Goal: Transaction & Acquisition: Purchase product/service

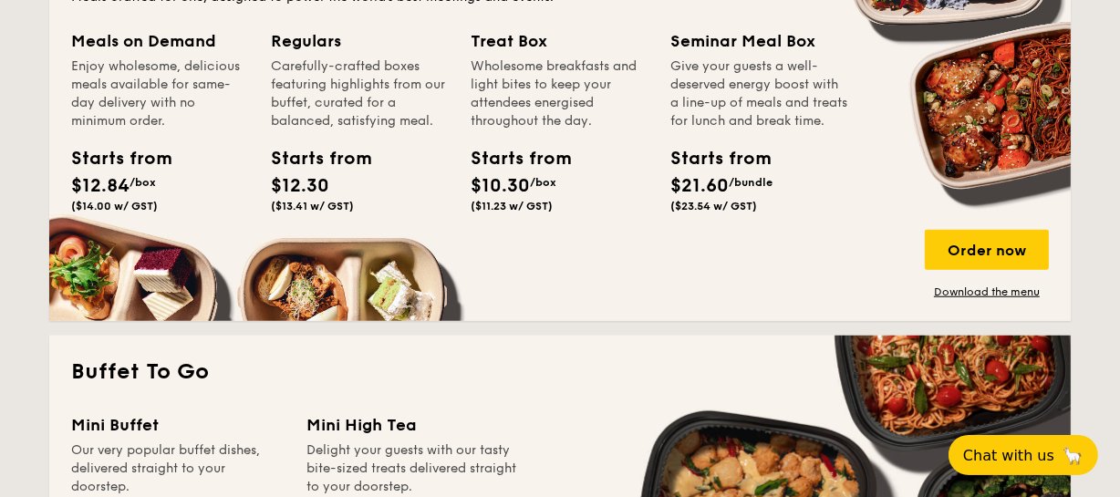
scroll to position [1327, 0]
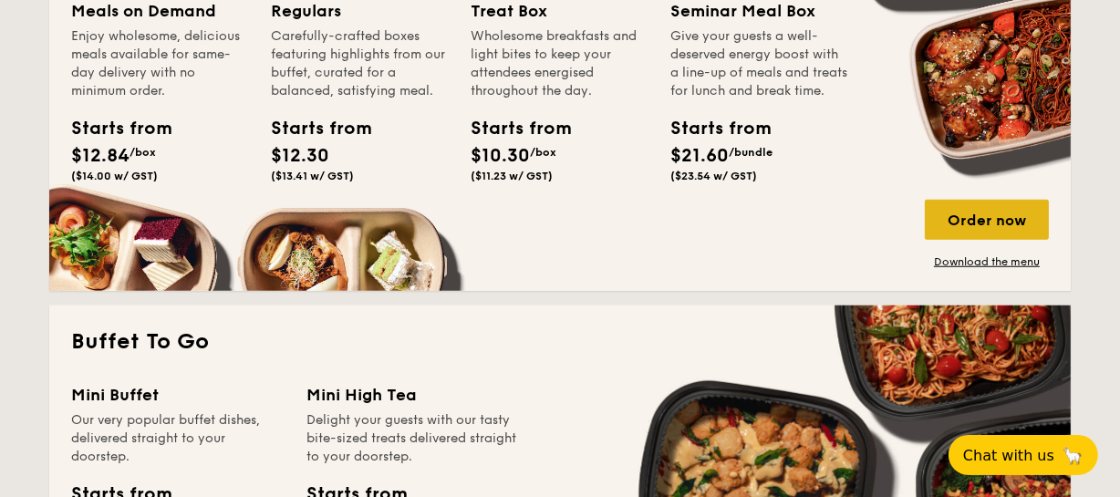
click at [994, 210] on div "Order now" at bounding box center [987, 220] width 124 height 40
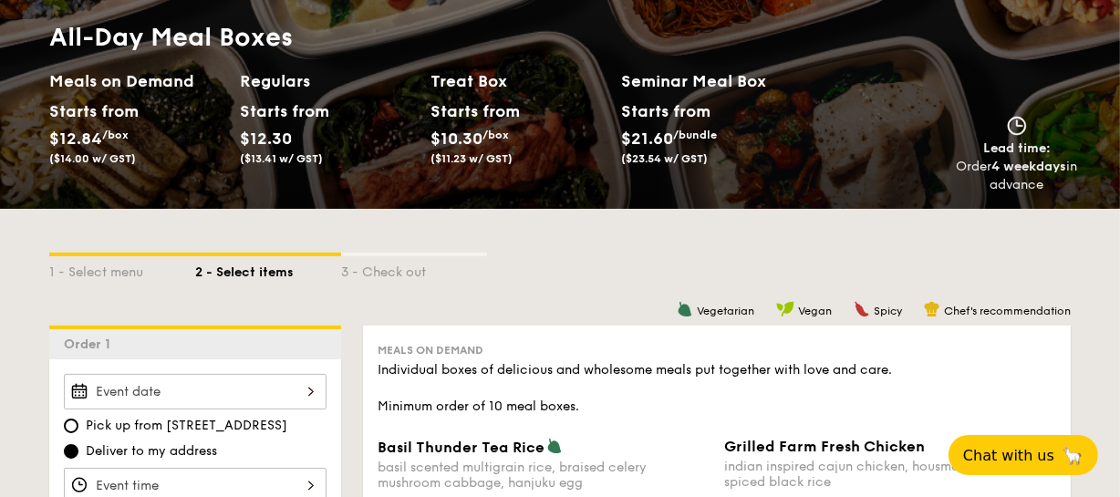
scroll to position [331, 0]
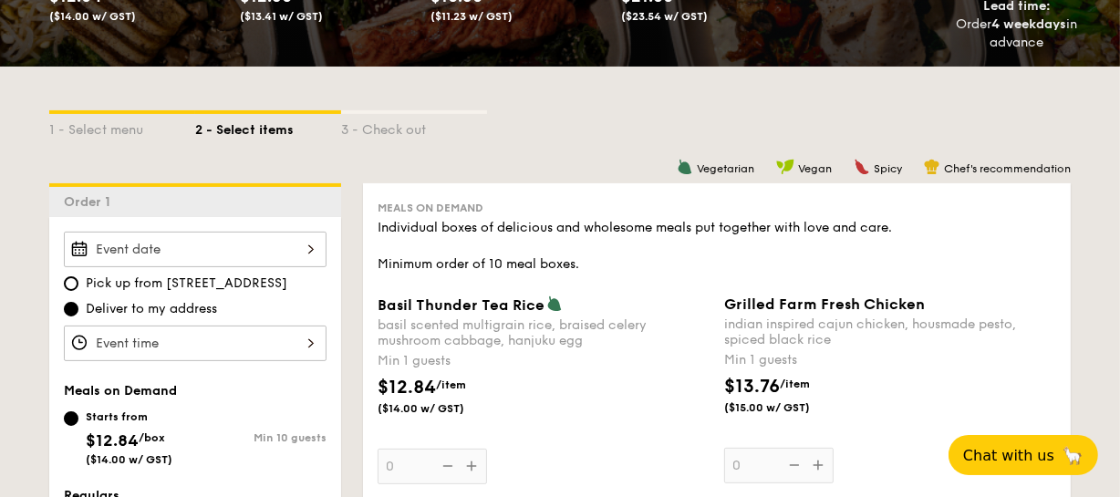
click at [257, 246] on div at bounding box center [195, 250] width 263 height 36
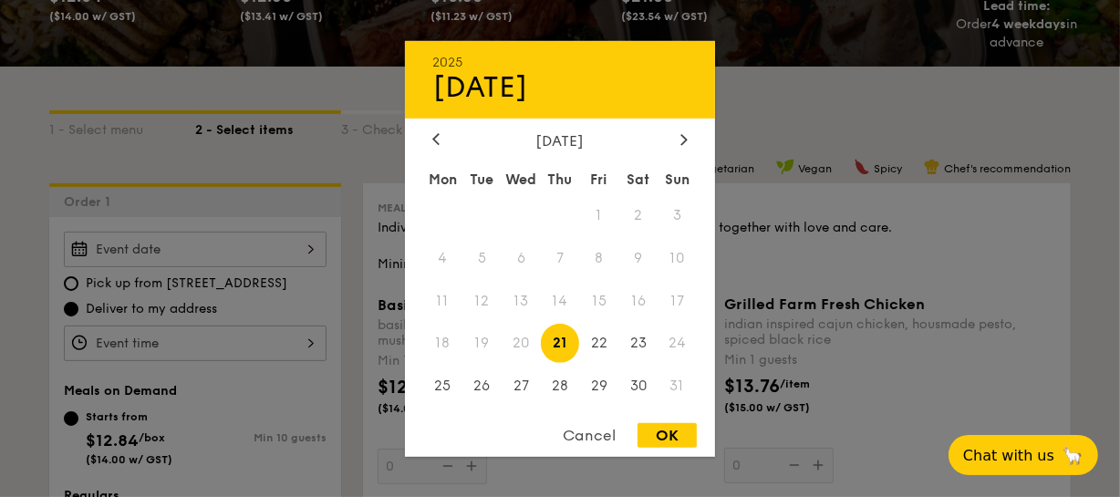
click at [657, 432] on div "OK" at bounding box center [667, 435] width 59 height 25
type input "Aug 21, 2025"
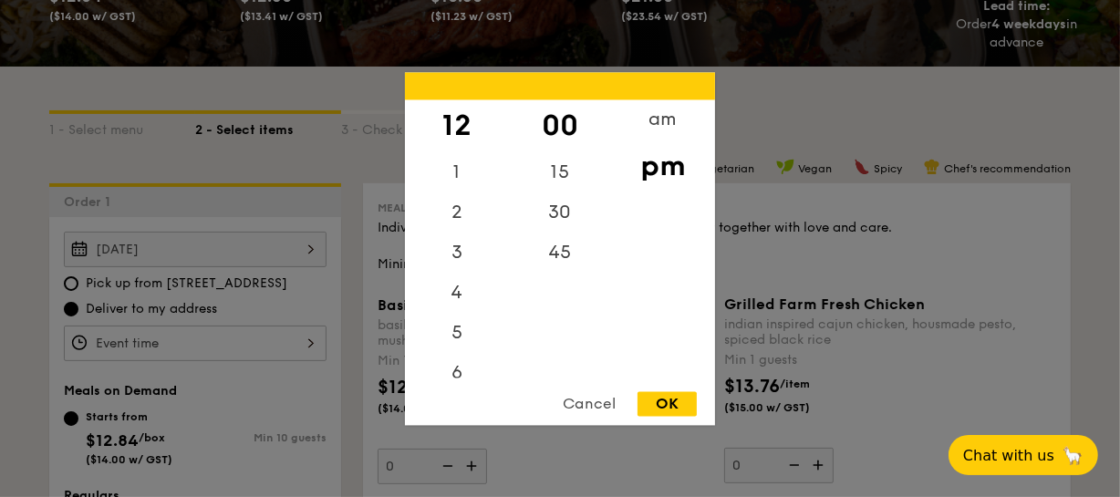
click at [303, 339] on div "12 1 2 3 4 5 6 7 8 9 10 11 00 15 30 45 am pm Cancel OK" at bounding box center [195, 344] width 263 height 36
click at [681, 404] on div "OK" at bounding box center [667, 403] width 59 height 25
type input "12:00PM"
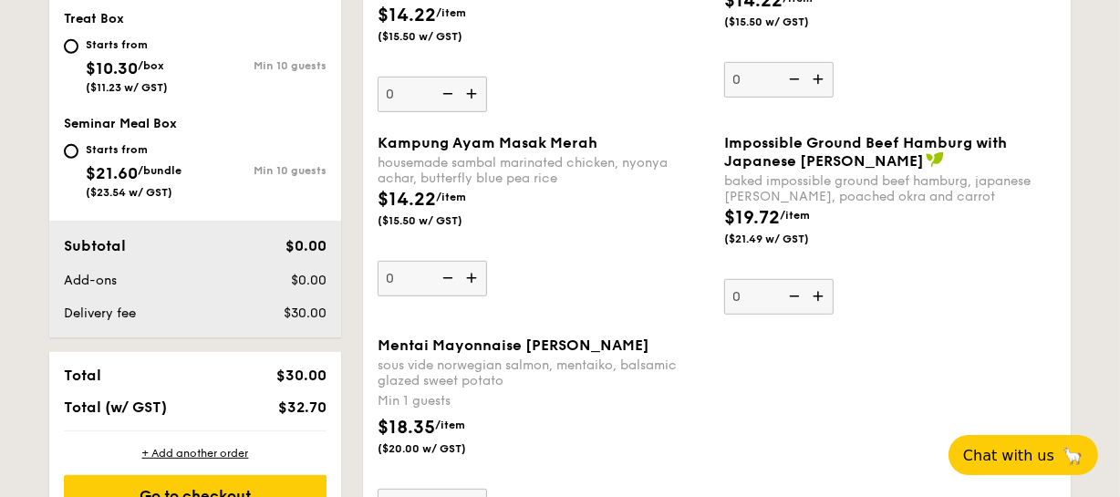
scroll to position [912, 0]
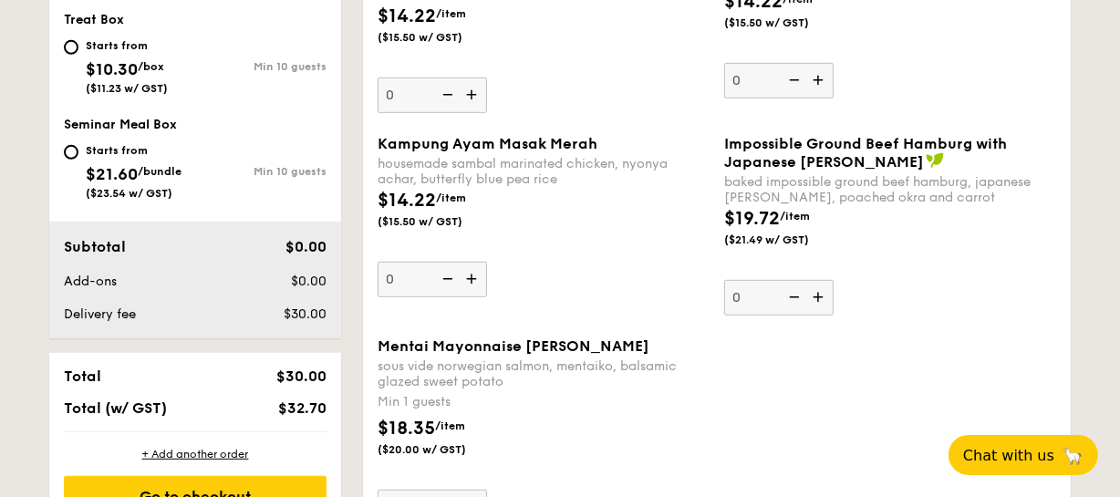
click at [473, 277] on img at bounding box center [473, 279] width 27 height 35
click at [473, 277] on input "0" at bounding box center [432, 280] width 109 height 36
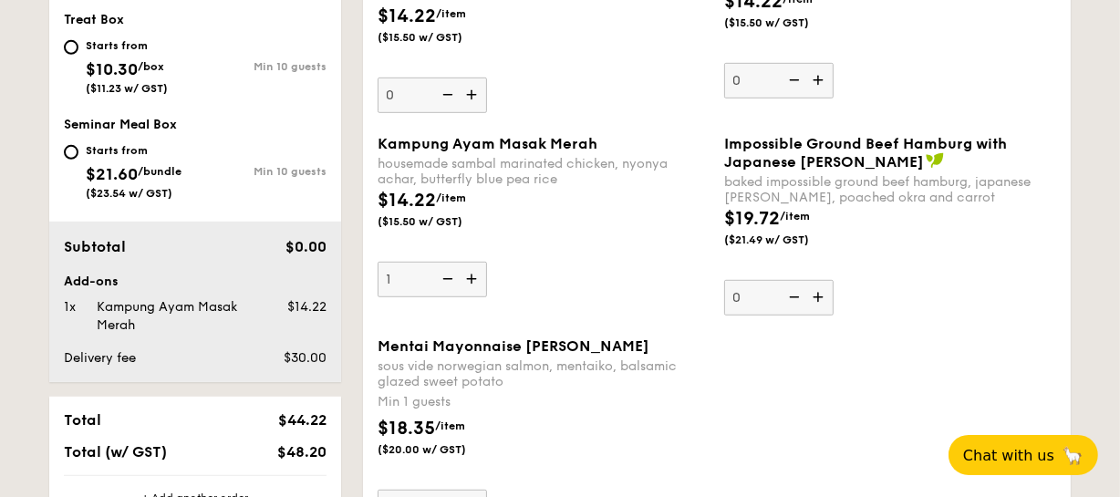
click at [473, 277] on img at bounding box center [473, 279] width 27 height 35
click at [473, 277] on input "1" at bounding box center [432, 280] width 109 height 36
click at [473, 277] on img at bounding box center [473, 279] width 27 height 35
click at [473, 277] on input "2" at bounding box center [432, 280] width 109 height 36
click at [473, 277] on img at bounding box center [473, 279] width 27 height 35
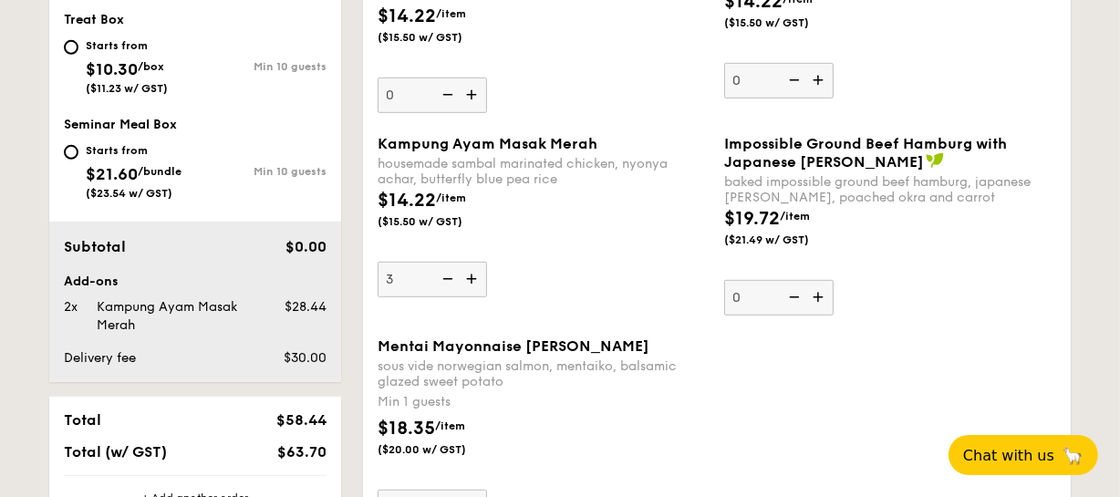
click at [473, 277] on input "3" at bounding box center [432, 280] width 109 height 36
click at [473, 277] on img at bounding box center [473, 279] width 27 height 35
click at [473, 277] on input "4" at bounding box center [432, 280] width 109 height 36
click at [473, 277] on img at bounding box center [473, 279] width 27 height 35
click at [473, 277] on input "5" at bounding box center [432, 280] width 109 height 36
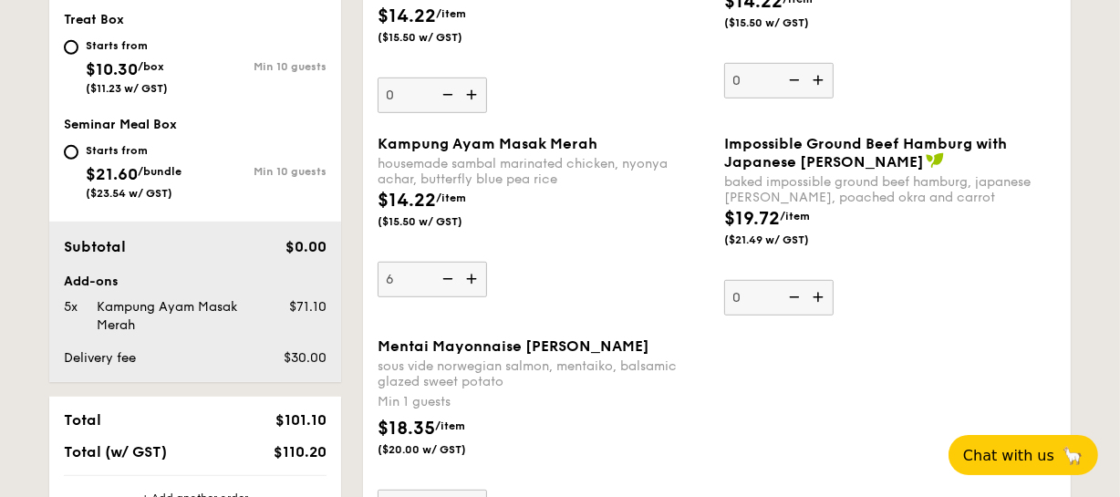
click at [473, 277] on img at bounding box center [473, 279] width 27 height 35
click at [473, 277] on input "6" at bounding box center [432, 280] width 109 height 36
click at [473, 277] on img at bounding box center [473, 279] width 27 height 35
click at [473, 277] on input "7" at bounding box center [432, 280] width 109 height 36
click at [473, 277] on img at bounding box center [473, 279] width 27 height 35
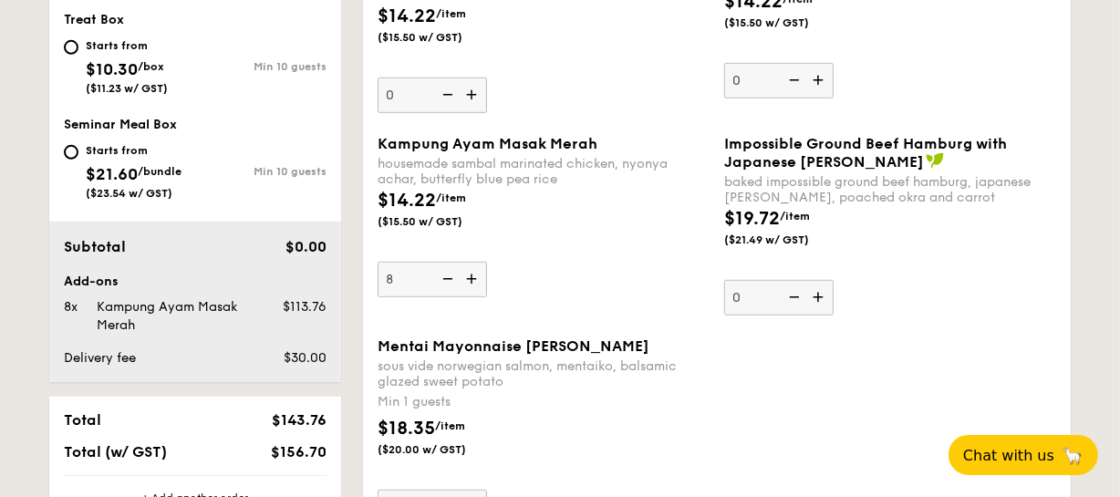
click at [473, 277] on input "8" at bounding box center [432, 280] width 109 height 36
click at [473, 277] on img at bounding box center [473, 279] width 27 height 35
click at [473, 277] on input "9" at bounding box center [432, 280] width 109 height 36
click at [473, 277] on img at bounding box center [473, 279] width 27 height 35
click at [473, 277] on input "10" at bounding box center [432, 280] width 109 height 36
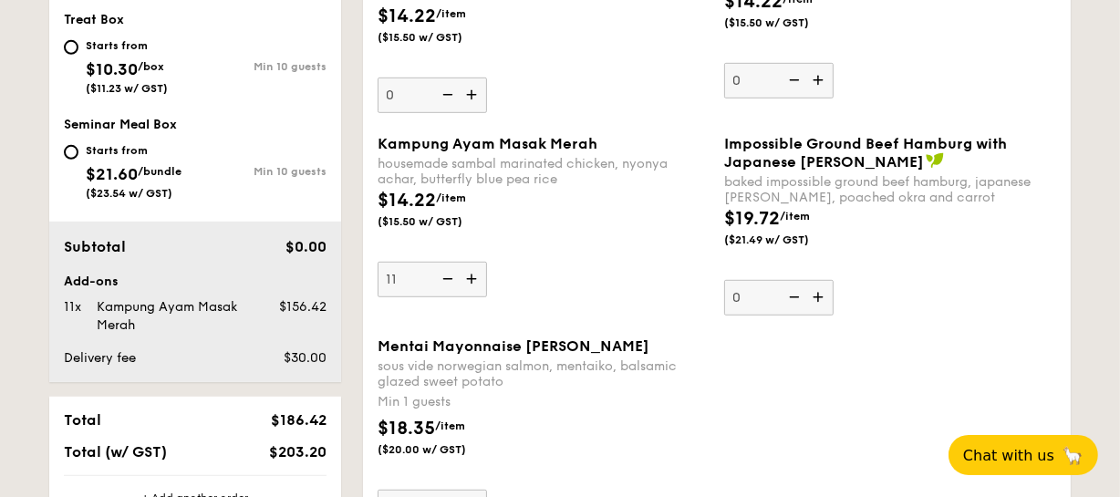
click at [473, 277] on img at bounding box center [473, 279] width 27 height 35
click at [473, 277] on input "11" at bounding box center [432, 280] width 109 height 36
click at [473, 277] on img at bounding box center [473, 279] width 27 height 35
click at [473, 277] on input "12" at bounding box center [432, 280] width 109 height 36
type input "13"
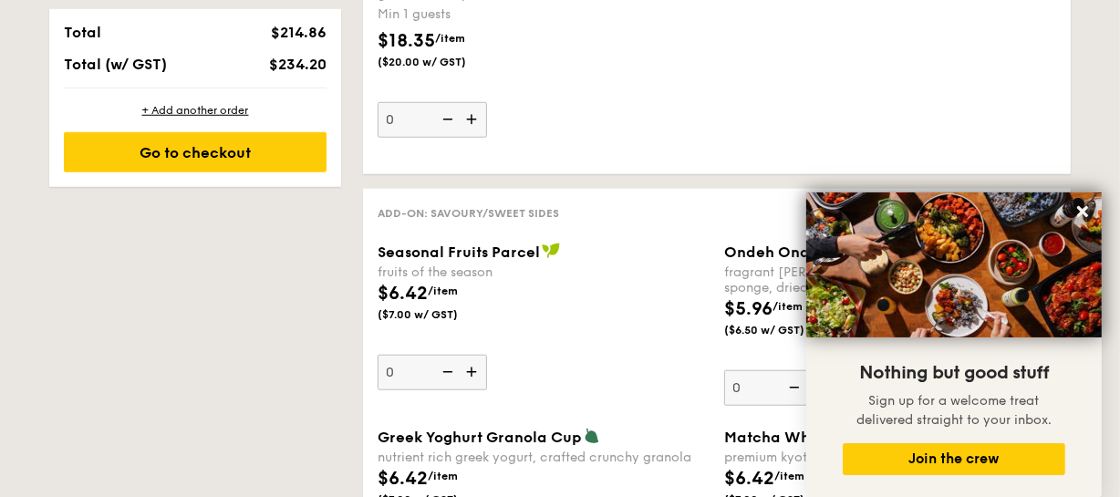
scroll to position [1161, 0]
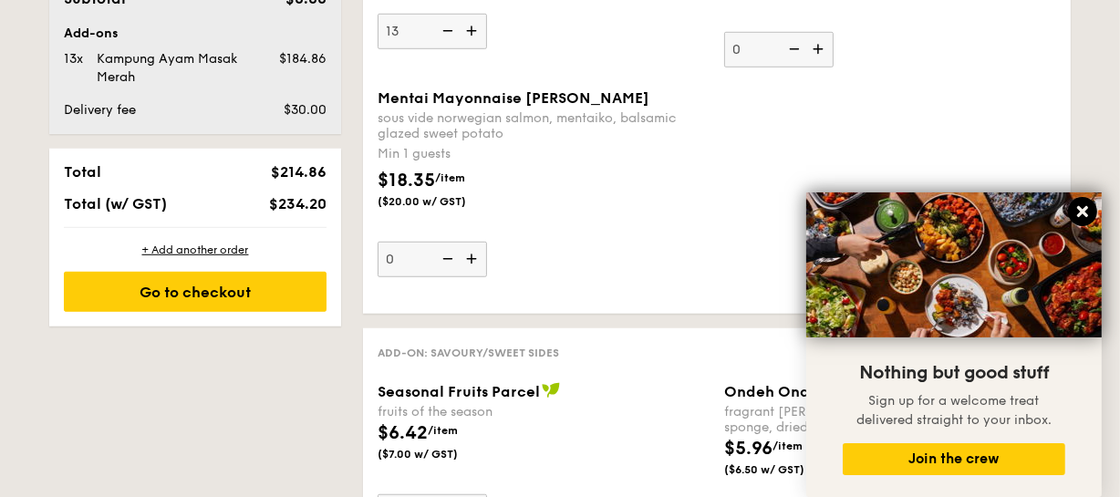
click at [1073, 207] on button at bounding box center [1082, 211] width 29 height 29
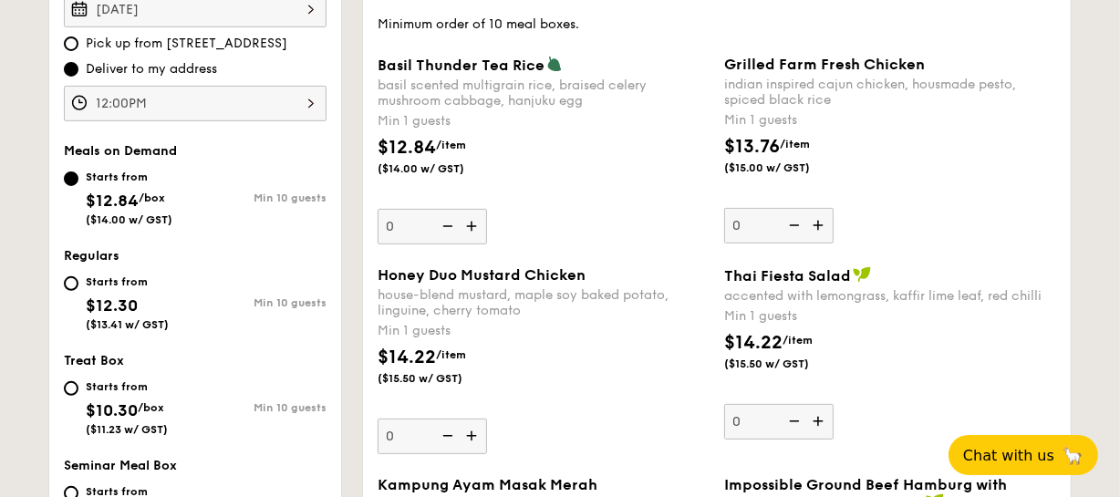
scroll to position [580, 0]
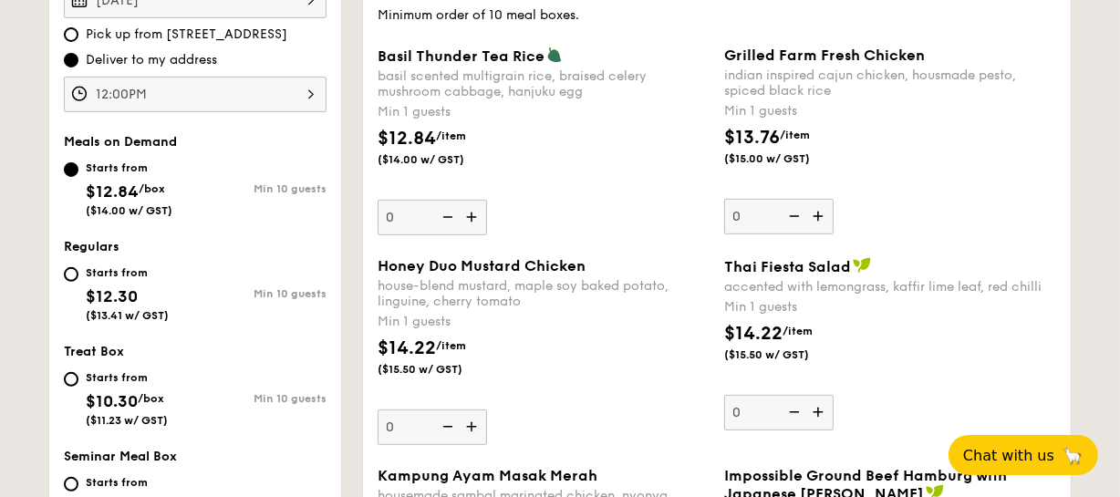
click at [825, 217] on img at bounding box center [820, 216] width 27 height 35
click at [825, 217] on input "0" at bounding box center [778, 217] width 109 height 36
click at [825, 217] on img at bounding box center [820, 216] width 27 height 35
click at [825, 217] on input "1" at bounding box center [778, 217] width 109 height 36
click at [825, 217] on img at bounding box center [820, 216] width 27 height 35
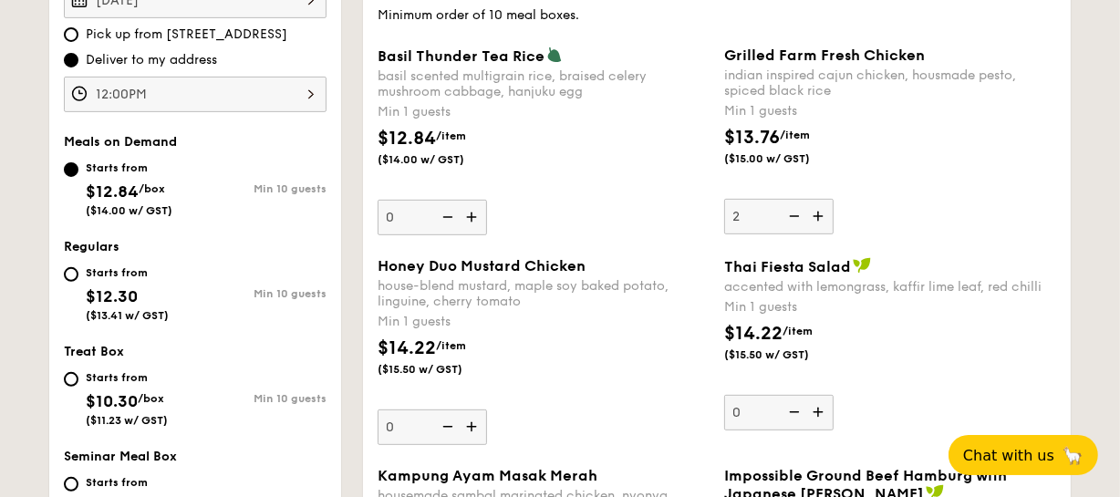
click at [825, 217] on input "2" at bounding box center [778, 217] width 109 height 36
click at [825, 217] on img at bounding box center [820, 216] width 27 height 35
click at [825, 217] on input "3" at bounding box center [778, 217] width 109 height 36
click at [825, 217] on img at bounding box center [820, 216] width 27 height 35
click at [825, 217] on input "4" at bounding box center [778, 217] width 109 height 36
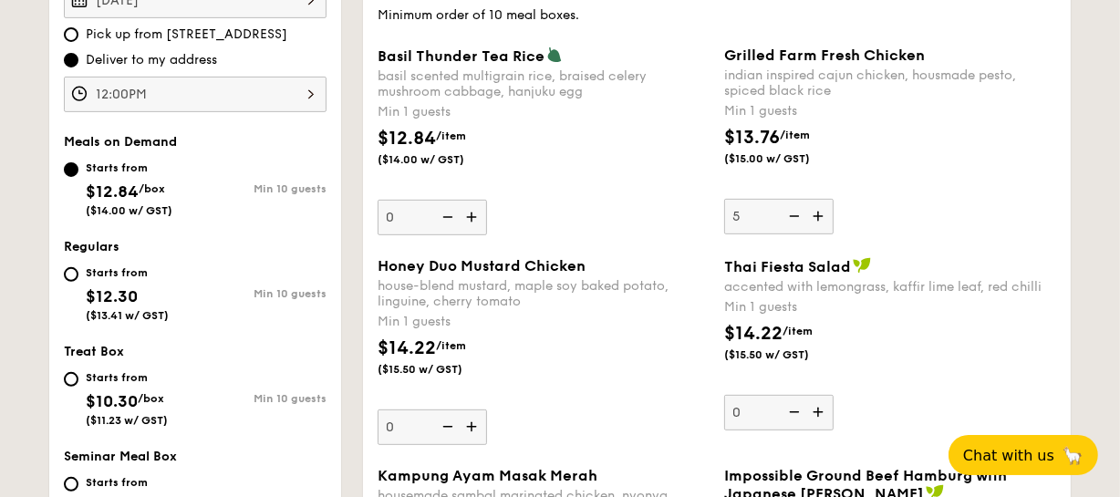
click at [825, 217] on img at bounding box center [820, 216] width 27 height 35
click at [825, 217] on input "5" at bounding box center [778, 217] width 109 height 36
click at [825, 217] on img at bounding box center [820, 216] width 27 height 35
click at [825, 217] on input "6" at bounding box center [778, 217] width 109 height 36
click at [825, 217] on img at bounding box center [820, 216] width 27 height 35
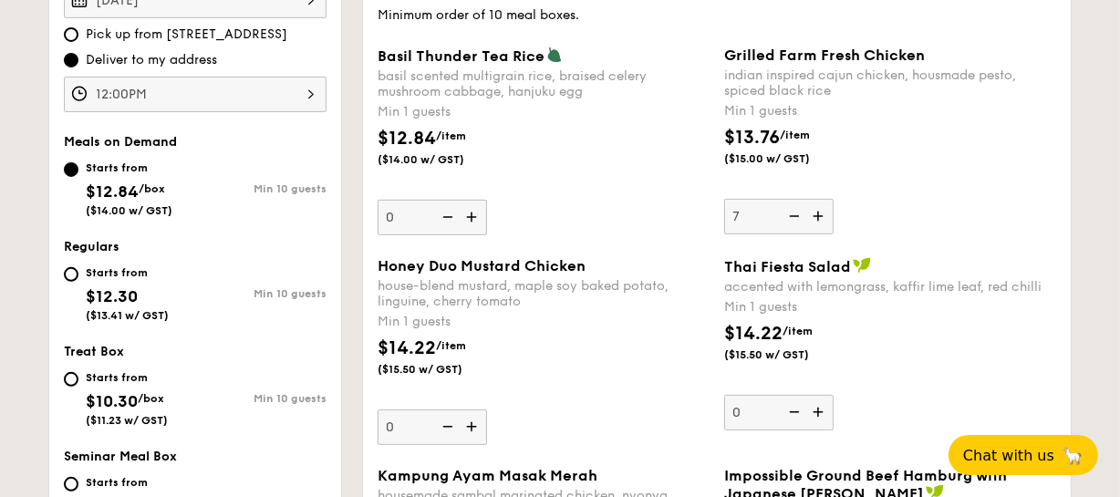
click at [825, 217] on input "7" at bounding box center [778, 217] width 109 height 36
click at [825, 217] on img at bounding box center [820, 216] width 27 height 35
click at [825, 217] on input "8" at bounding box center [778, 217] width 109 height 36
click at [825, 217] on img at bounding box center [820, 216] width 27 height 35
click at [825, 217] on input "9" at bounding box center [778, 217] width 109 height 36
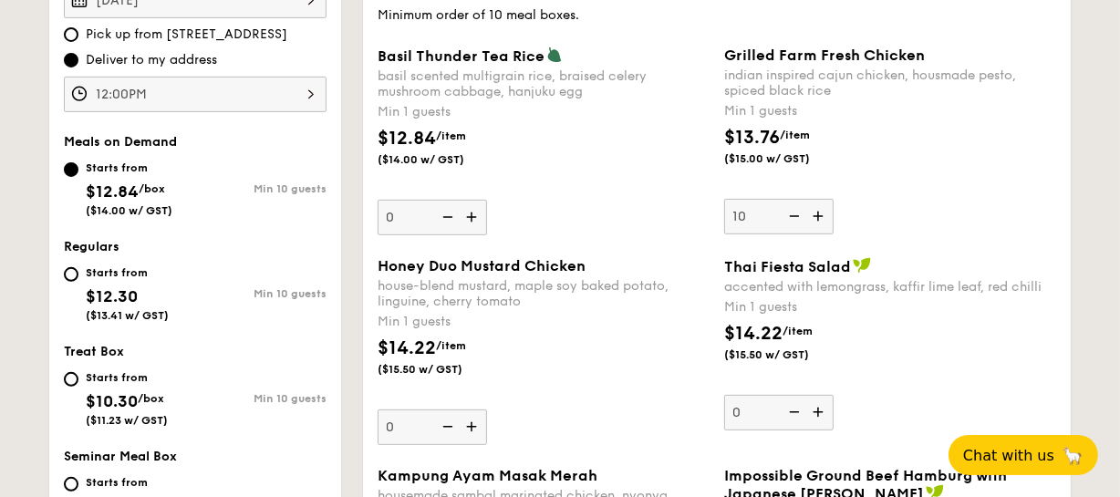
click at [825, 217] on img at bounding box center [820, 216] width 27 height 35
click at [825, 217] on input "10" at bounding box center [778, 217] width 109 height 36
click at [825, 217] on img at bounding box center [820, 216] width 27 height 35
click at [825, 217] on input "11" at bounding box center [778, 217] width 109 height 36
click at [825, 217] on img at bounding box center [820, 216] width 27 height 35
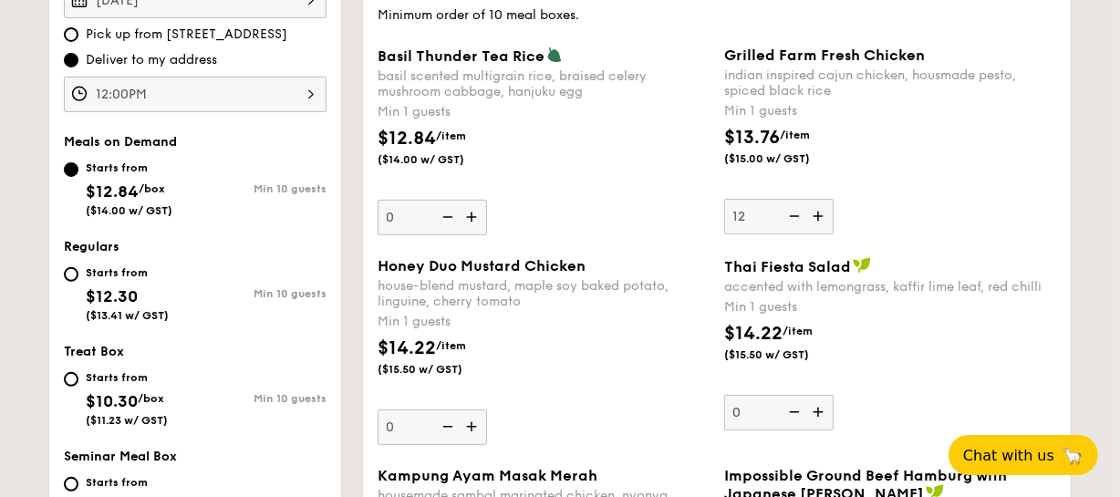
click at [825, 217] on input "12" at bounding box center [778, 217] width 109 height 36
type input "13"
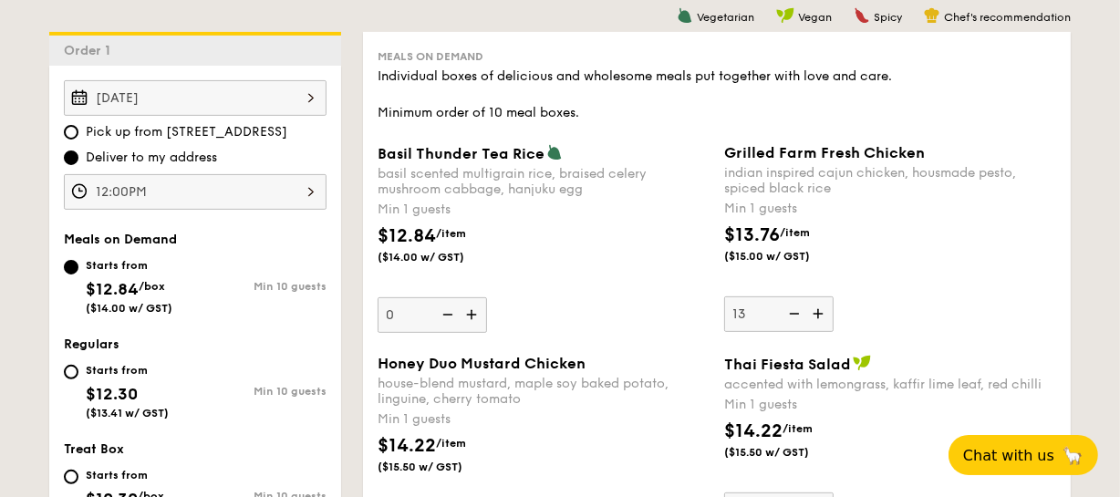
scroll to position [497, 0]
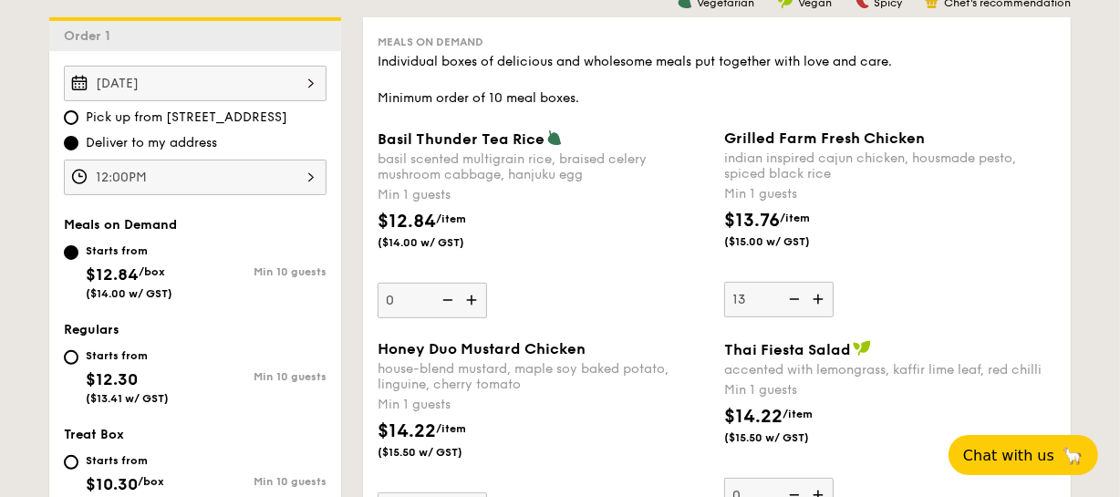
click at [962, 284] on div "Grilled Farm Fresh Chicken indian inspired cajun chicken, housmade pesto, spice…" at bounding box center [890, 224] width 332 height 188
click at [834, 284] on input "13" at bounding box center [778, 300] width 109 height 36
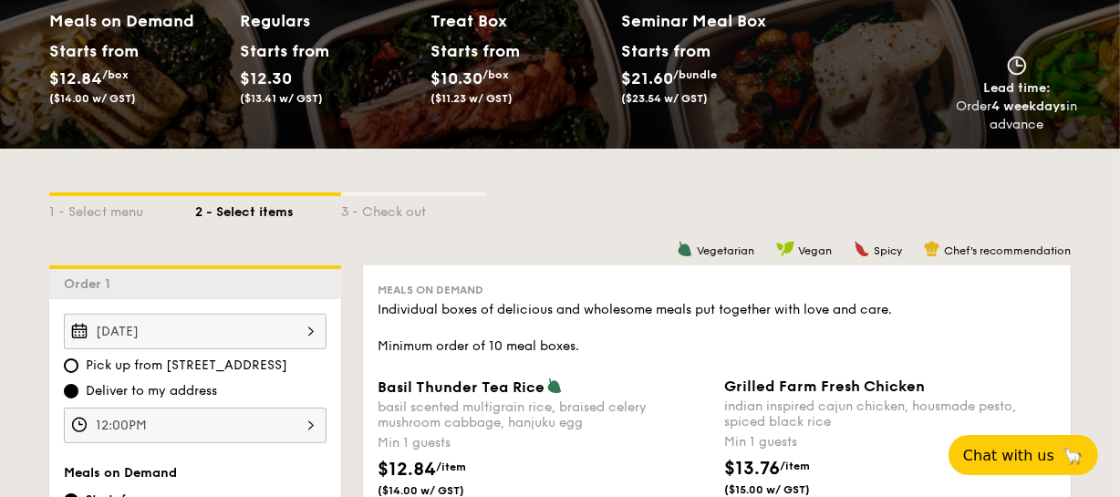
scroll to position [50, 0]
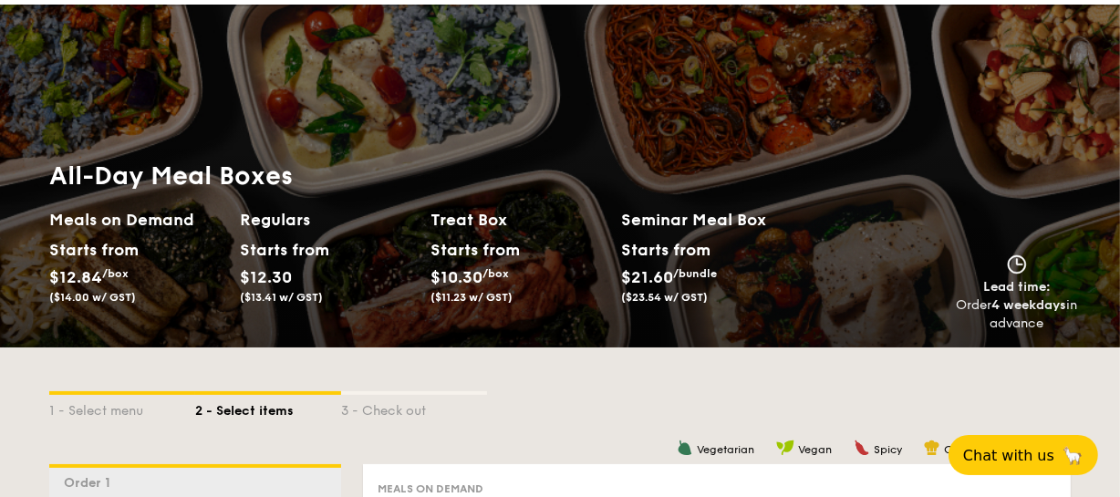
click at [280, 301] on div "Starts from $12.30 ($13.41 w/ GST)" at bounding box center [280, 270] width 81 height 68
click at [116, 410] on div "1 - Select menu" at bounding box center [122, 408] width 146 height 26
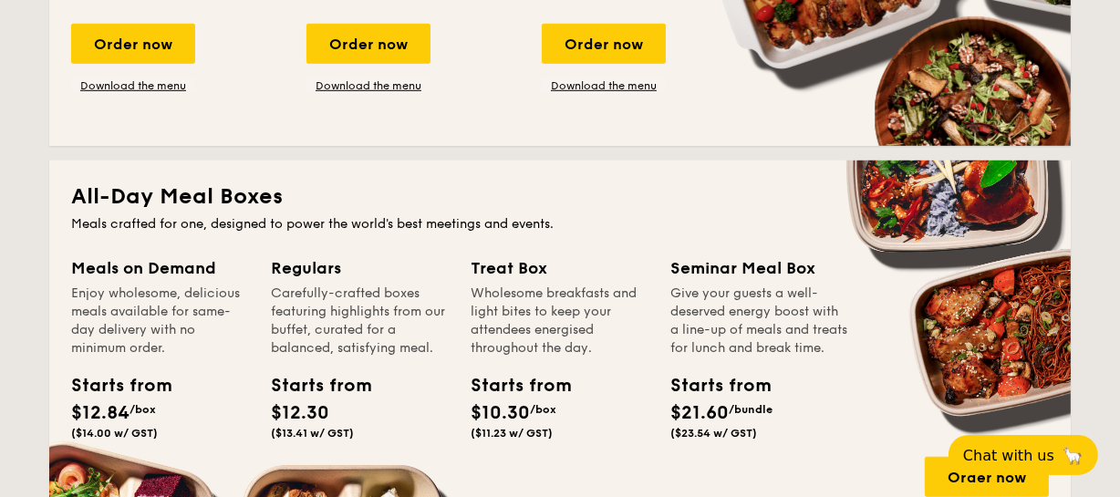
scroll to position [1324, 0]
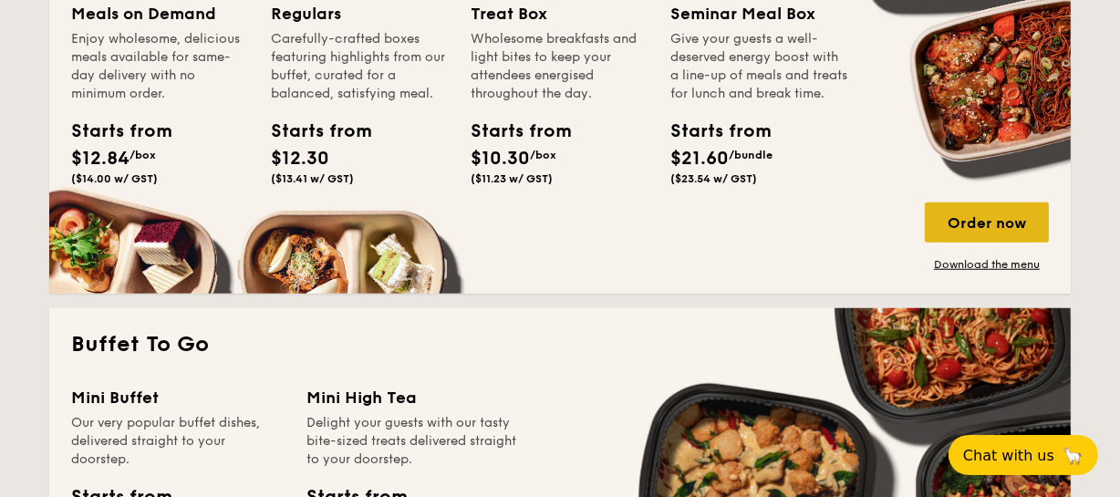
click at [995, 218] on div "Order now" at bounding box center [987, 223] width 124 height 40
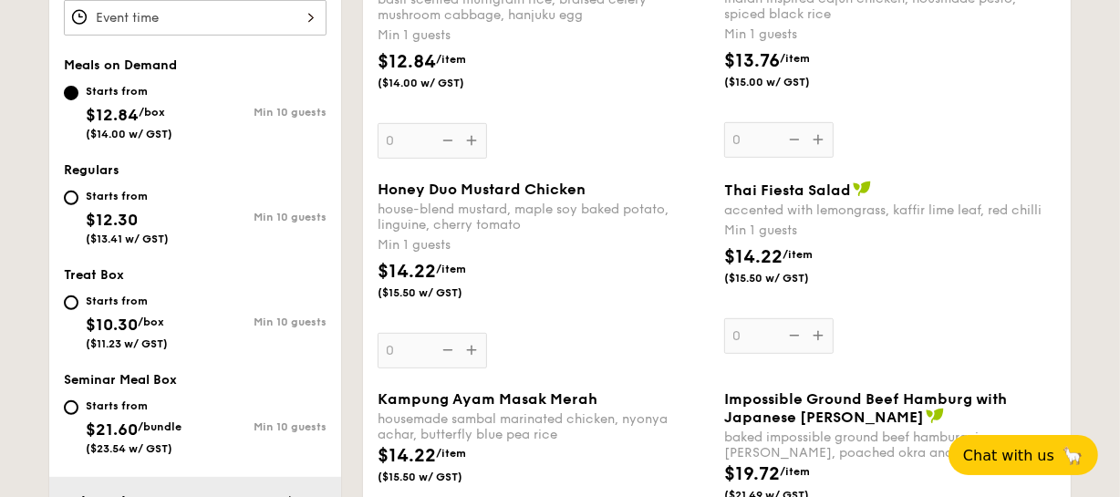
scroll to position [663, 0]
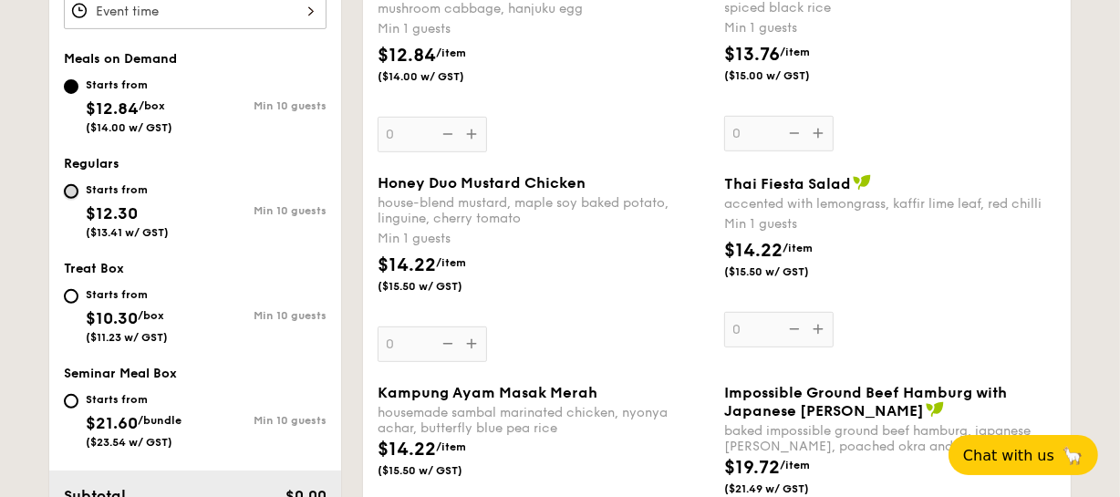
click at [78, 184] on input "Starts from $12.30 ($13.41 w/ GST) Min 10 guests" at bounding box center [71, 191] width 15 height 15
radio input "true"
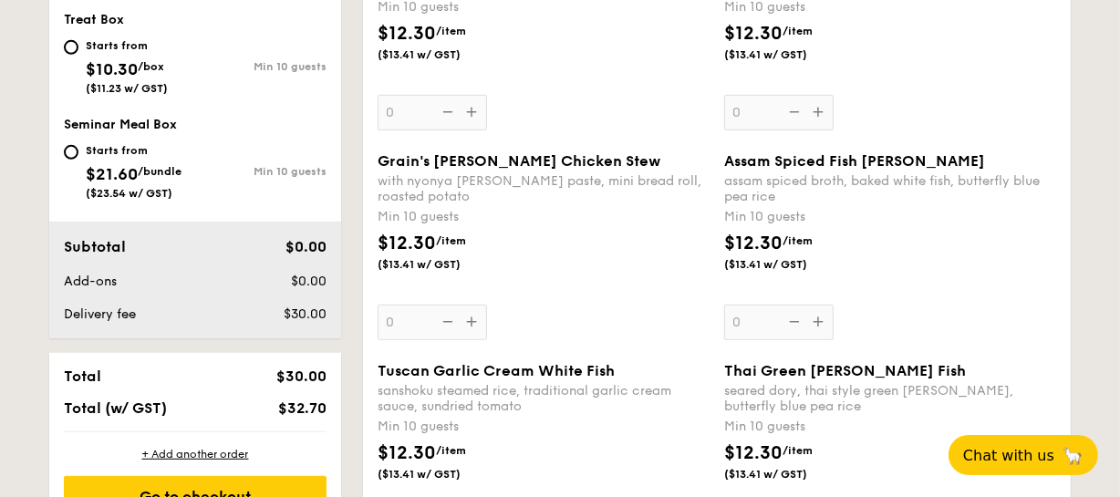
scroll to position [497, 0]
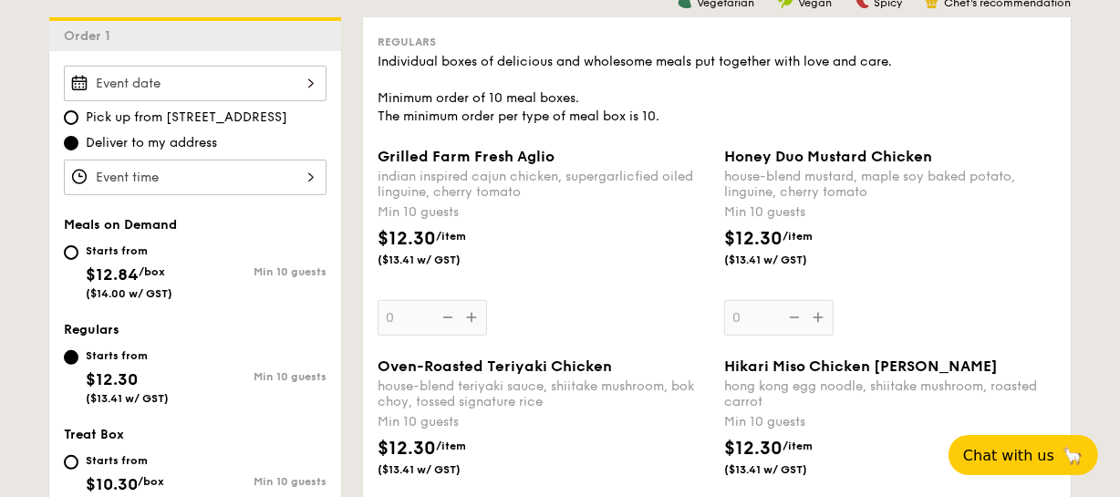
click at [283, 77] on div at bounding box center [195, 84] width 263 height 36
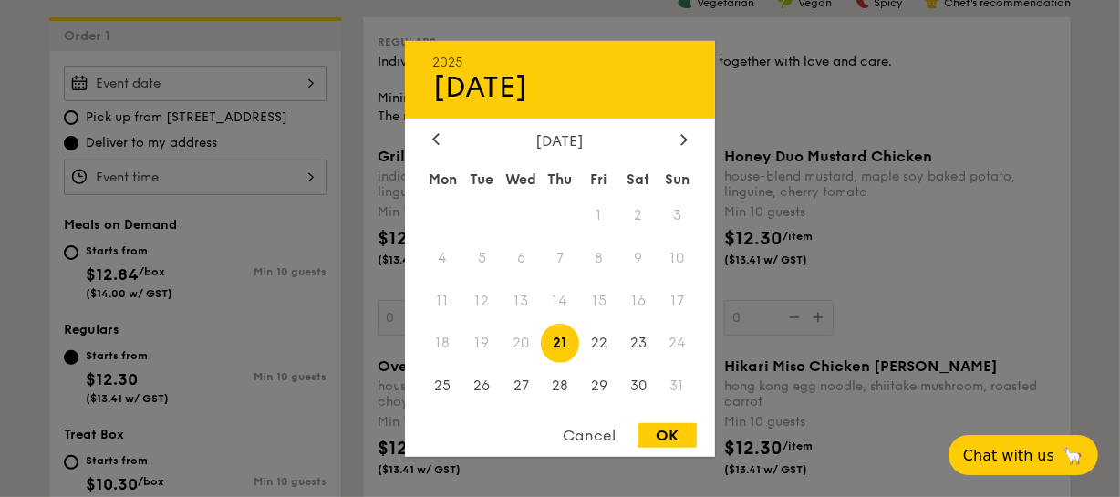
click at [565, 341] on span "21" at bounding box center [560, 343] width 39 height 39
click at [677, 428] on div "OK" at bounding box center [667, 435] width 59 height 25
type input "Aug 21, 2025"
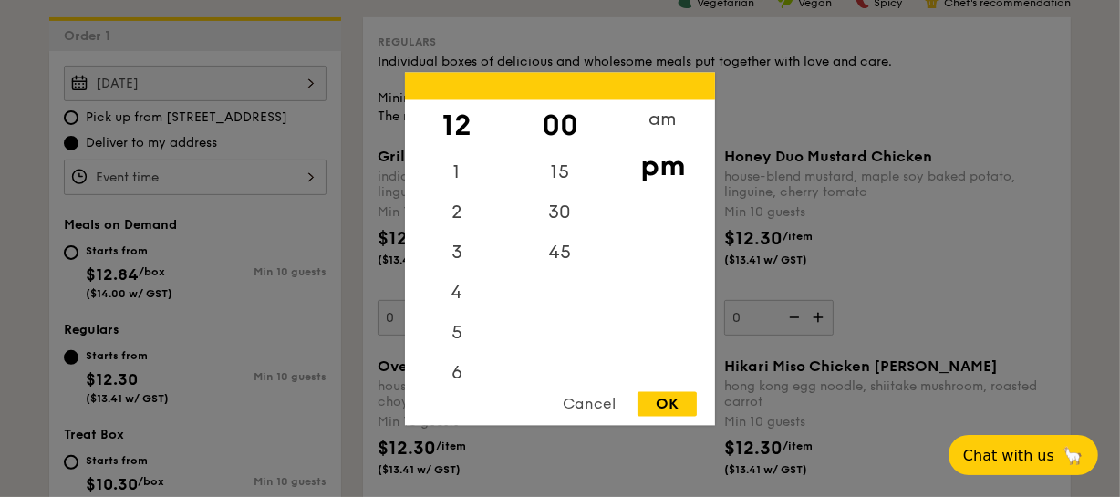
click at [186, 172] on div "12 1 2 3 4 5 6 7 8 9 10 11 00 15 30 45 am pm Cancel OK" at bounding box center [195, 178] width 263 height 36
click at [657, 399] on div "OK" at bounding box center [667, 403] width 59 height 25
type input "12:00PM"
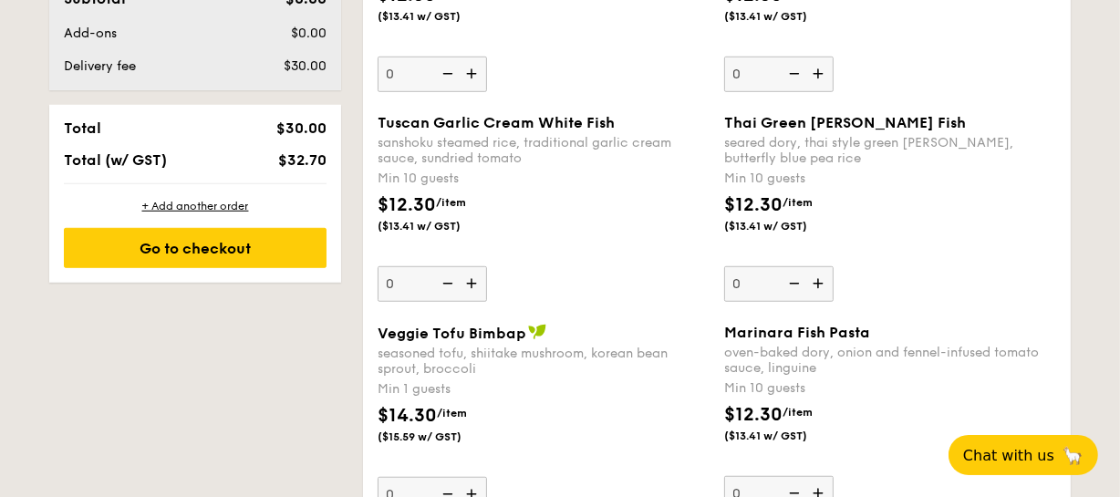
scroll to position [1493, 0]
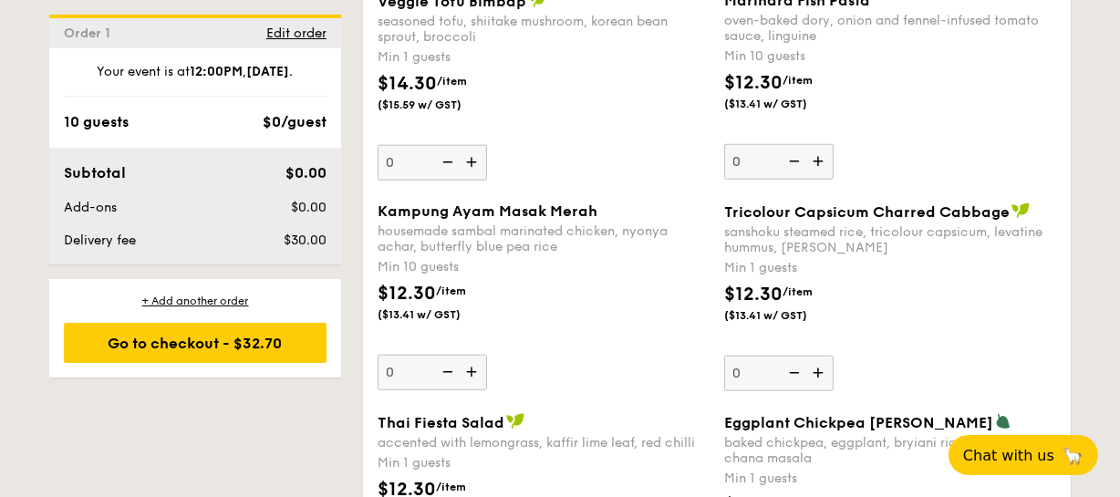
click at [474, 362] on img at bounding box center [473, 372] width 27 height 35
click at [474, 362] on input "0" at bounding box center [432, 373] width 109 height 36
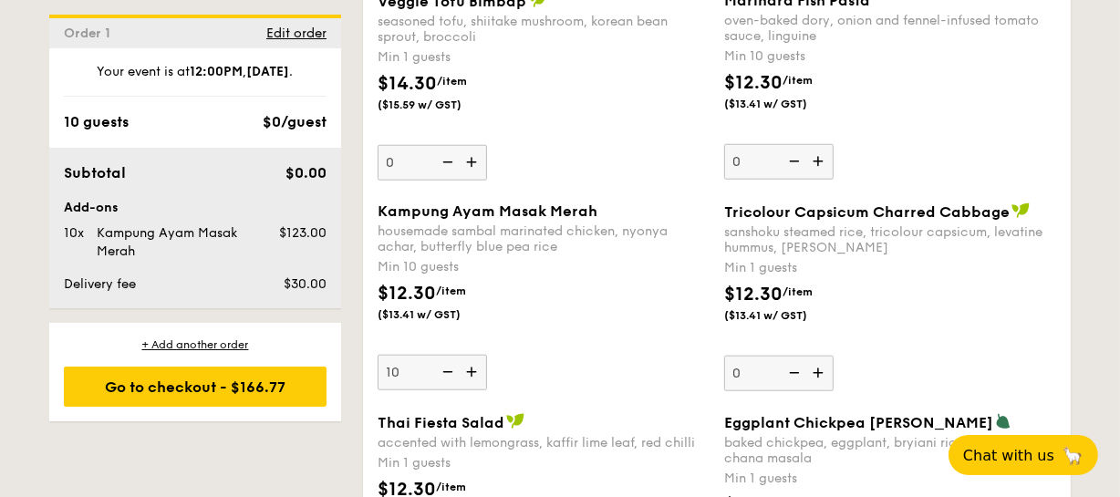
click at [474, 362] on img at bounding box center [473, 372] width 27 height 35
click at [474, 362] on input "10" at bounding box center [432, 373] width 109 height 36
click at [474, 362] on img at bounding box center [473, 372] width 27 height 35
click at [474, 362] on input "11" at bounding box center [432, 373] width 109 height 36
click at [474, 362] on img at bounding box center [473, 372] width 27 height 35
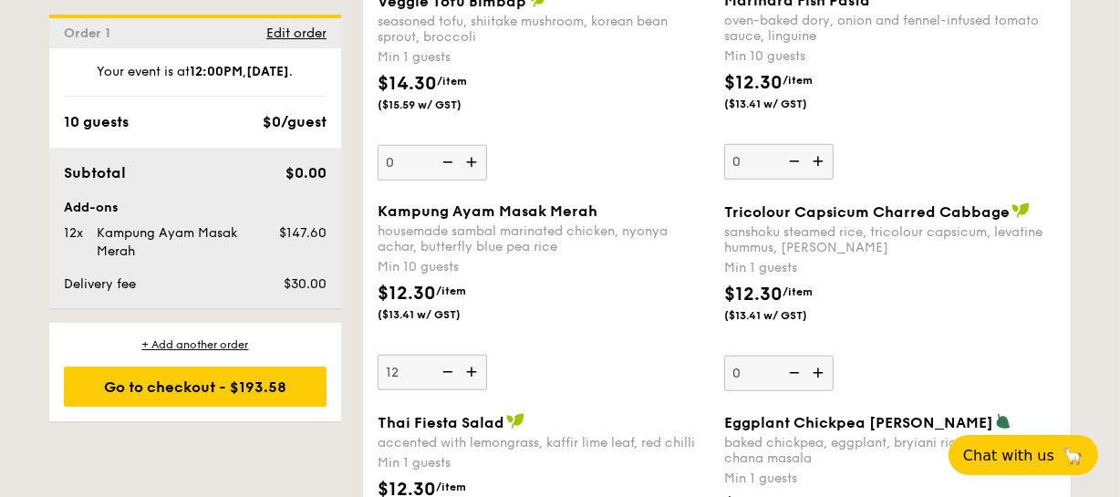
click at [474, 362] on input "12" at bounding box center [432, 373] width 109 height 36
click at [474, 362] on img at bounding box center [473, 372] width 27 height 35
click at [474, 362] on input "13" at bounding box center [432, 373] width 109 height 36
click at [474, 362] on img at bounding box center [473, 372] width 27 height 35
click at [474, 362] on input "14" at bounding box center [432, 373] width 109 height 36
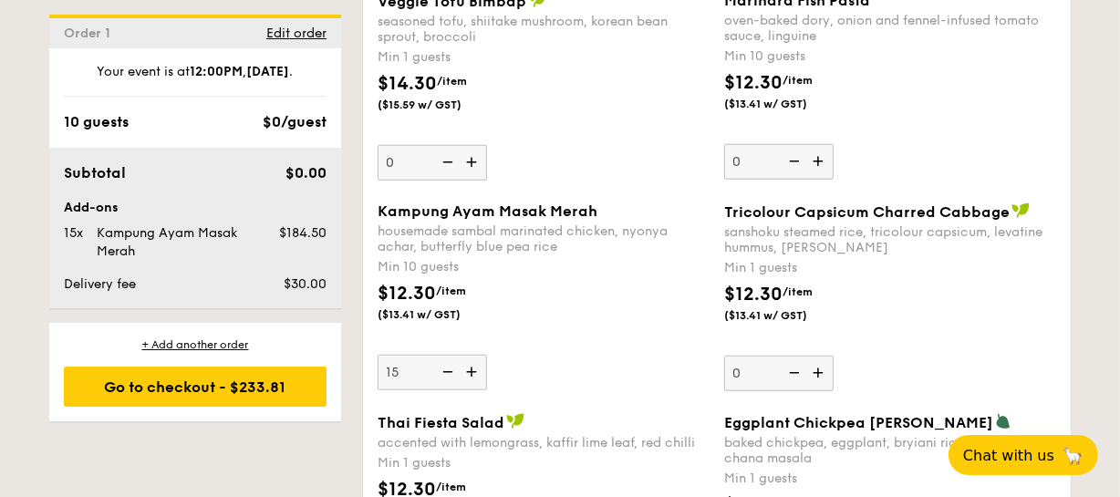
click at [447, 355] on img at bounding box center [445, 372] width 27 height 35
click at [447, 355] on input "15" at bounding box center [432, 373] width 109 height 36
click at [447, 355] on img at bounding box center [445, 372] width 27 height 35
click at [447, 355] on input "14" at bounding box center [432, 373] width 109 height 36
type input "13"
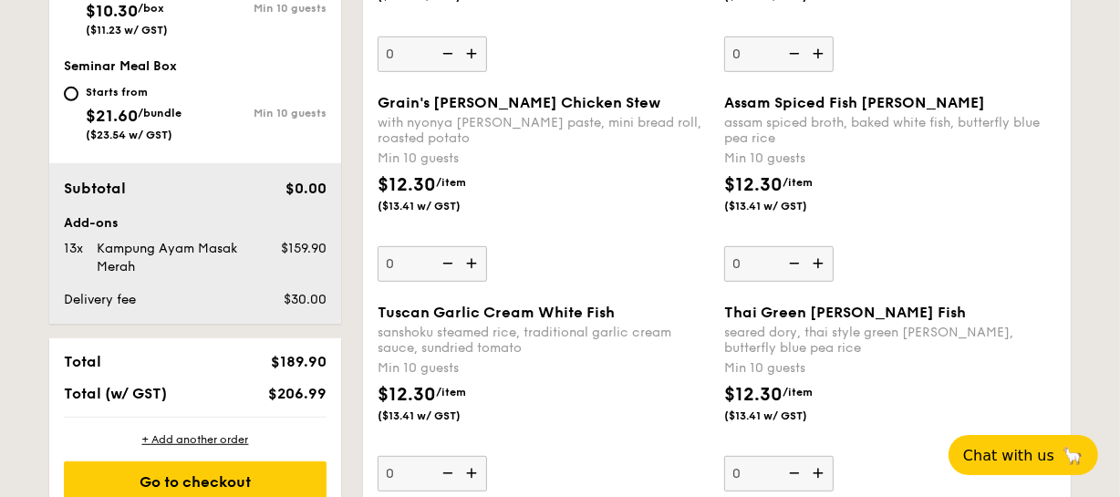
scroll to position [1078, 0]
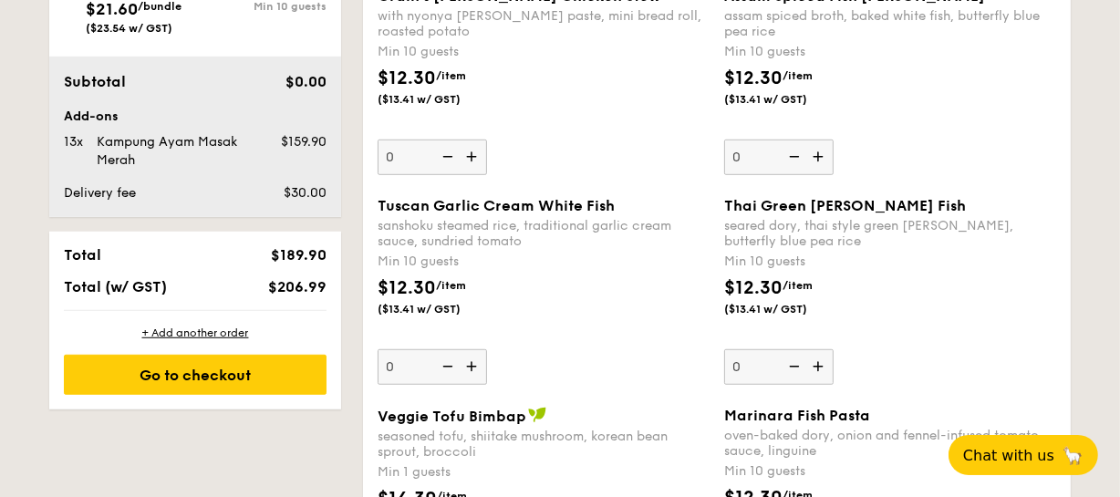
click at [818, 359] on img at bounding box center [820, 366] width 27 height 35
click at [818, 359] on input "0" at bounding box center [778, 367] width 109 height 36
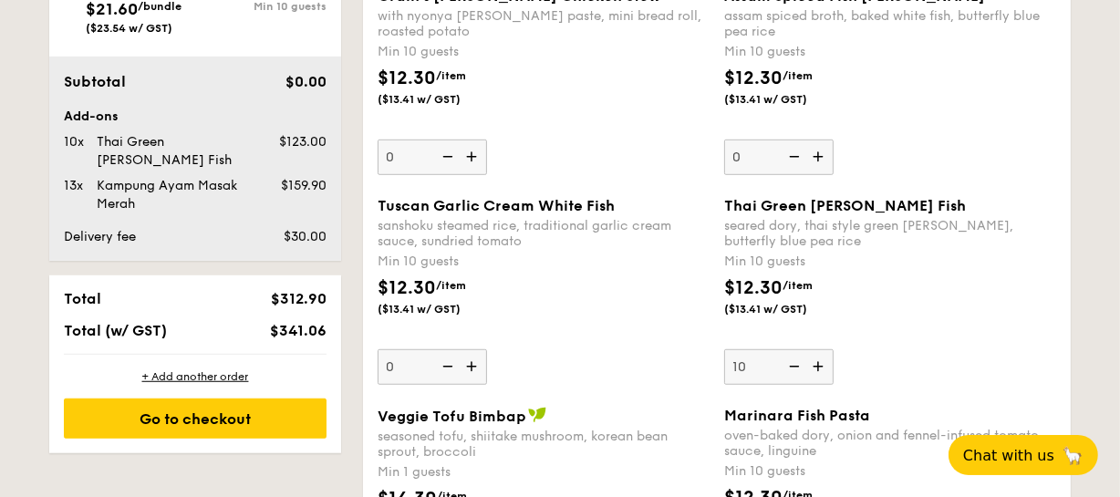
click at [818, 359] on img at bounding box center [820, 366] width 27 height 35
click at [818, 359] on input "10" at bounding box center [778, 367] width 109 height 36
click at [818, 359] on img at bounding box center [820, 366] width 27 height 35
click at [818, 359] on input "11" at bounding box center [778, 367] width 109 height 36
click at [818, 359] on img at bounding box center [820, 366] width 27 height 35
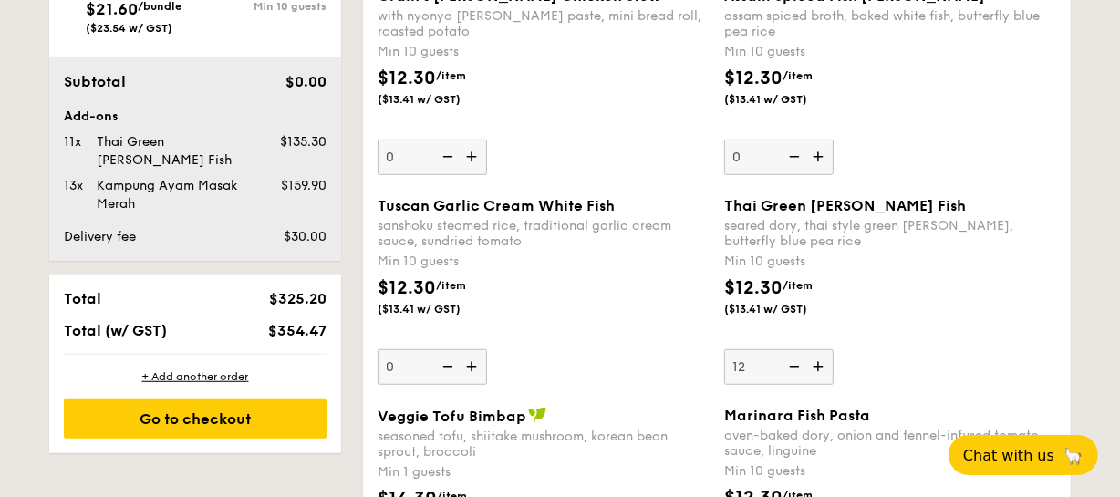
click at [818, 359] on input "12" at bounding box center [778, 367] width 109 height 36
type input "13"
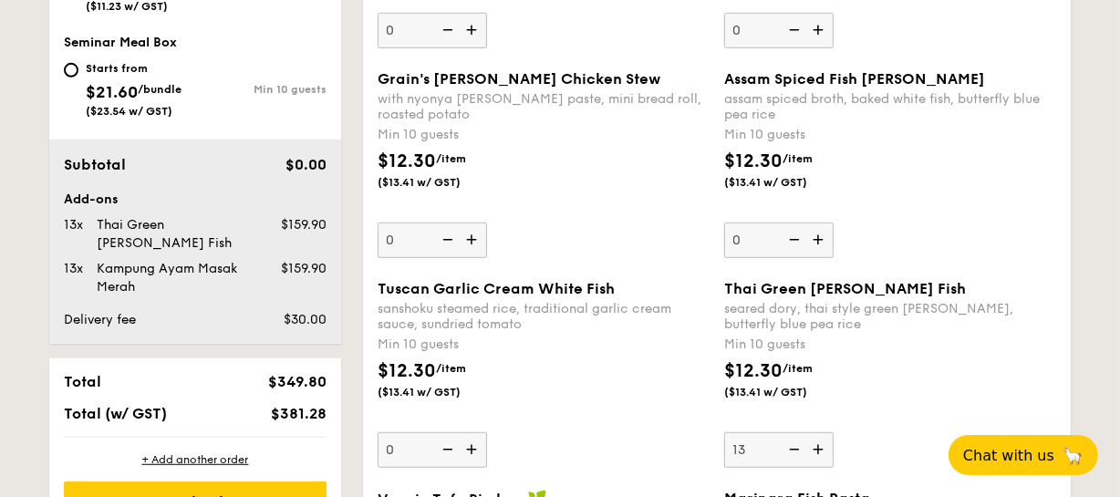
scroll to position [1244, 0]
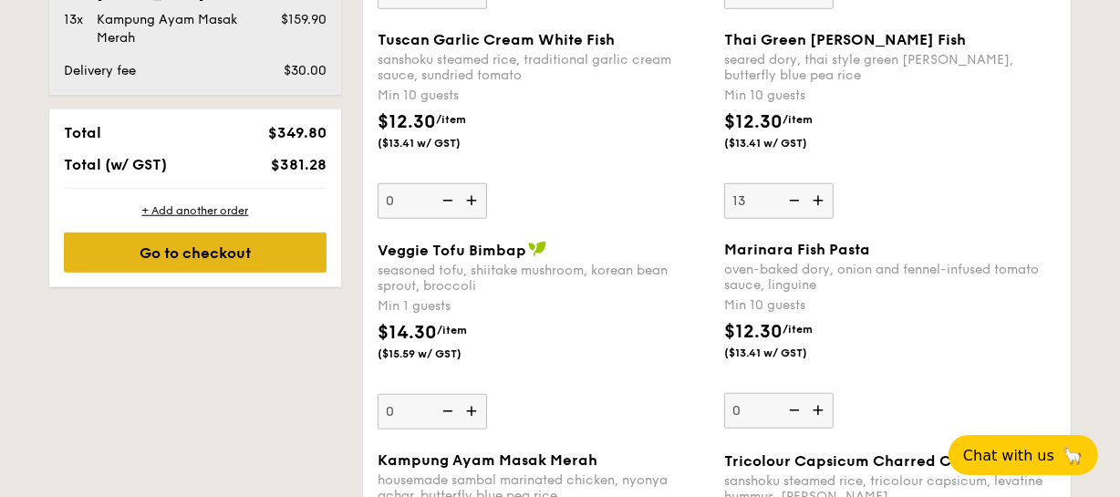
click at [293, 233] on div "Go to checkout" at bounding box center [195, 253] width 263 height 40
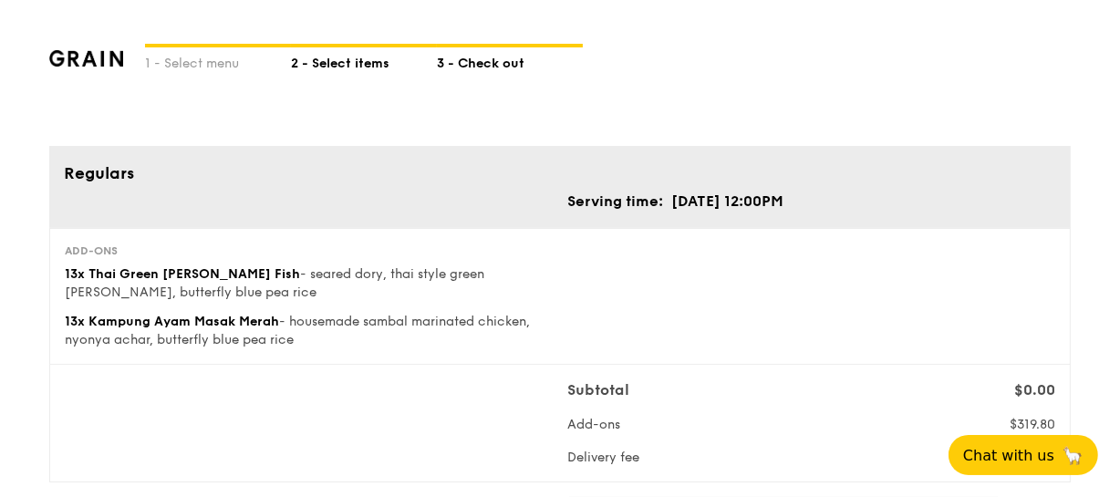
click at [329, 60] on div "2 - Select items" at bounding box center [364, 60] width 146 height 26
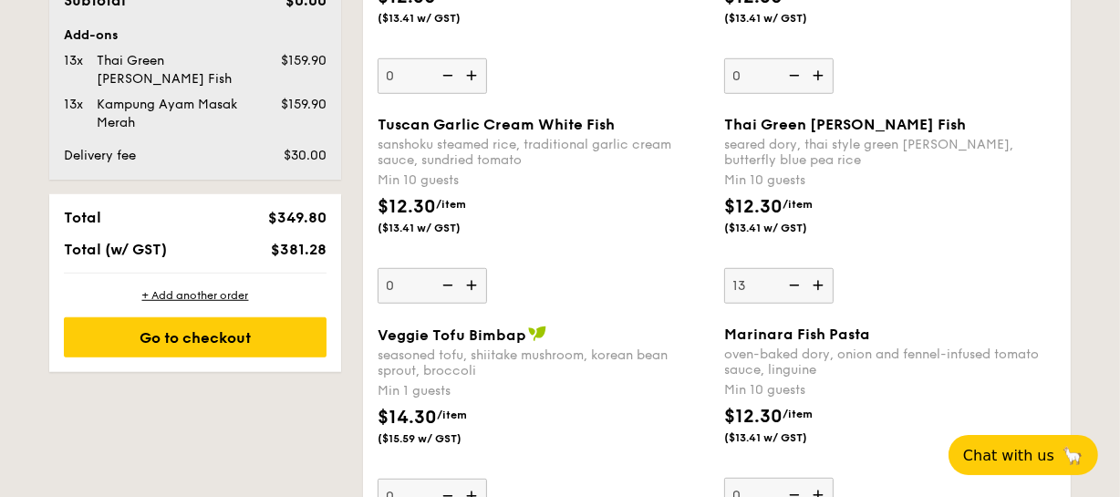
scroll to position [1161, 0]
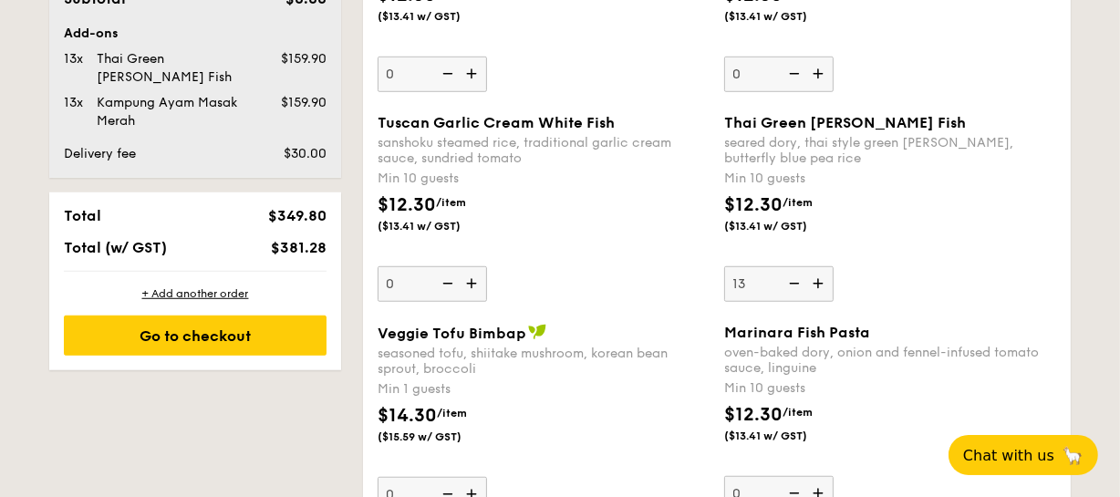
click at [793, 273] on img at bounding box center [792, 283] width 27 height 35
click at [793, 273] on input "13" at bounding box center [778, 284] width 109 height 36
type input "12"
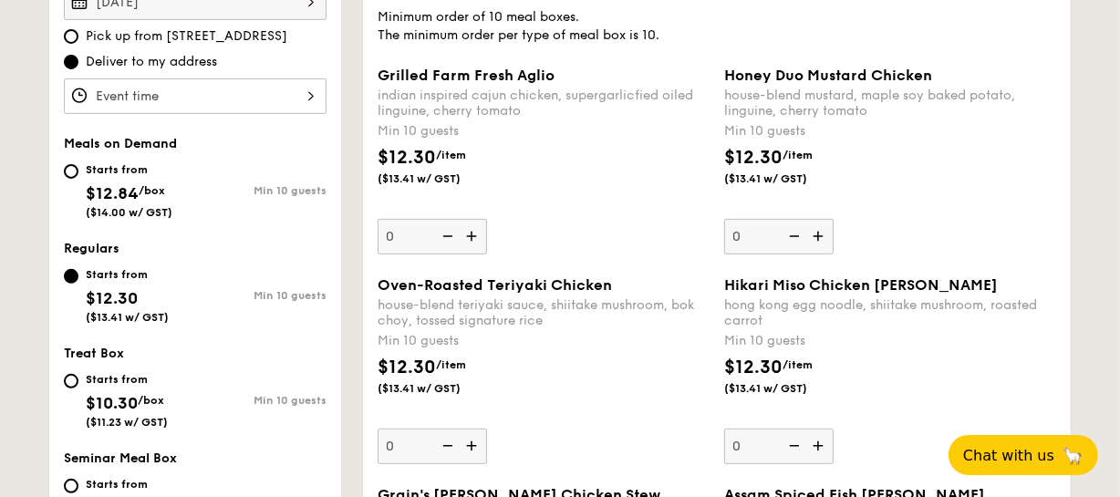
scroll to position [580, 0]
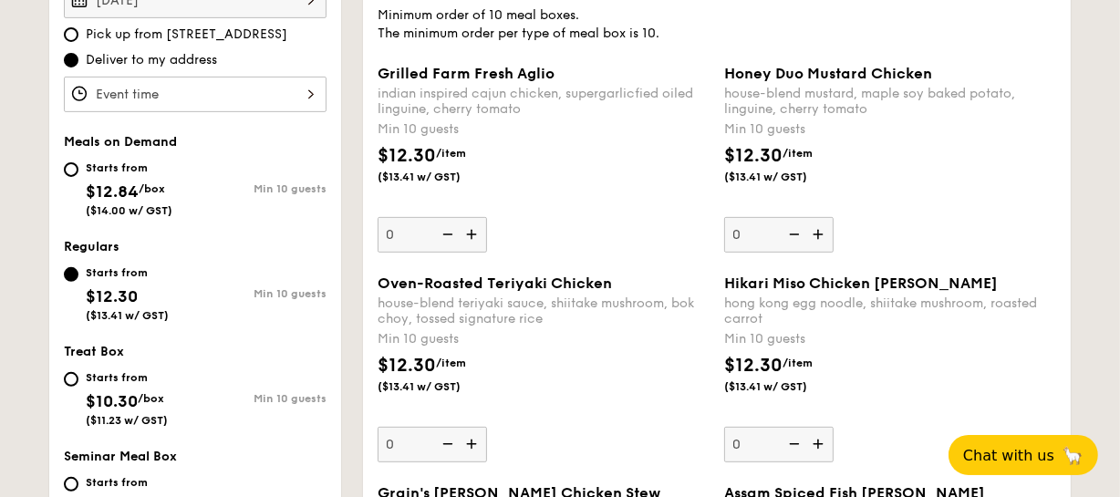
click at [76, 159] on div "Starts from $12.84 /box ($14.00 w/ GST)" at bounding box center [129, 187] width 131 height 60
click at [76, 162] on input "Starts from $12.84 /box ($14.00 w/ GST) Min 10 guests" at bounding box center [71, 169] width 15 height 15
radio input "true"
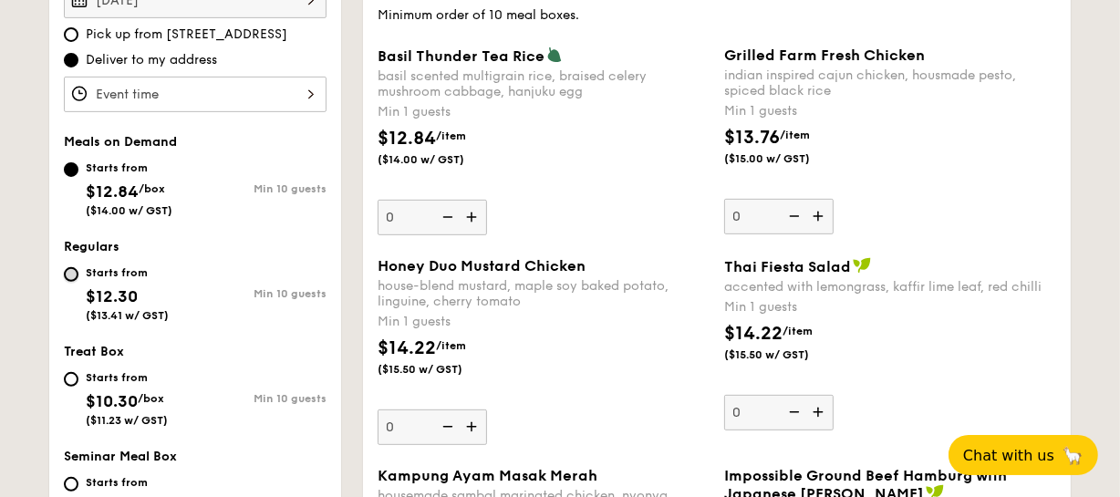
click at [74, 267] on input "Starts from $12.30 ($13.41 w/ GST) Min 10 guests" at bounding box center [71, 274] width 15 height 15
radio input "true"
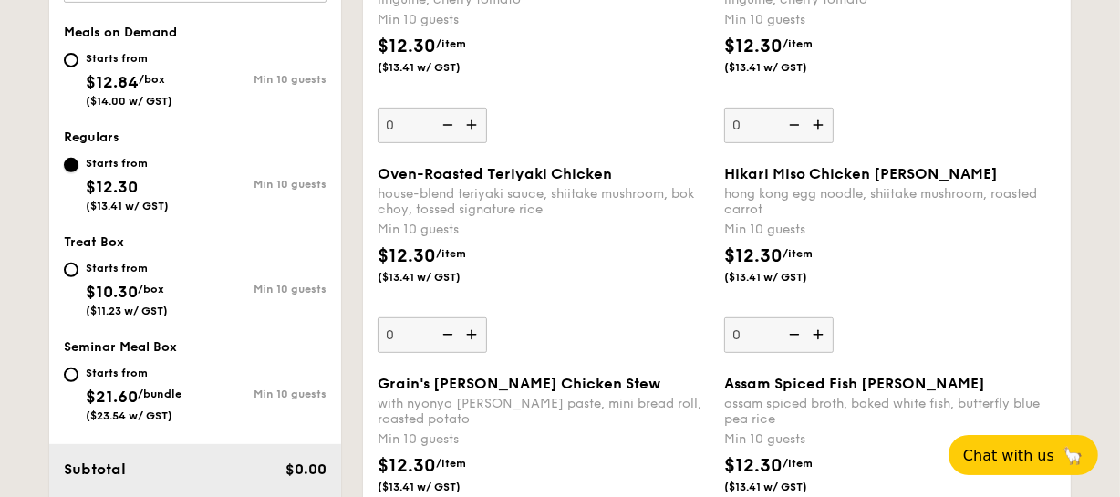
scroll to position [663, 0]
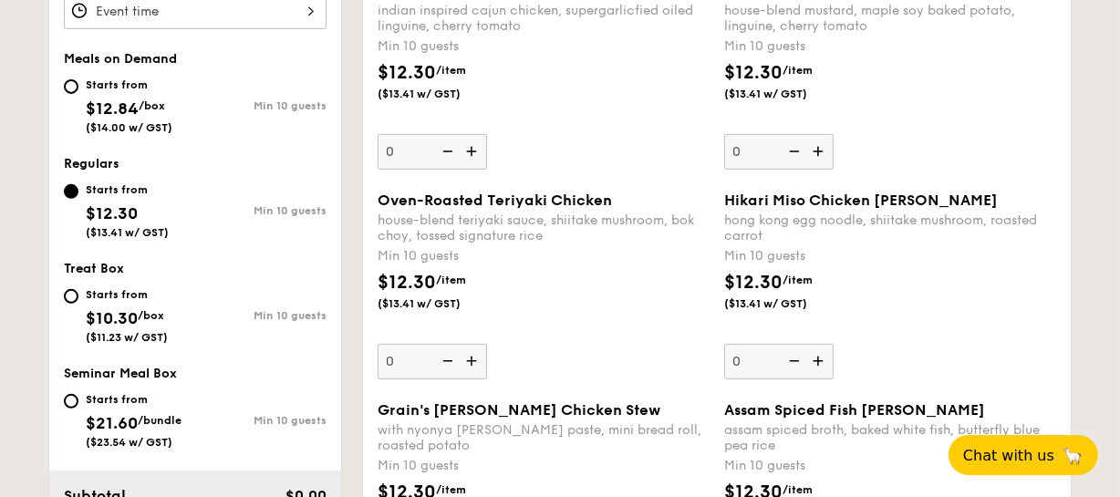
click at [821, 357] on img at bounding box center [820, 361] width 27 height 35
click at [821, 357] on input "0" at bounding box center [778, 362] width 109 height 36
click at [795, 358] on img at bounding box center [792, 361] width 27 height 35
click at [795, 358] on input "10" at bounding box center [778, 362] width 109 height 36
click at [822, 356] on img at bounding box center [820, 361] width 27 height 35
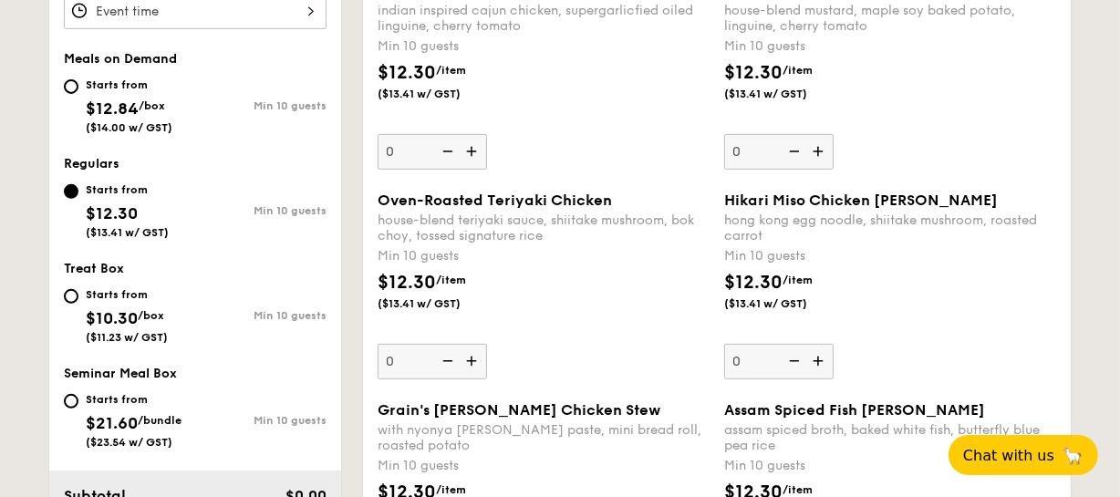
click at [822, 356] on input "0" at bounding box center [778, 362] width 109 height 36
click at [819, 357] on img at bounding box center [820, 361] width 27 height 35
click at [819, 357] on input "10" at bounding box center [778, 362] width 109 height 36
click at [792, 357] on img at bounding box center [792, 361] width 27 height 35
click at [792, 357] on input "11" at bounding box center [778, 362] width 109 height 36
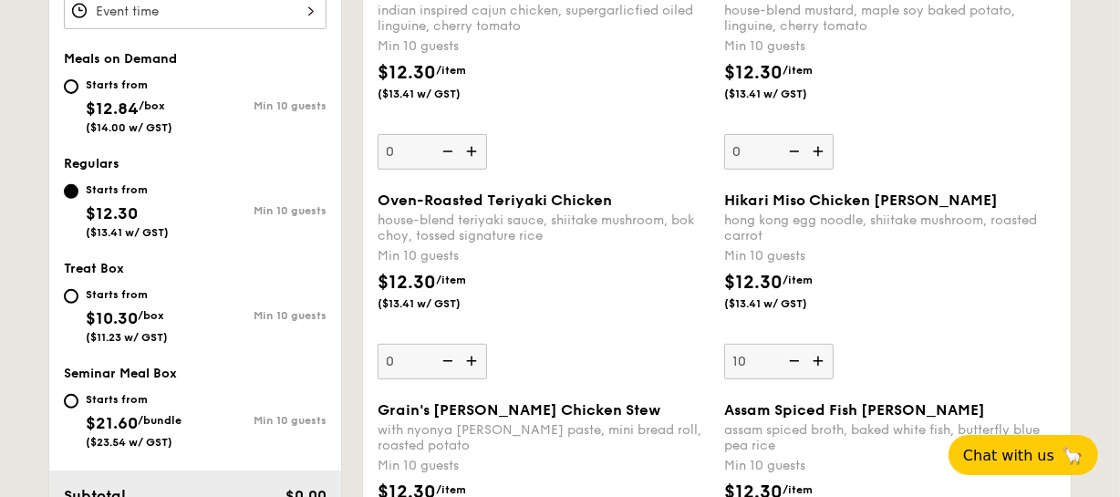
click at [792, 357] on img at bounding box center [792, 361] width 27 height 35
click at [792, 357] on input "10" at bounding box center [778, 362] width 109 height 36
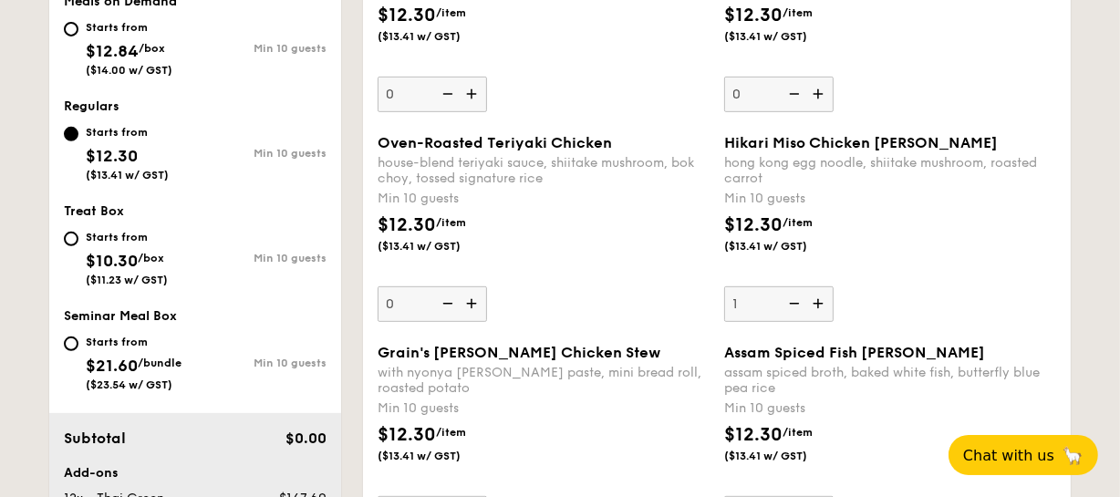
scroll to position [746, 0]
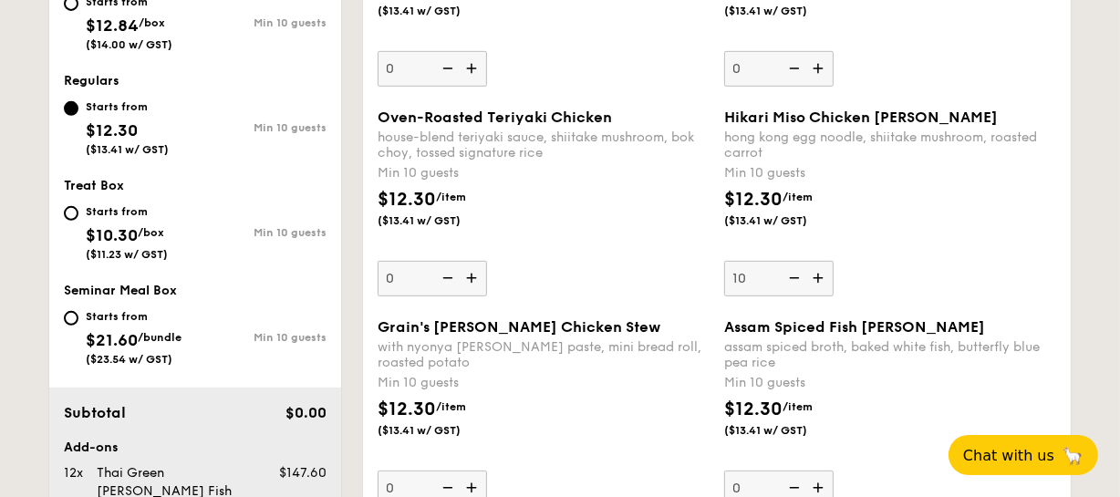
click at [995, 304] on div "Oven-Roasted Teriyaki Chicken house-blend teriyaki sauce, shiitake mushroom, bo…" at bounding box center [716, 214] width 693 height 210
click at [799, 278] on img at bounding box center [792, 278] width 27 height 35
click at [799, 278] on input "10" at bounding box center [778, 279] width 109 height 36
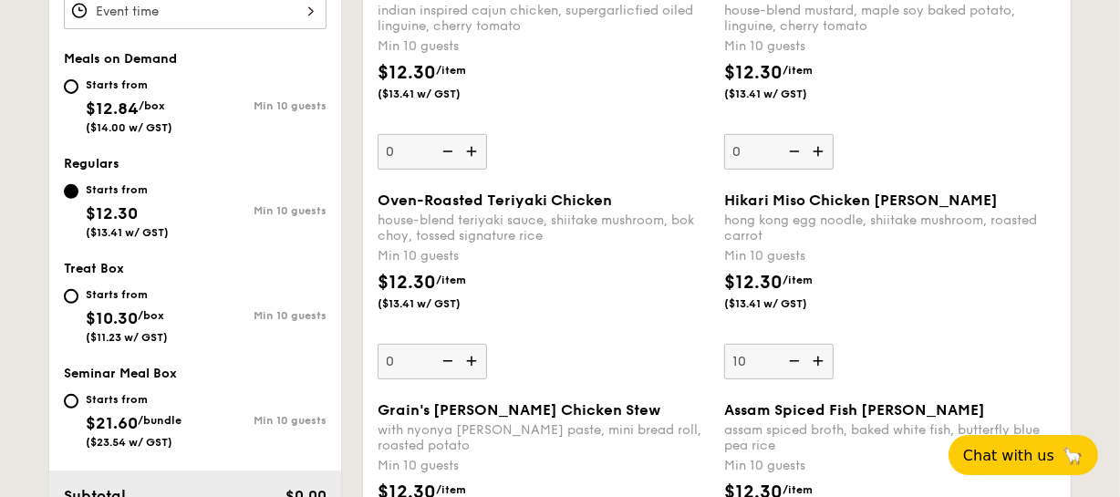
click at [939, 334] on div "Hikari Miso Chicken Chow Mei hong kong egg noodle, shiitake mushroom, roasted c…" at bounding box center [890, 286] width 332 height 188
click at [834, 344] on input "10" at bounding box center [778, 362] width 109 height 36
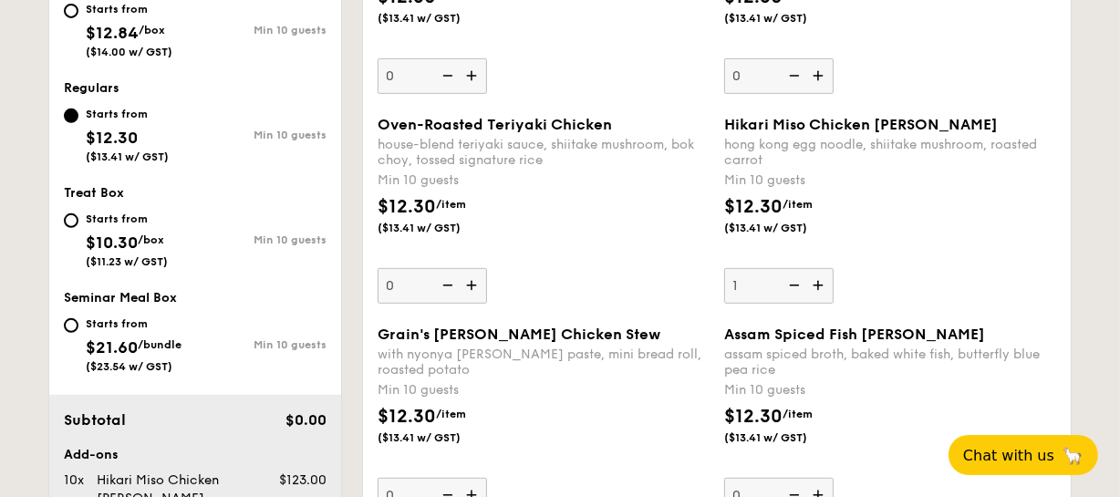
scroll to position [829, 0]
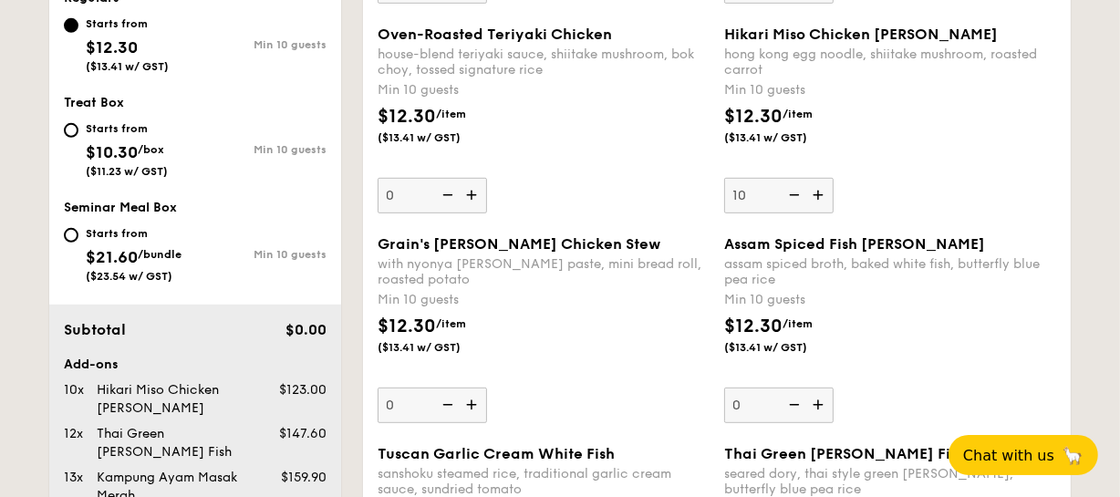
click at [1004, 324] on div "$12.30 /item ($13.41 w/ GST)" at bounding box center [890, 345] width 347 height 64
click at [834, 388] on input "0" at bounding box center [778, 406] width 109 height 36
click at [800, 188] on img at bounding box center [792, 195] width 27 height 35
click at [800, 188] on input "10" at bounding box center [778, 196] width 109 height 36
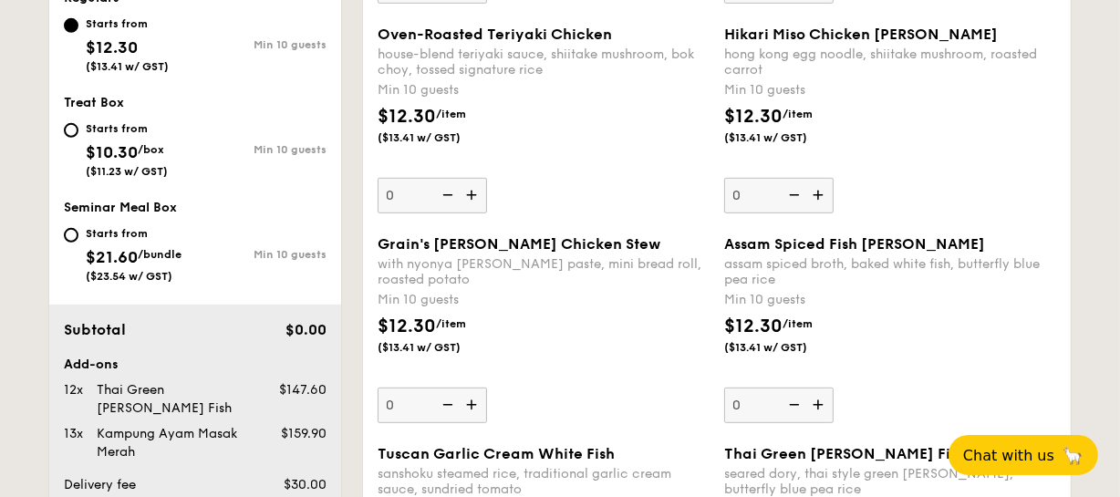
click at [800, 188] on img at bounding box center [792, 195] width 27 height 35
click at [800, 188] on input "0" at bounding box center [778, 196] width 109 height 36
click at [800, 188] on img at bounding box center [792, 195] width 27 height 35
click at [800, 188] on input "0" at bounding box center [778, 196] width 109 height 36
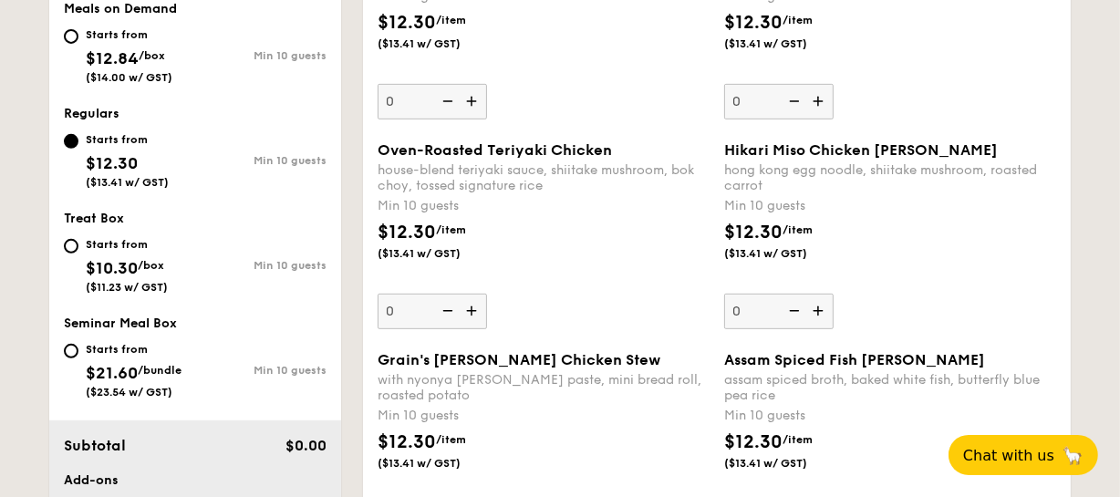
scroll to position [746, 0]
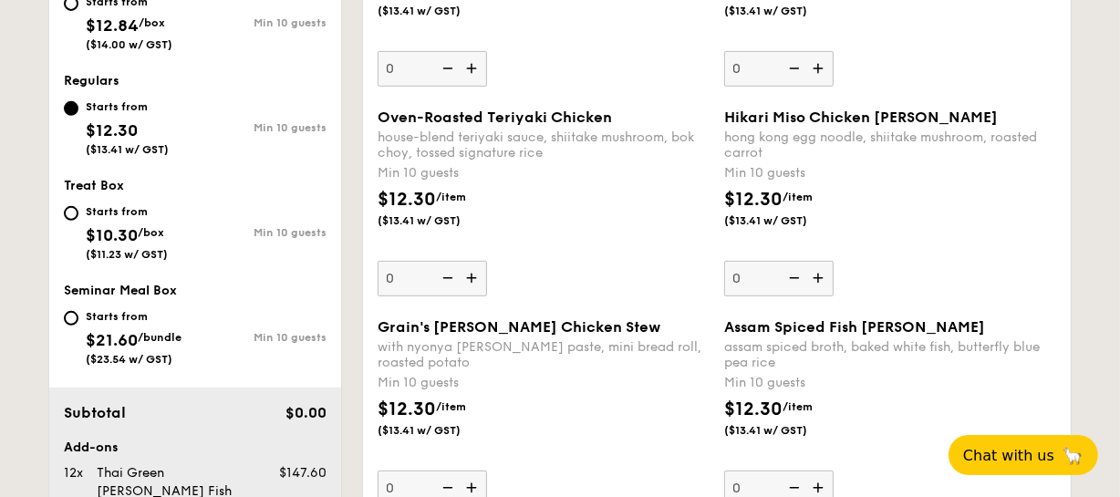
click at [820, 268] on img at bounding box center [820, 278] width 27 height 35
click at [820, 268] on input "0" at bounding box center [778, 279] width 109 height 36
click at [799, 266] on img at bounding box center [792, 278] width 27 height 35
click at [799, 266] on input "10" at bounding box center [778, 279] width 109 height 36
type input "0"
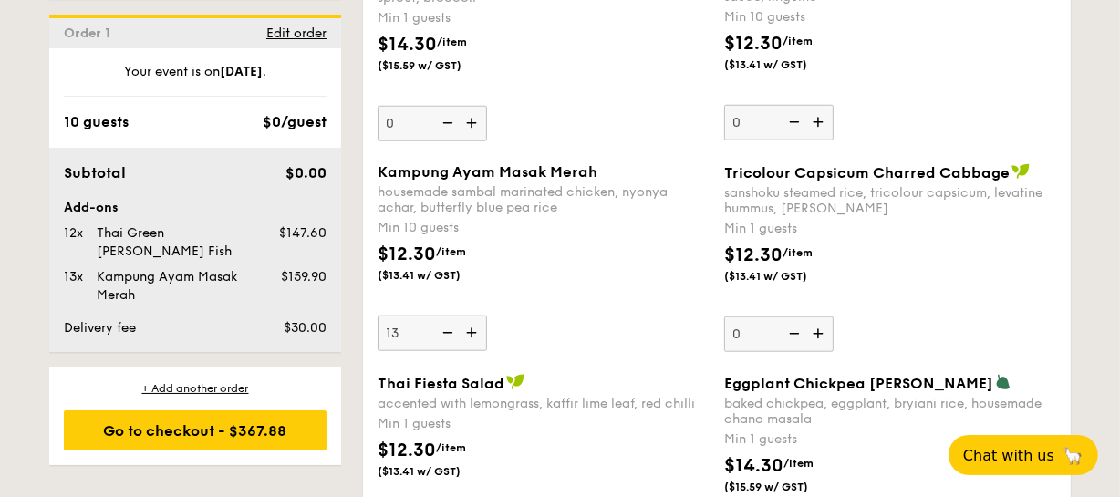
scroll to position [1659, 0]
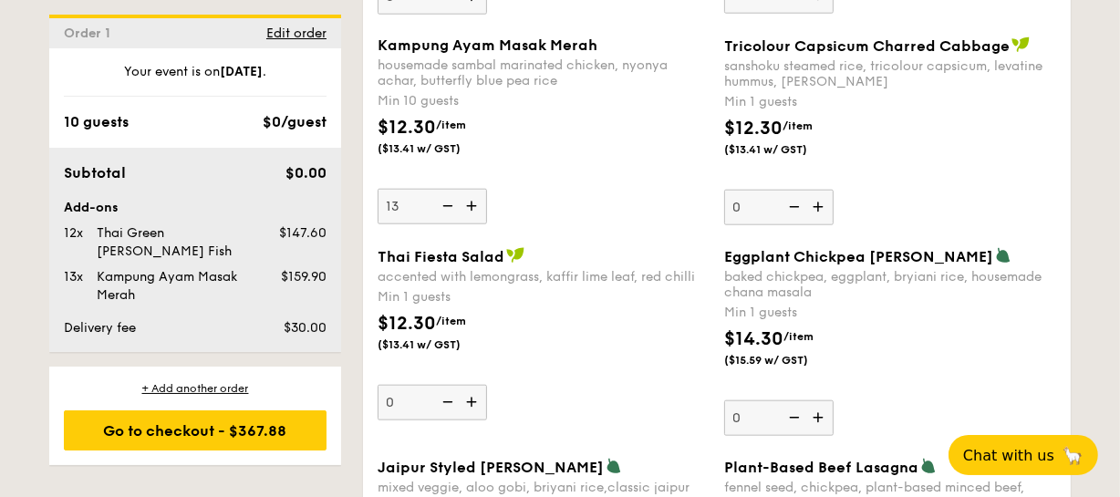
click at [469, 193] on img at bounding box center [473, 206] width 27 height 35
click at [469, 193] on input "13" at bounding box center [432, 207] width 109 height 36
type input "14"
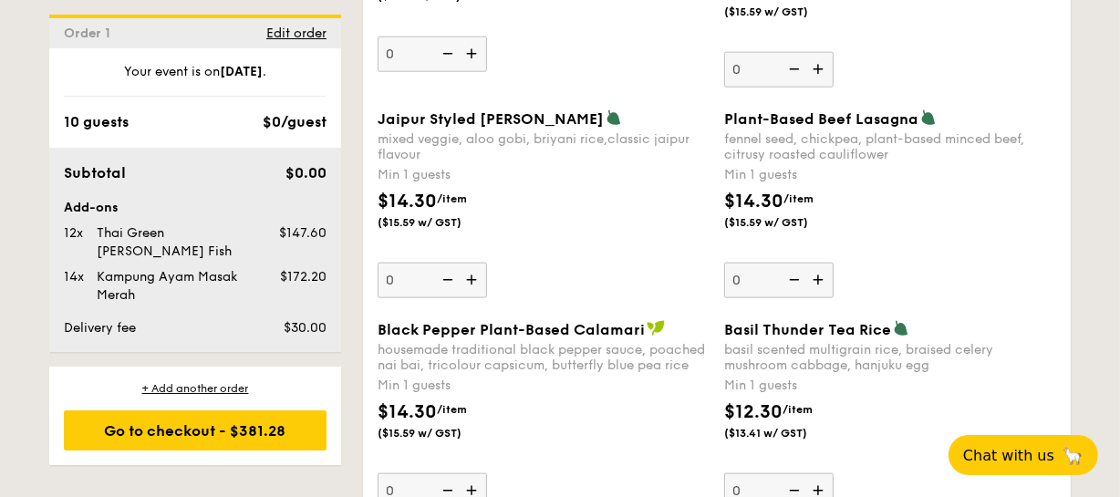
scroll to position [1990, 0]
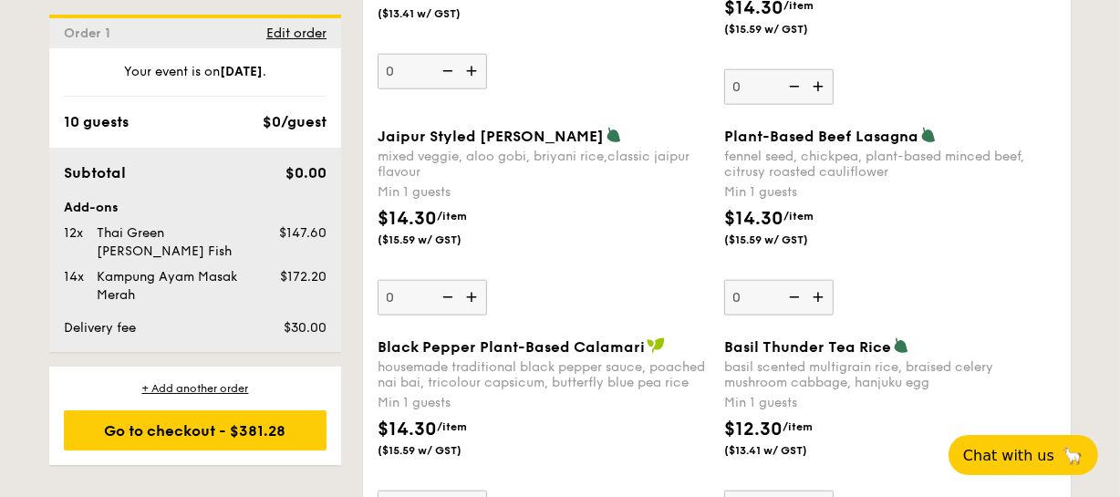
click at [466, 284] on img at bounding box center [473, 297] width 27 height 35
click at [466, 284] on input "0" at bounding box center [432, 298] width 109 height 36
type input "1"
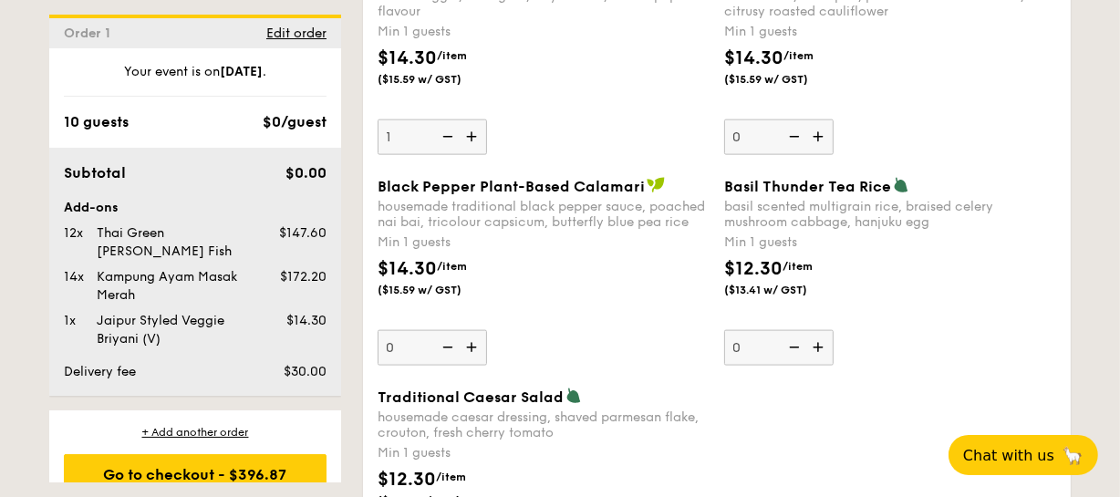
scroll to position [2156, 0]
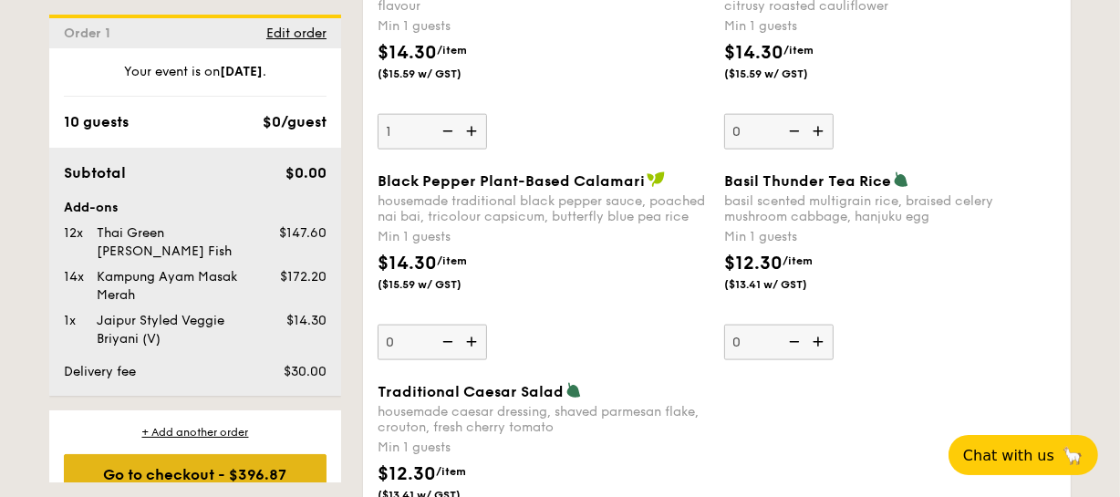
click at [255, 454] on div "Go to checkout - $396.87" at bounding box center [195, 474] width 263 height 40
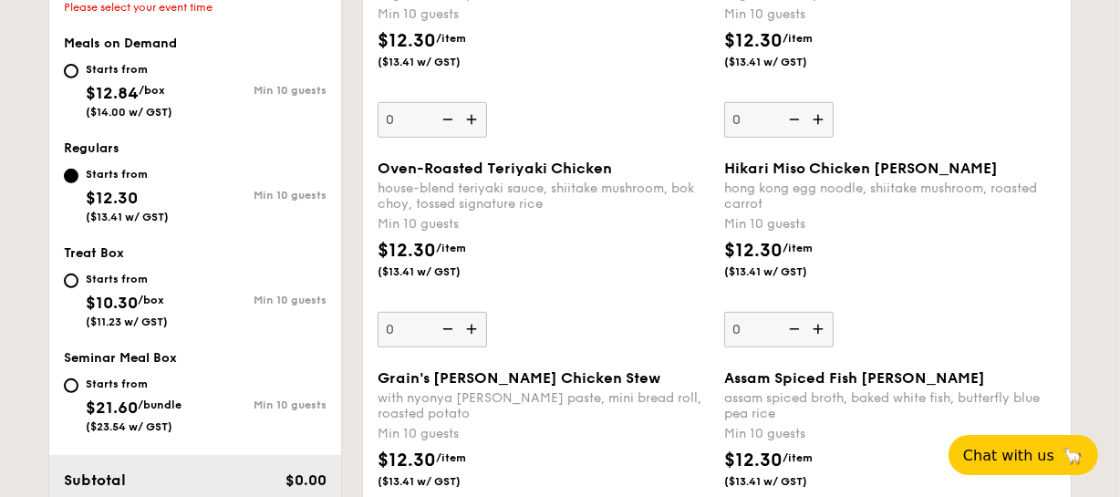
scroll to position [486, 0]
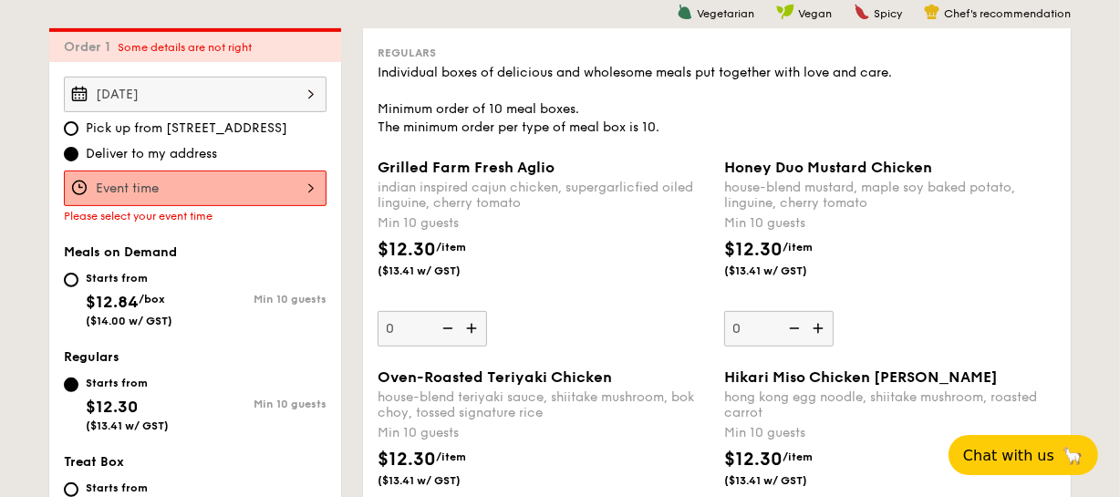
click at [239, 186] on div at bounding box center [195, 189] width 263 height 36
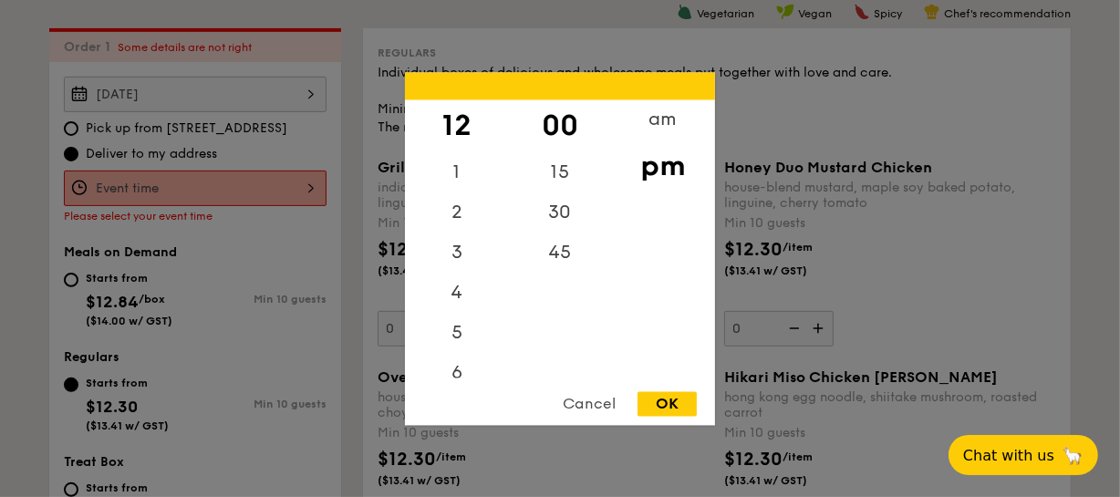
click at [667, 164] on div "pm" at bounding box center [662, 166] width 103 height 53
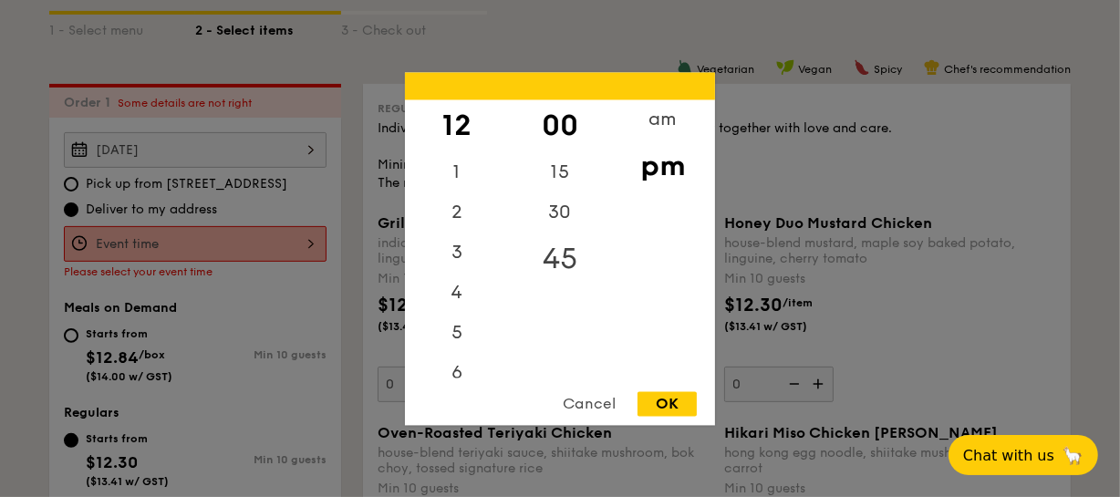
scroll to position [403, 0]
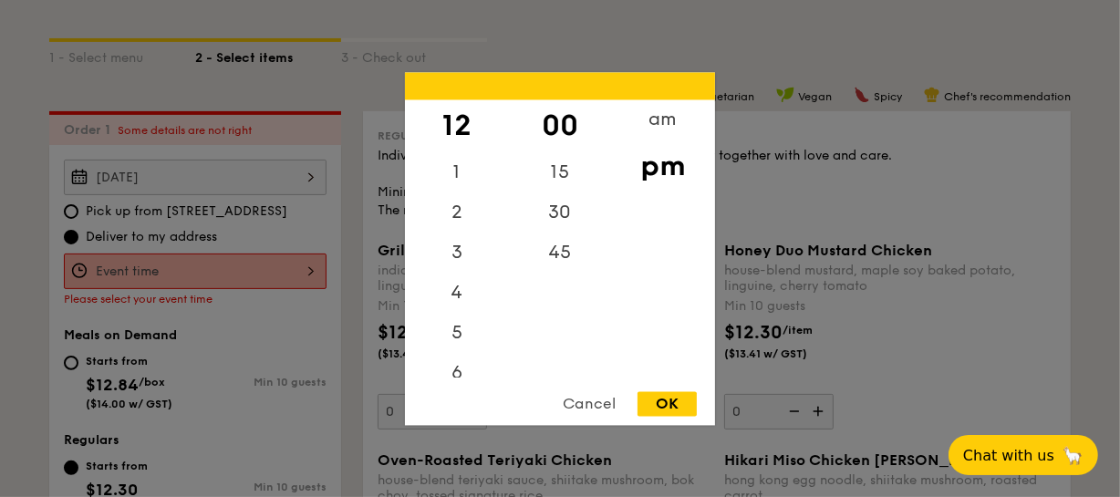
click at [669, 399] on div "OK" at bounding box center [667, 403] width 59 height 25
type input "12:00PM"
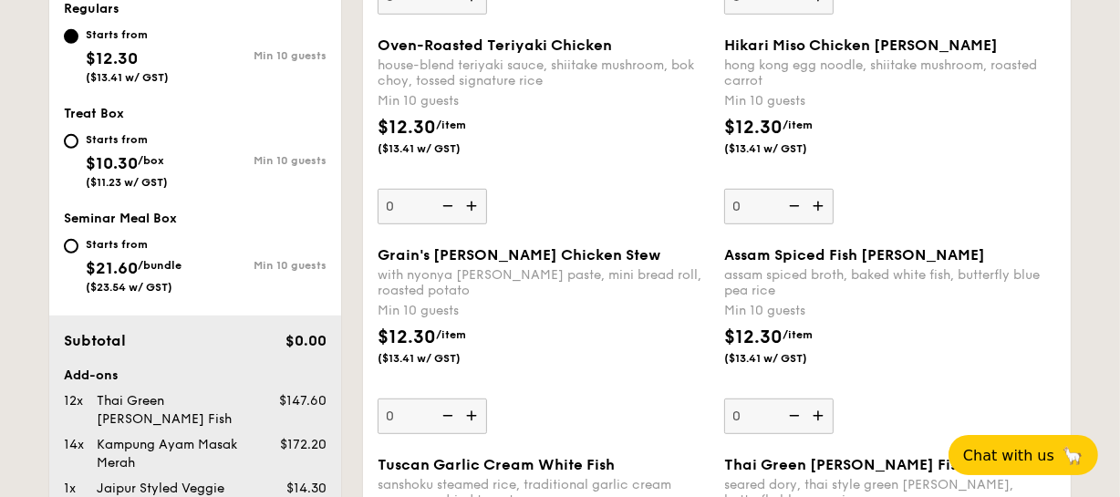
scroll to position [1150, 0]
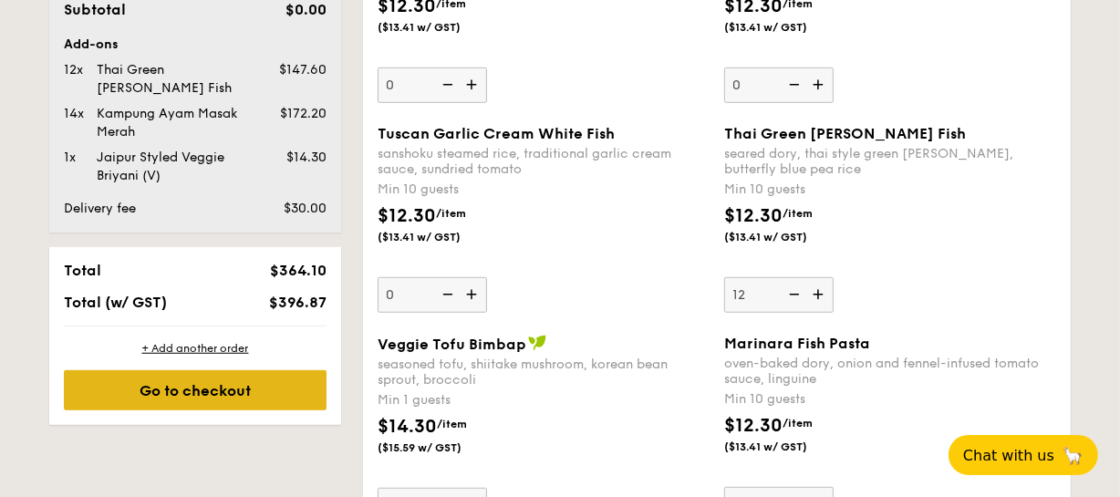
click at [273, 370] on div "Go to checkout" at bounding box center [195, 390] width 263 height 40
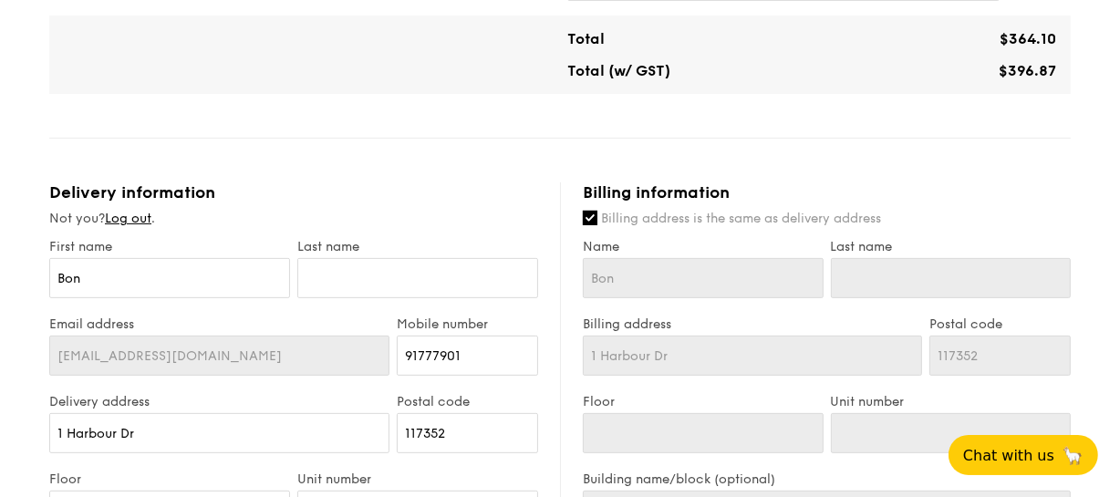
scroll to position [580, 0]
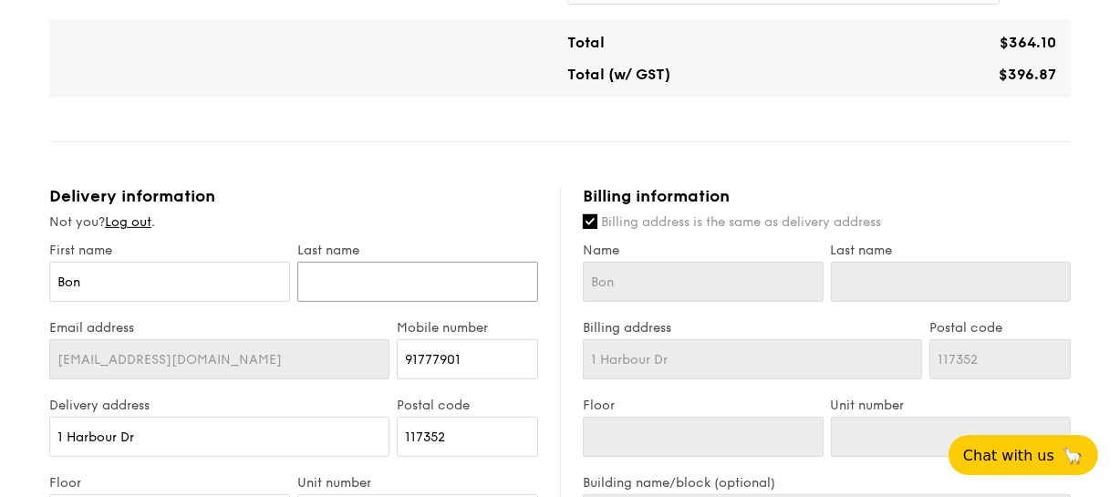
drag, startPoint x: 370, startPoint y: 287, endPoint x: 377, endPoint y: 298, distance: 12.7
click at [373, 292] on input "text" at bounding box center [417, 282] width 241 height 40
type input "E"
type input "El"
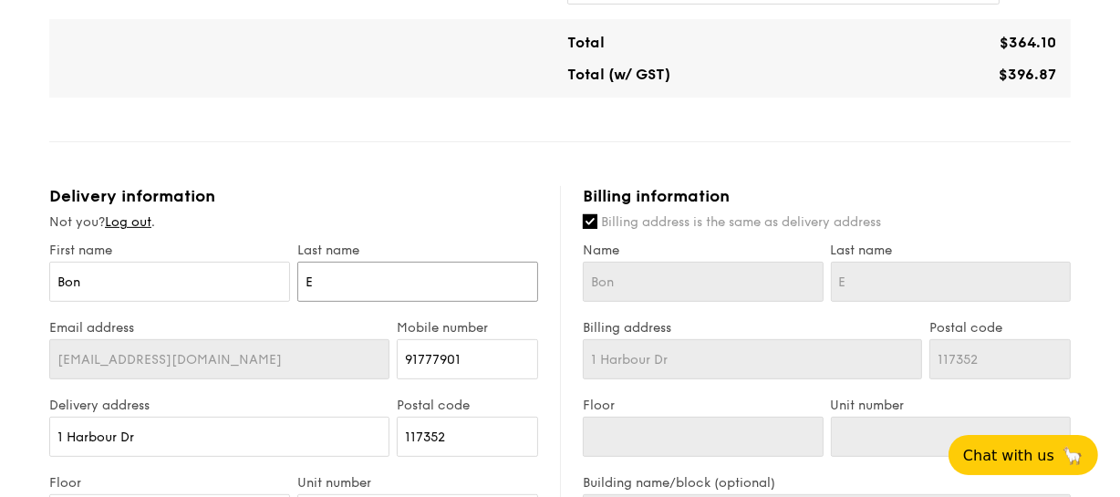
type input "El"
type input "Ela"
type input "Elam"
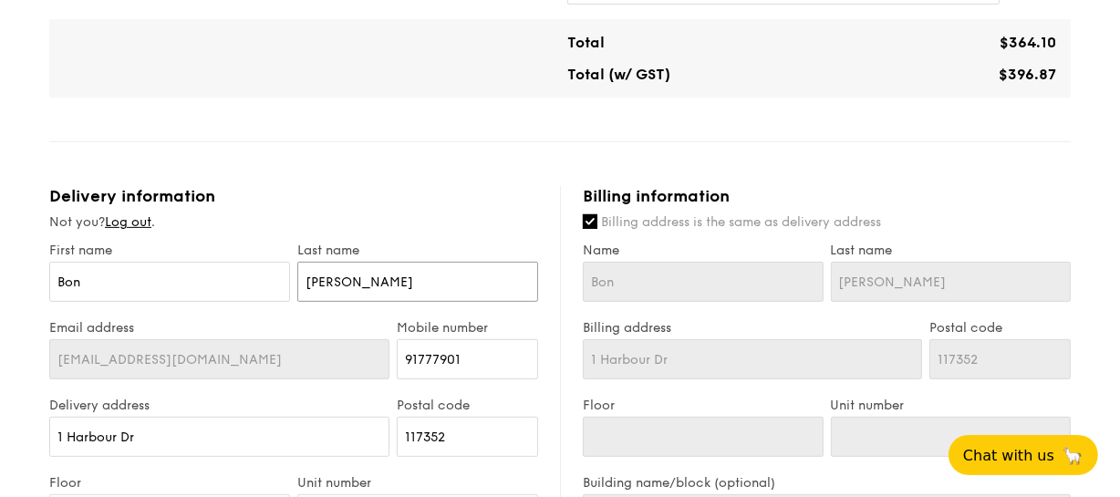
type input "Ela"
type input "Elan"
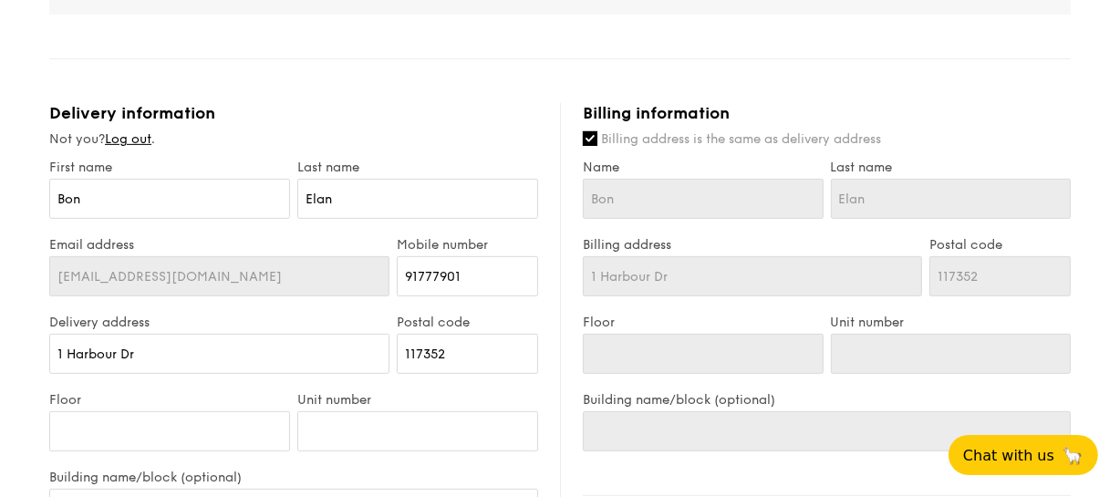
scroll to position [746, 0]
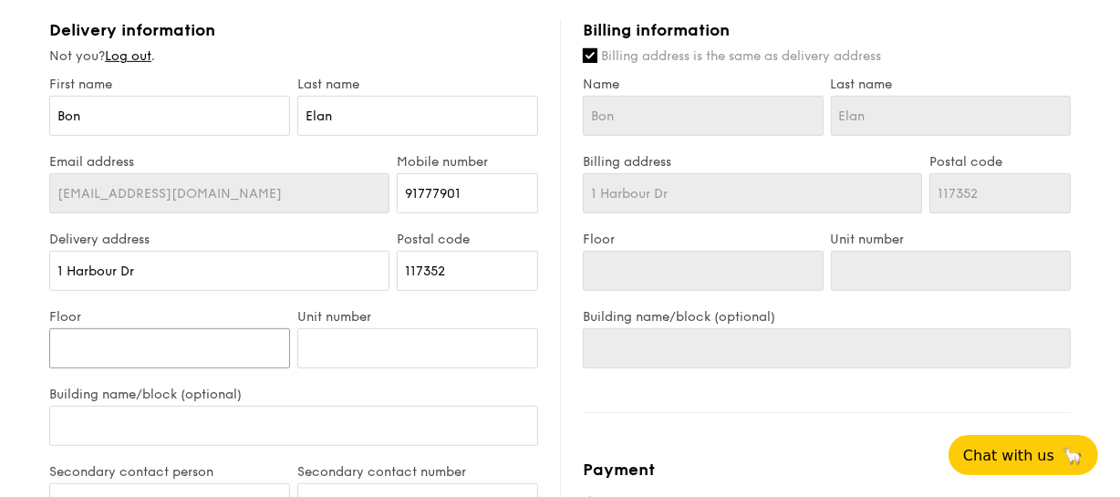
click at [219, 347] on input "Floor" at bounding box center [169, 348] width 241 height 40
type input "D"
type input "Dr"
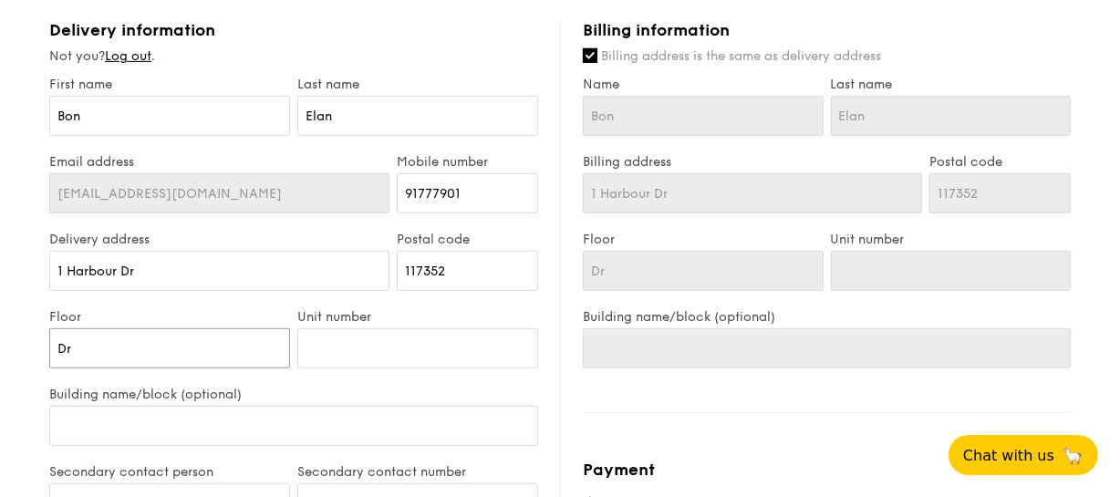
type input "Dro"
type input "Drop"
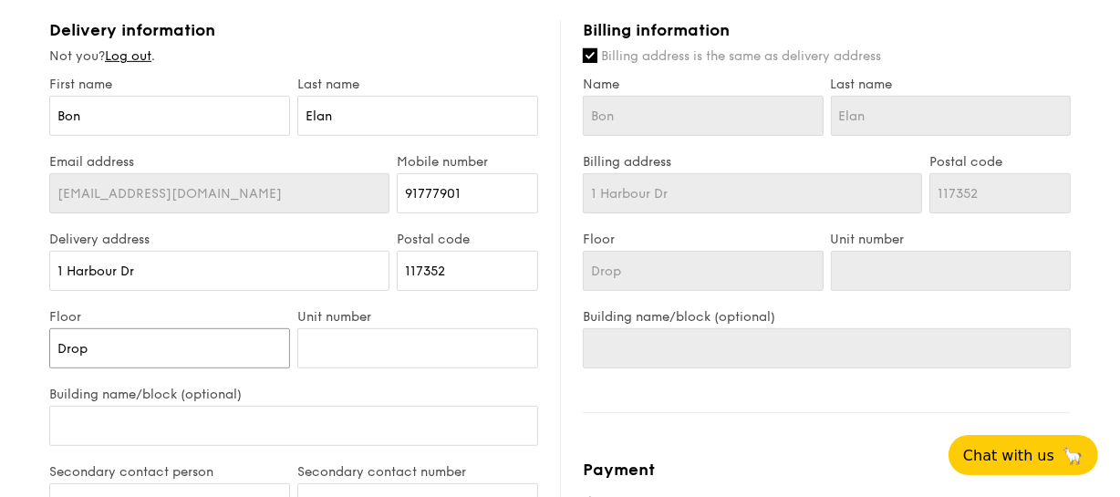
type input "Drop"
type input "Drop O"
type input "Drop Of"
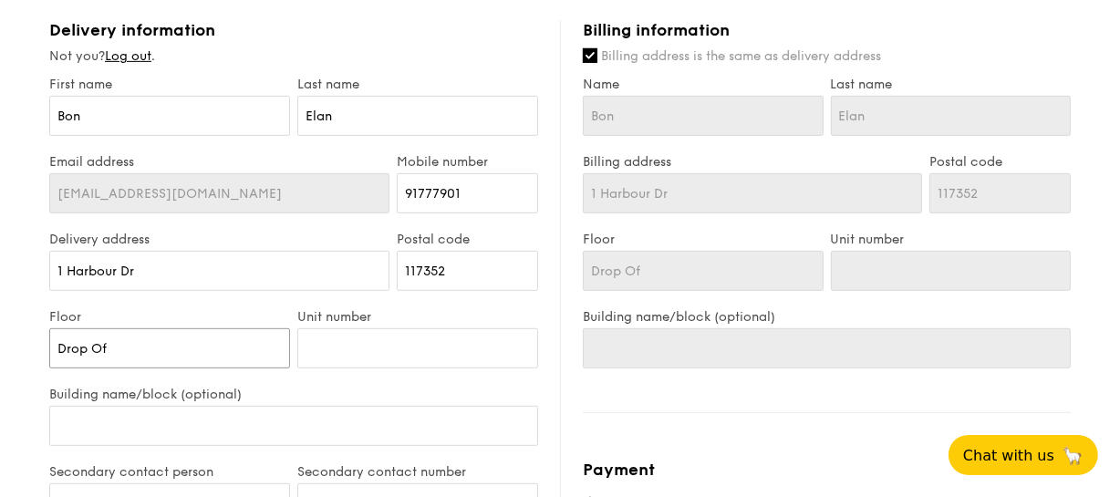
type input "Drop Off"
type input "Drop Offc"
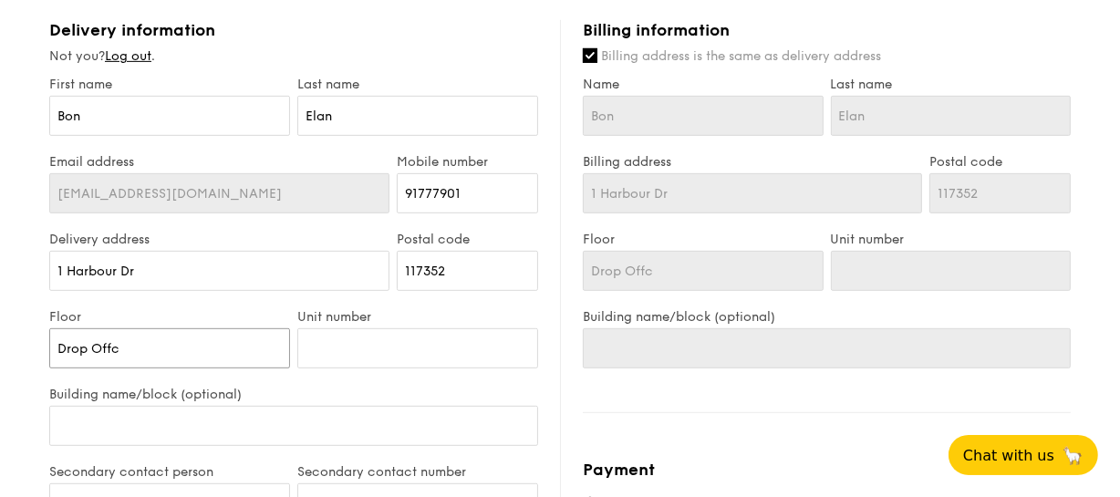
type input "Drop Offc"
type input "Drop Offc p"
type input "Drop Offc pi"
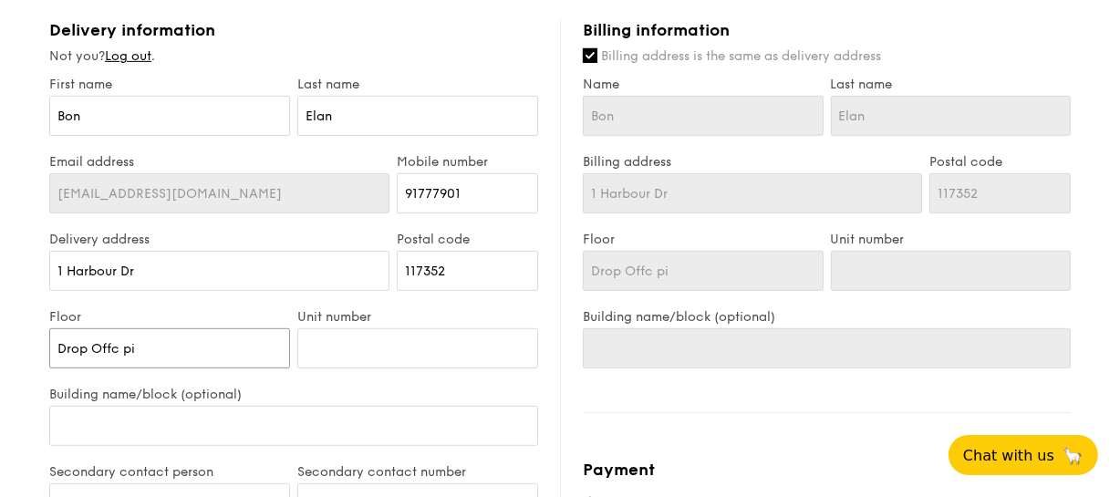
type input "Drop Offc pin"
type input "Drop Offc pint"
type input "Drop Offc pin"
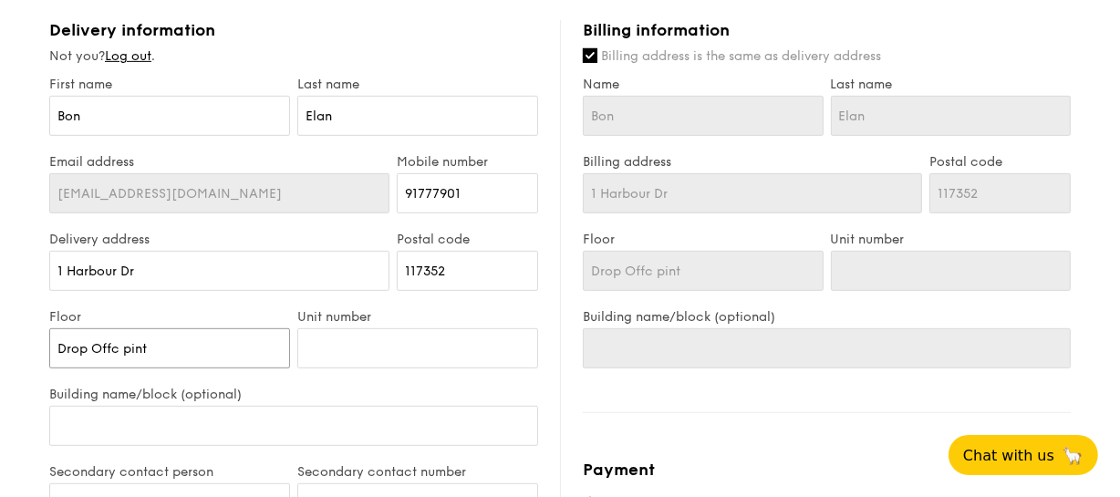
type input "Drop Offc pin"
type input "Drop Offc pi"
type input "Drop Offc p"
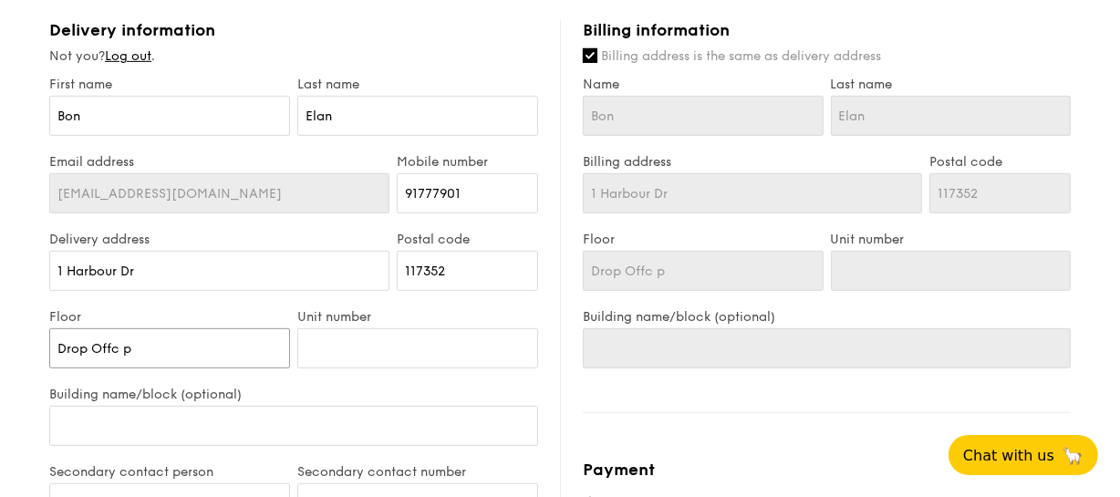
type input "Drop Offc"
type input "Drop Off"
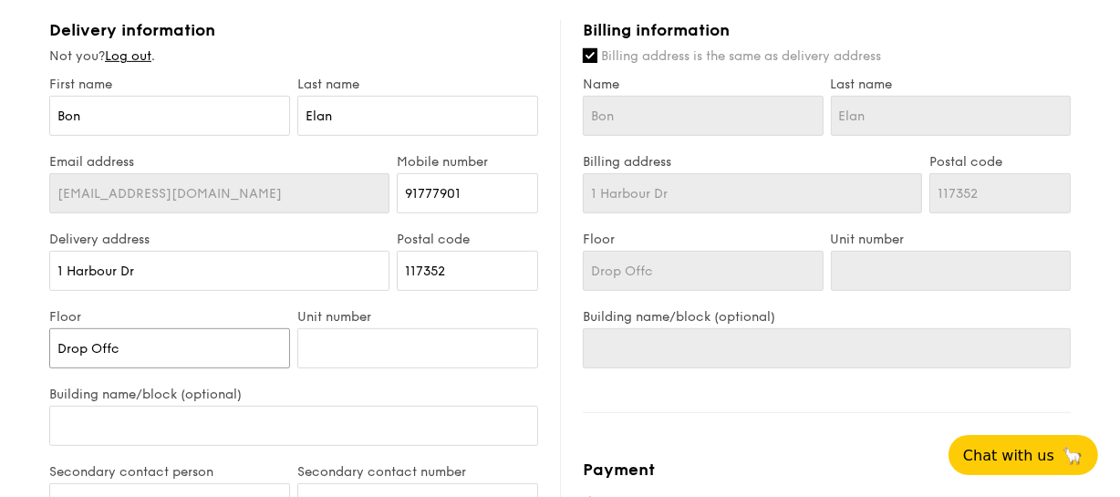
type input "Drop Off"
type input "Drop Off P"
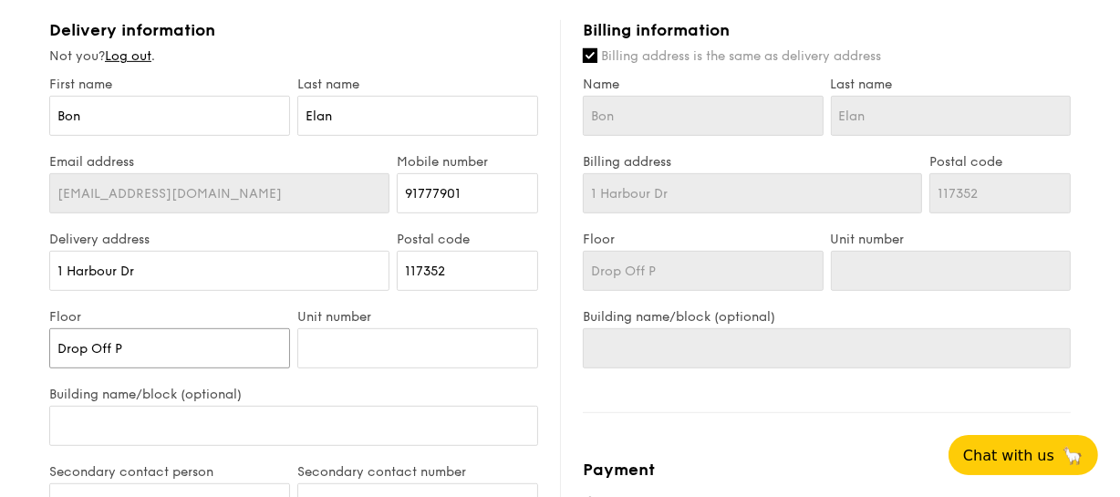
type input "Drop Off Po"
type input "Drop Off Poi"
type input "Drop Off Poin"
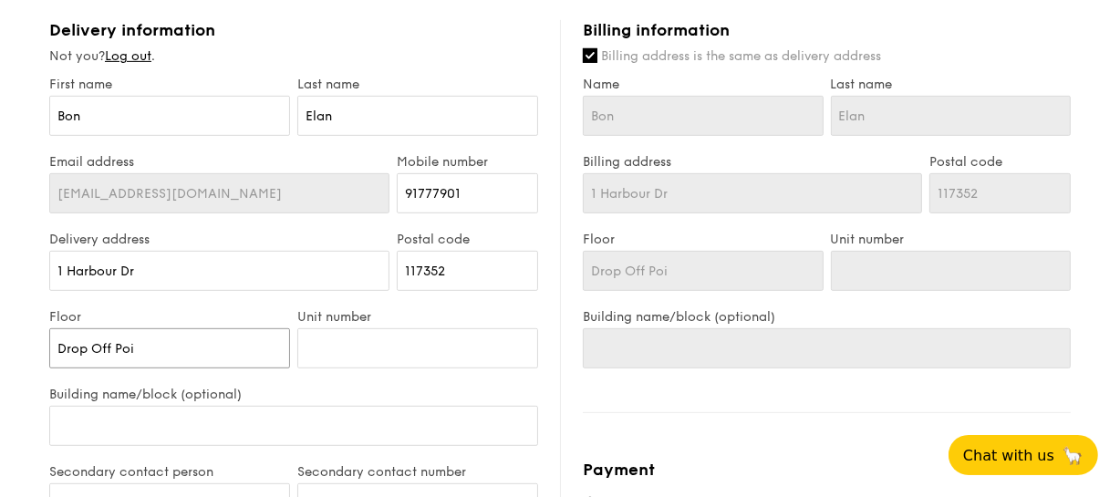
type input "Drop Off Poin"
type input "Drop Off Point"
type input "F"
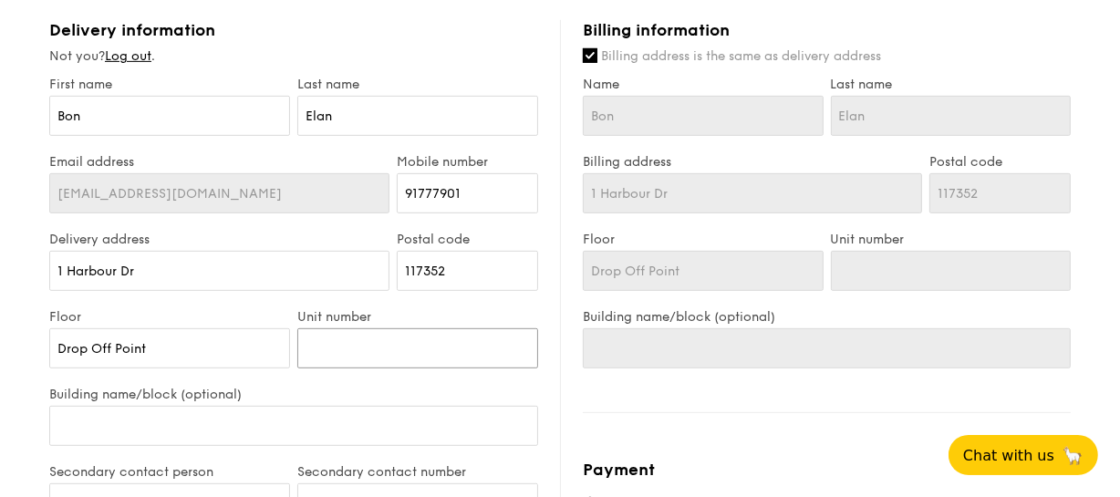
type input "F"
type input "Fi"
type input "Fir"
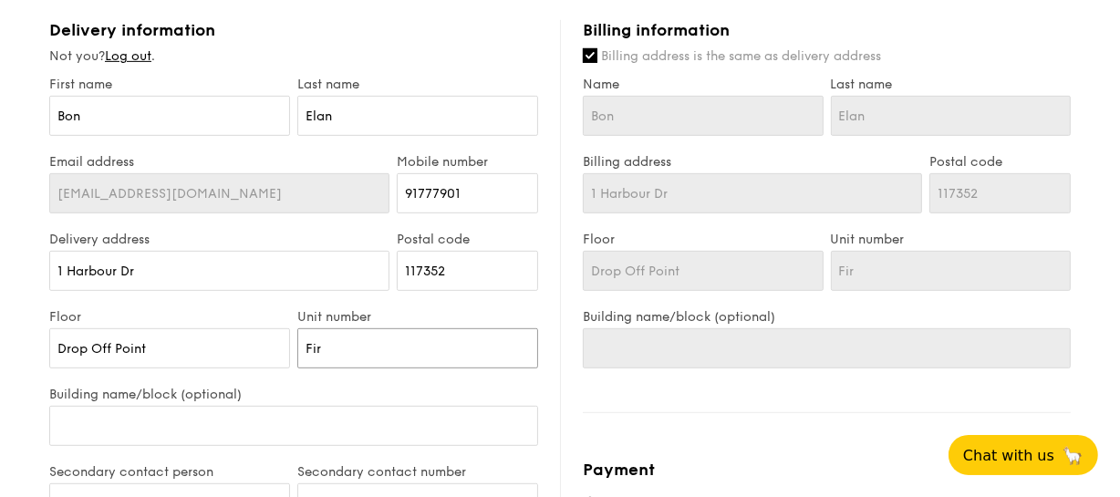
type input "Firs"
type input "First"
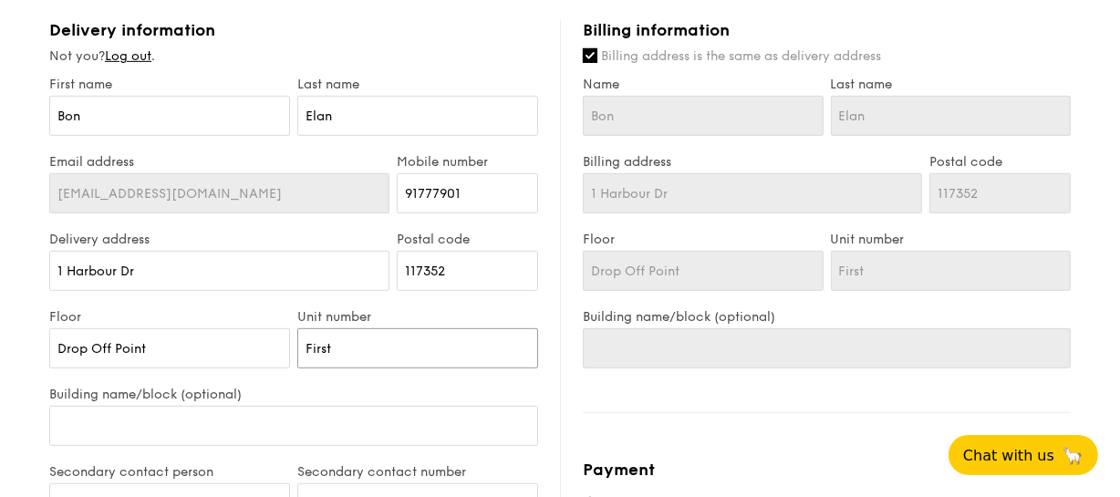
type input "First"
type input "First l"
type input "First le"
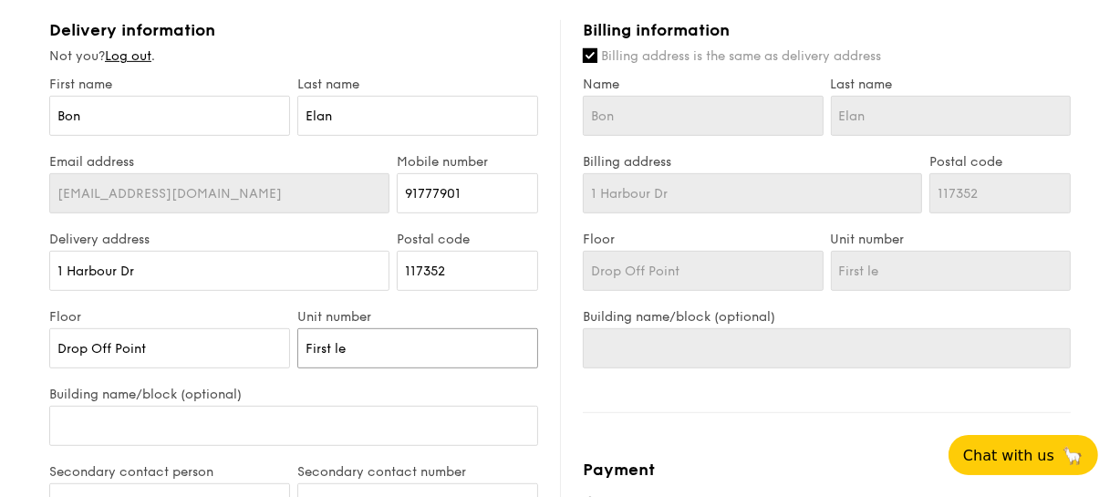
type input "First lev"
type input "First leve"
type input "First level"
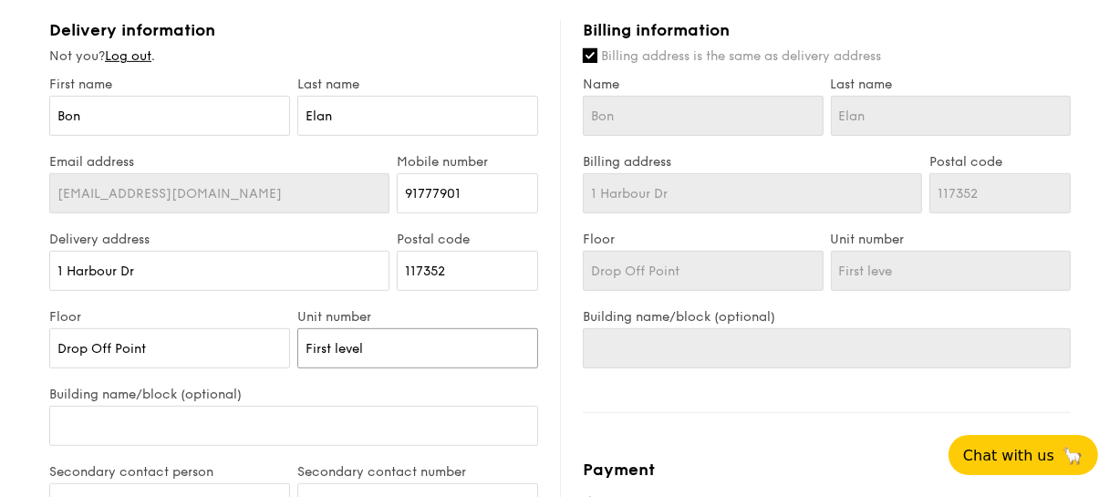
type input "First level"
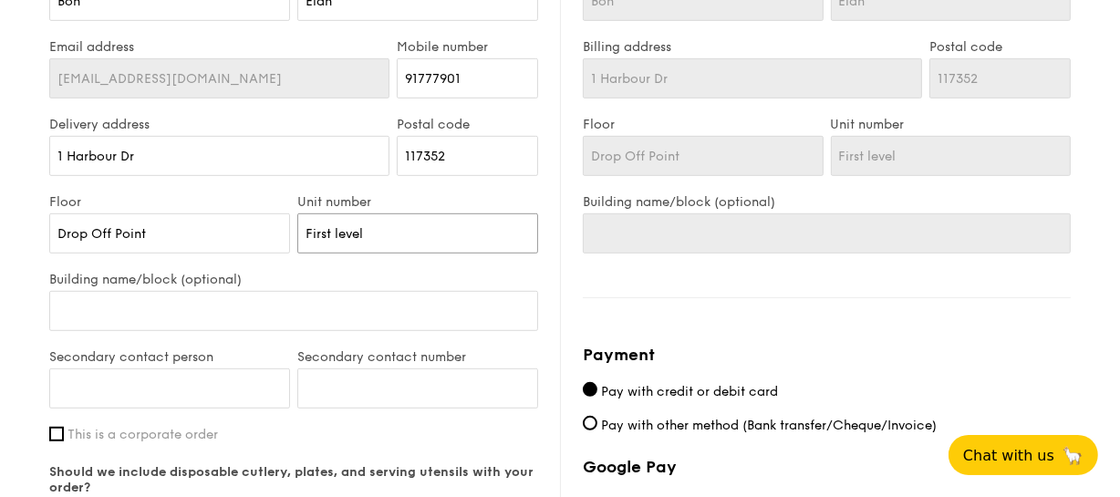
scroll to position [912, 0]
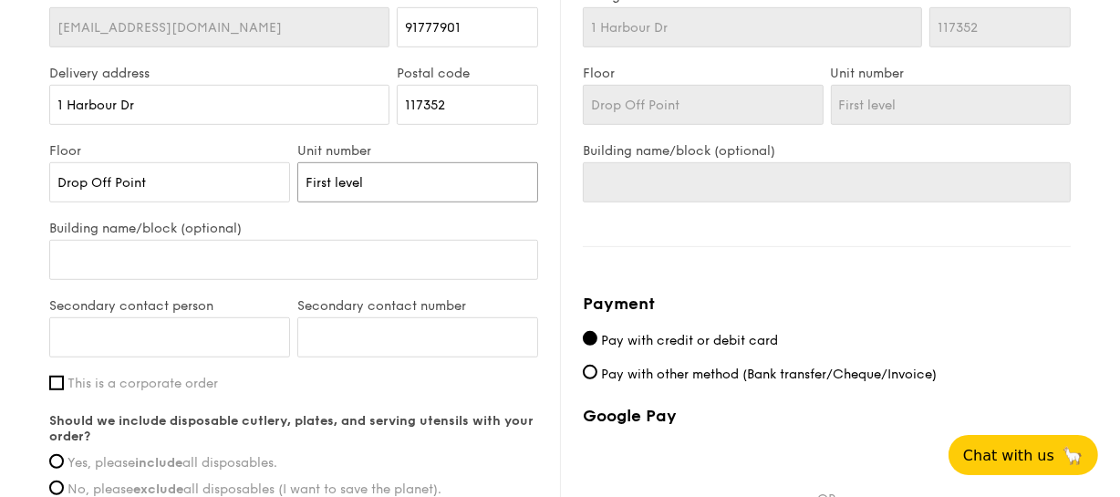
type input "First level"
click at [291, 255] on input "Building name/block (optional)" at bounding box center [293, 260] width 489 height 40
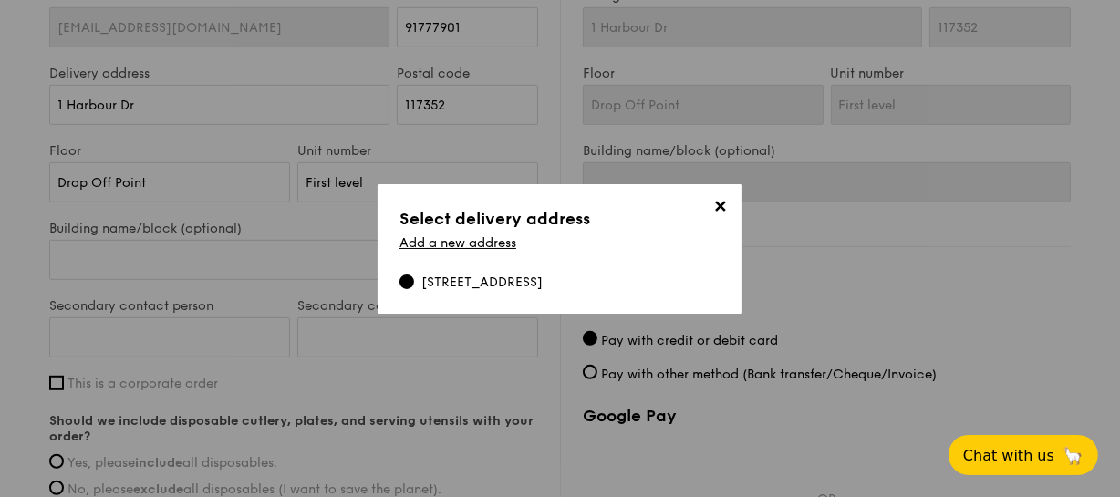
click at [454, 278] on div "1 Harbour Dr, 117352" at bounding box center [482, 283] width 121 height 18
click at [414, 278] on input "1 Harbour Dr, 117352" at bounding box center [407, 282] width 15 height 15
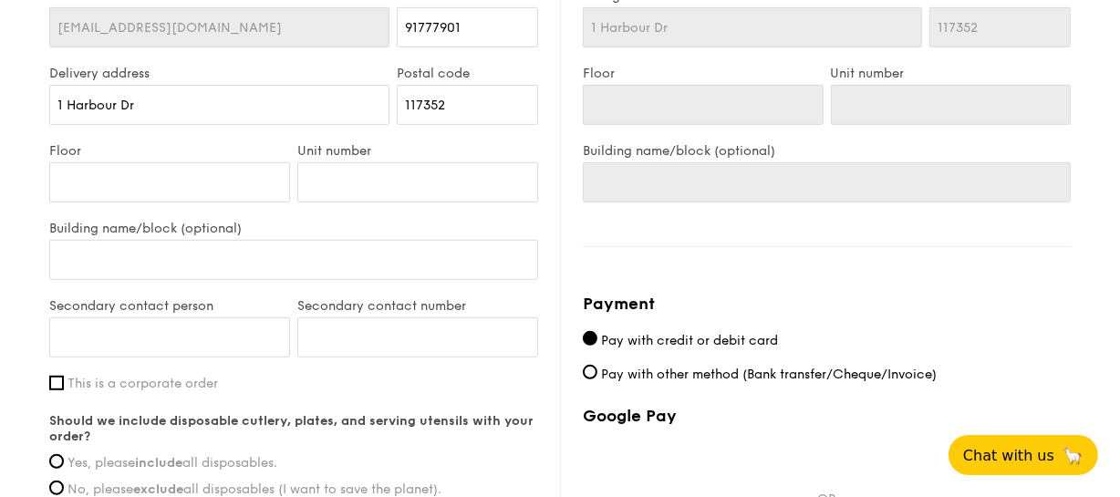
click at [64, 378] on label "This is a corporate order" at bounding box center [293, 384] width 489 height 16
click at [64, 378] on input "This is a corporate order" at bounding box center [56, 383] width 15 height 15
checkbox input "true"
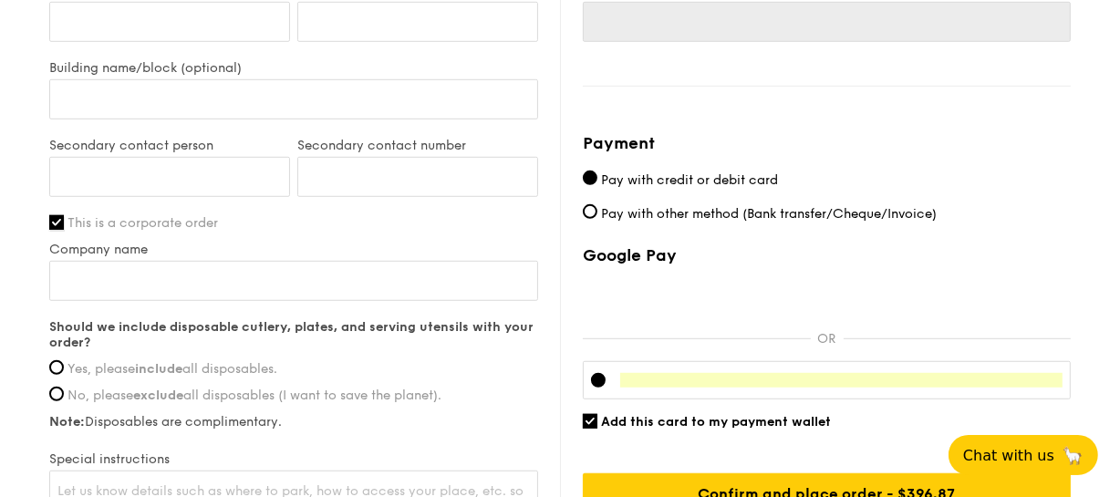
scroll to position [1078, 0]
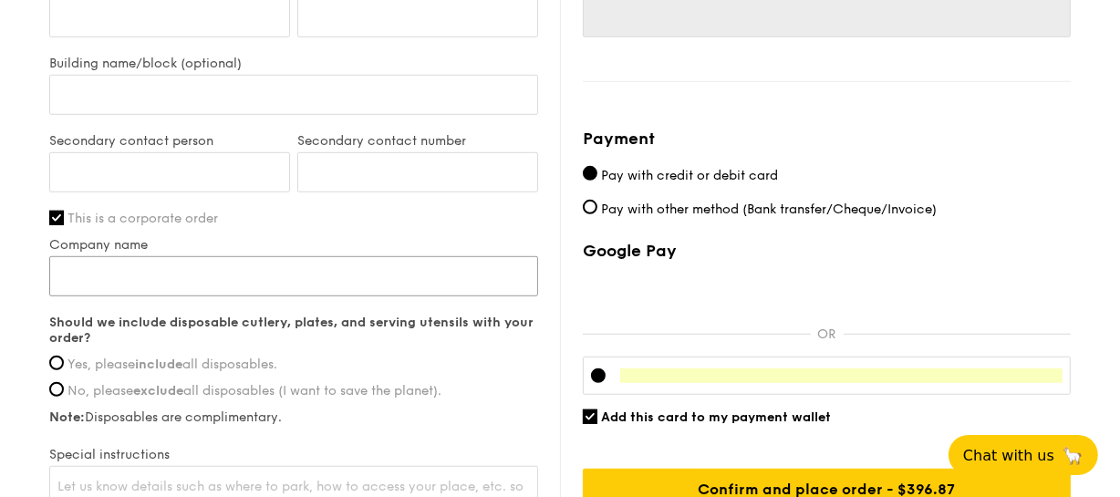
click at [325, 279] on input "Company name" at bounding box center [293, 276] width 489 height 40
type input "PSA Corporation Ltd"
type input "Bon"
type input "91777901"
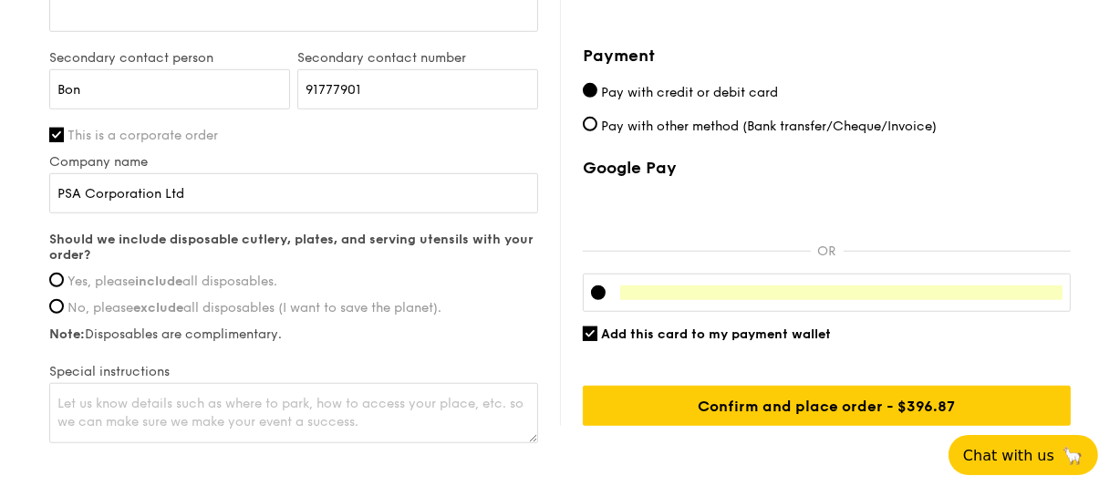
click at [63, 274] on label "Yes, please include all disposables." at bounding box center [293, 282] width 489 height 16
click at [63, 273] on input "Yes, please include all disposables." at bounding box center [56, 280] width 15 height 15
radio input "true"
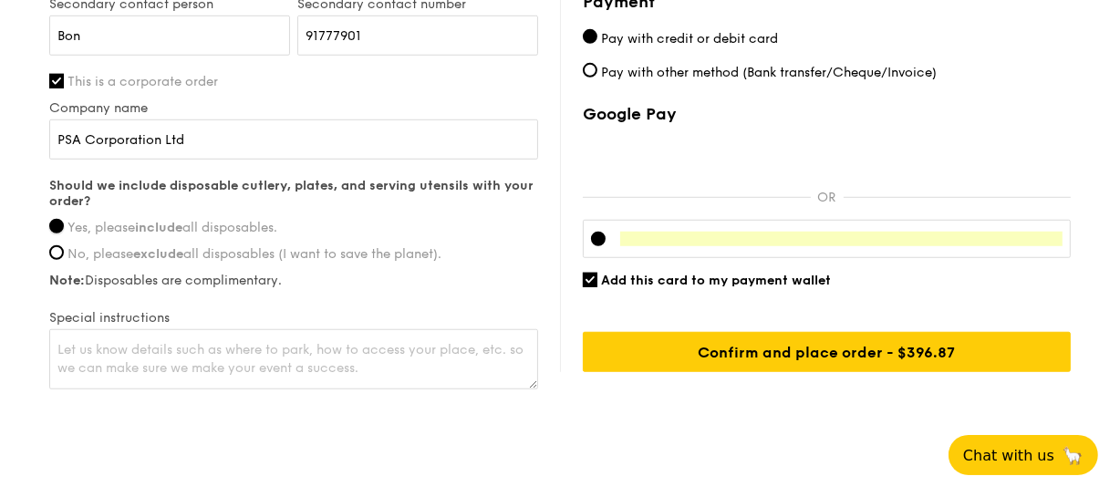
scroll to position [1244, 0]
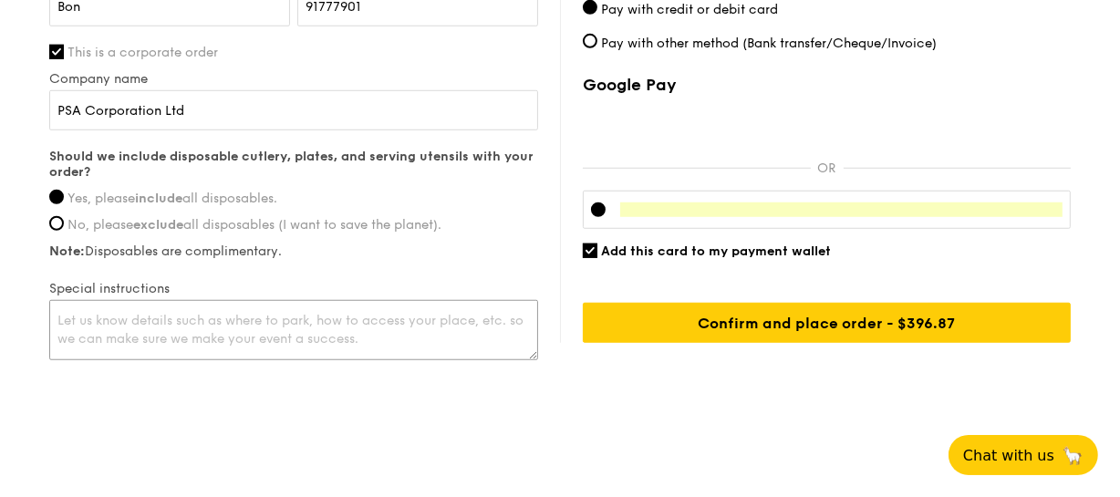
click at [402, 332] on textarea at bounding box center [293, 330] width 489 height 60
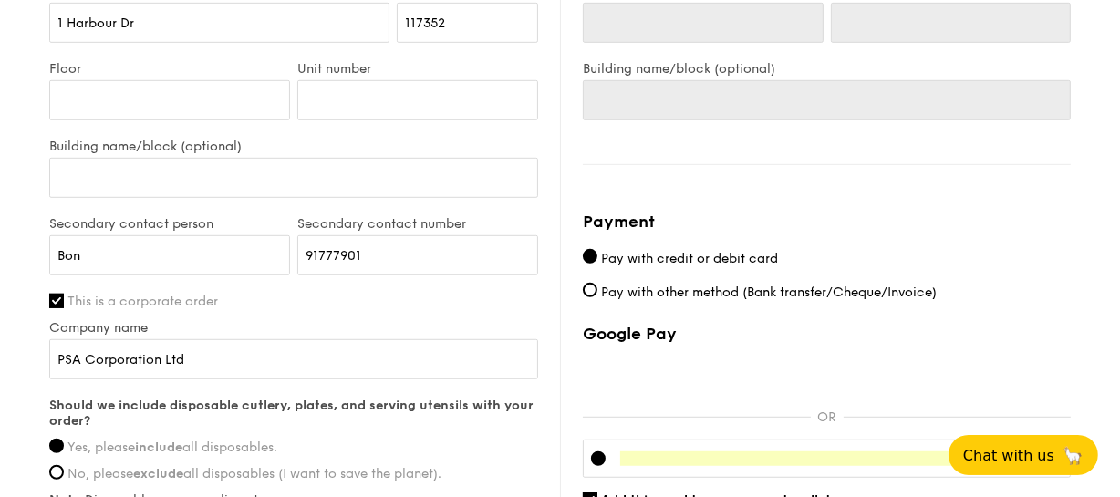
scroll to position [912, 0]
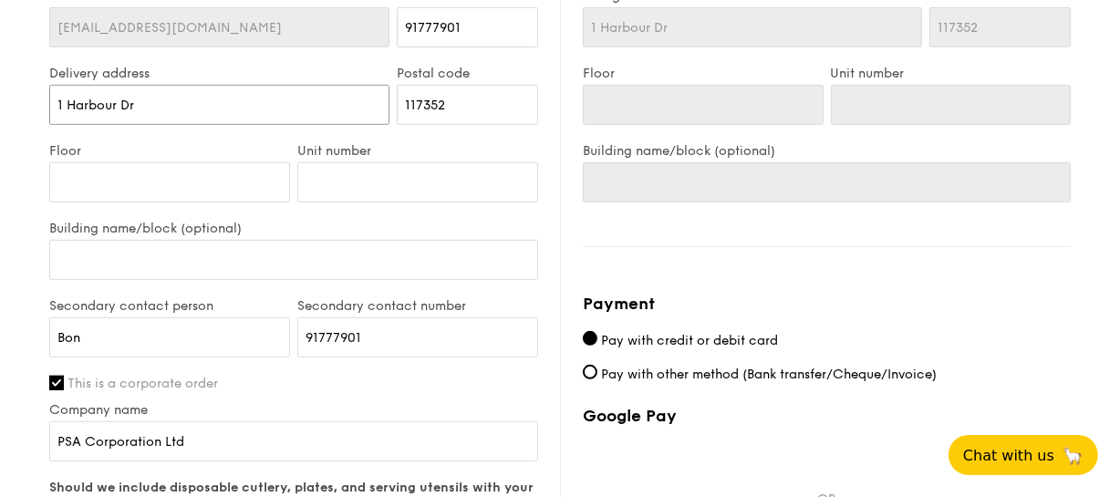
click at [265, 99] on input "1 Harbour Dr" at bounding box center [219, 105] width 340 height 40
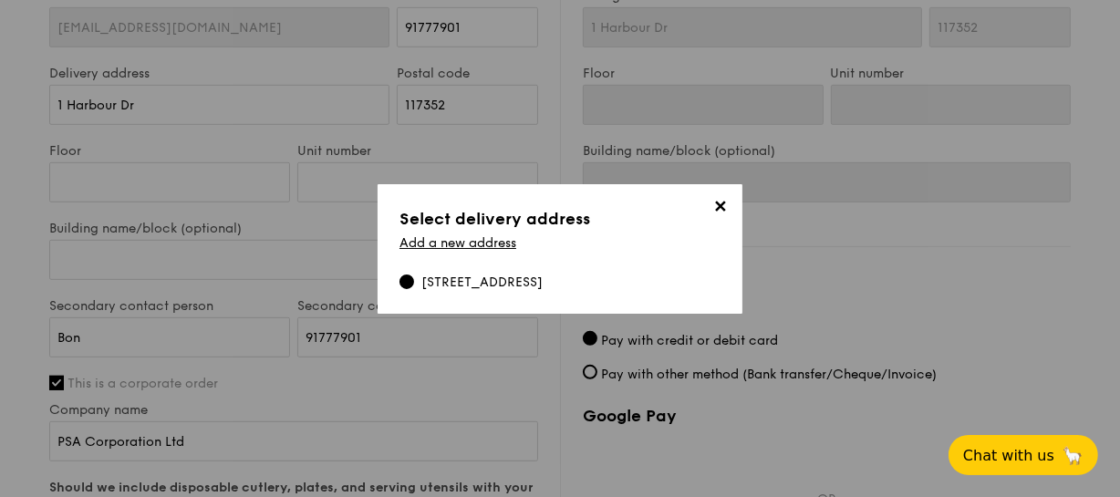
click at [491, 275] on div "1 Harbour Dr, 117352" at bounding box center [482, 283] width 121 height 18
click at [414, 275] on input "1 Harbour Dr, 117352" at bounding box center [407, 282] width 15 height 15
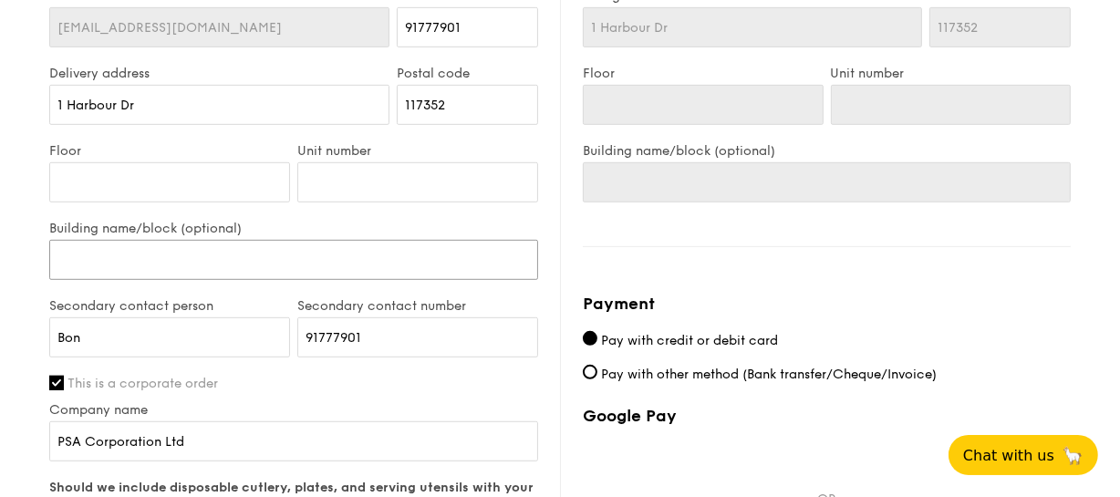
click at [276, 256] on input "Building name/block (optional)" at bounding box center [293, 260] width 489 height 40
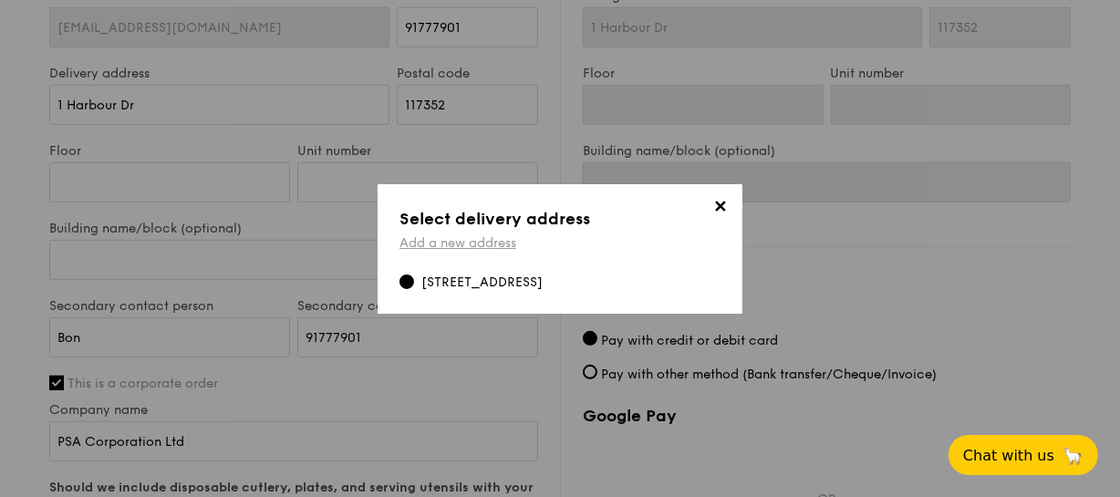
click at [478, 245] on link "Add a new address" at bounding box center [458, 243] width 117 height 16
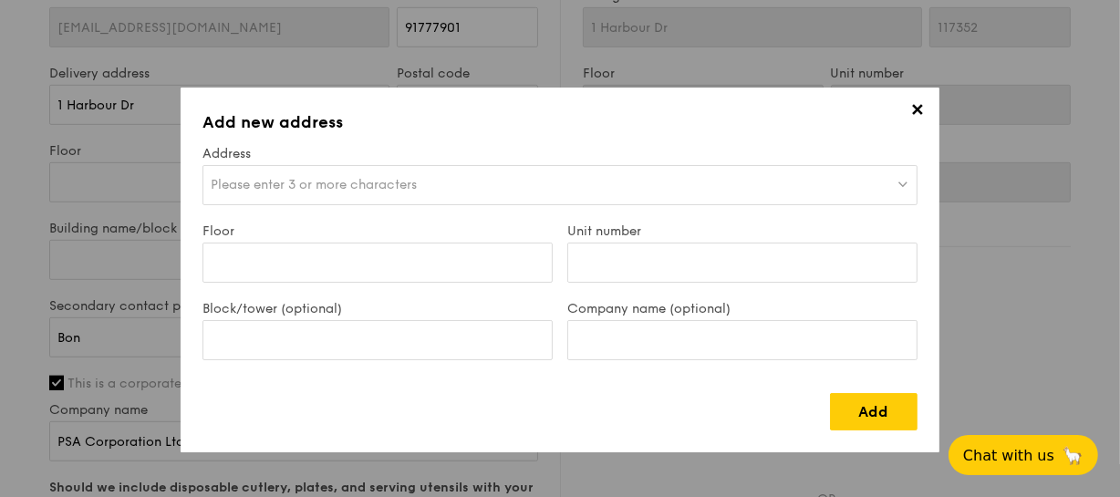
click at [382, 187] on span "Please enter 3 or more characters" at bounding box center [314, 185] width 206 height 16
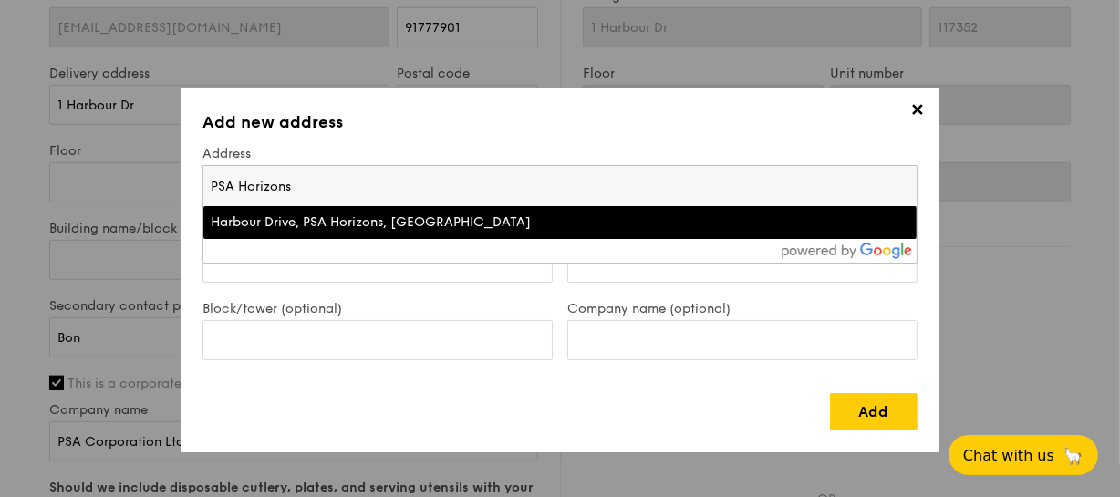
type input "PSA Horizons"
click at [401, 229] on div "Harbour Drive, PSA Horizons, Singapore" at bounding box center [473, 222] width 525 height 18
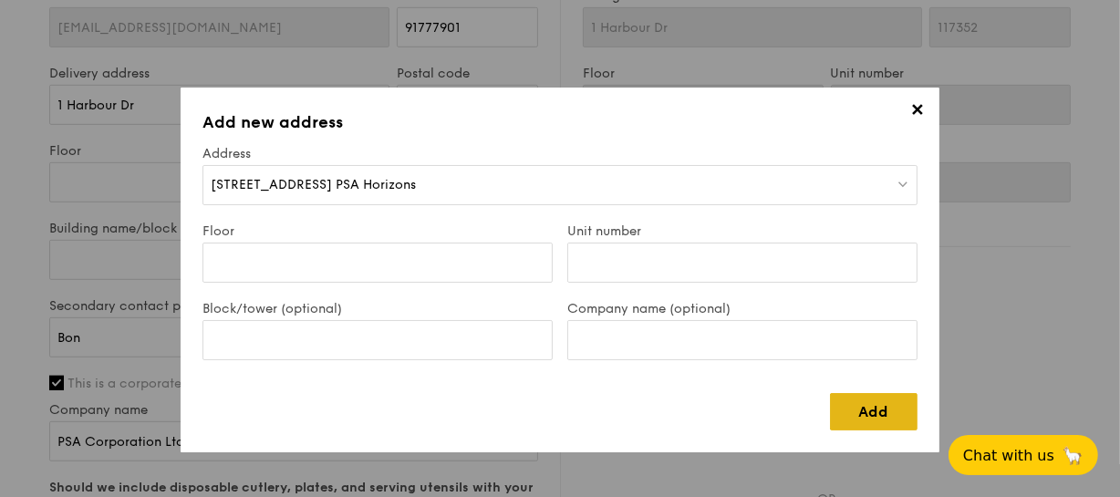
click at [860, 394] on link "Add" at bounding box center [874, 411] width 88 height 37
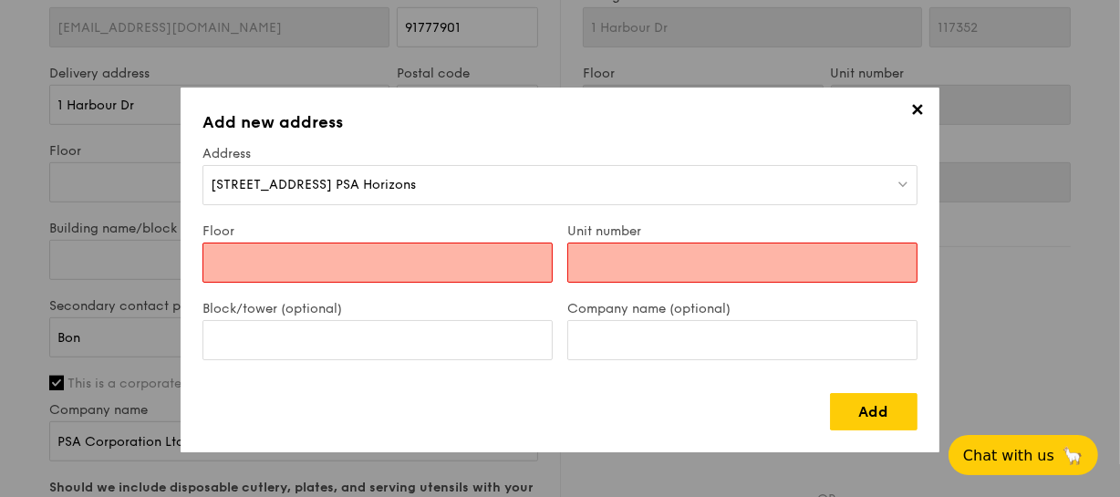
click at [363, 263] on input "Floor" at bounding box center [378, 263] width 350 height 40
click at [870, 411] on link "Add" at bounding box center [874, 411] width 88 height 37
click at [776, 339] on input "Company name (optional)" at bounding box center [742, 340] width 350 height 40
type input "PSA Corporation Ltd"
click at [857, 401] on link "Add" at bounding box center [874, 411] width 88 height 37
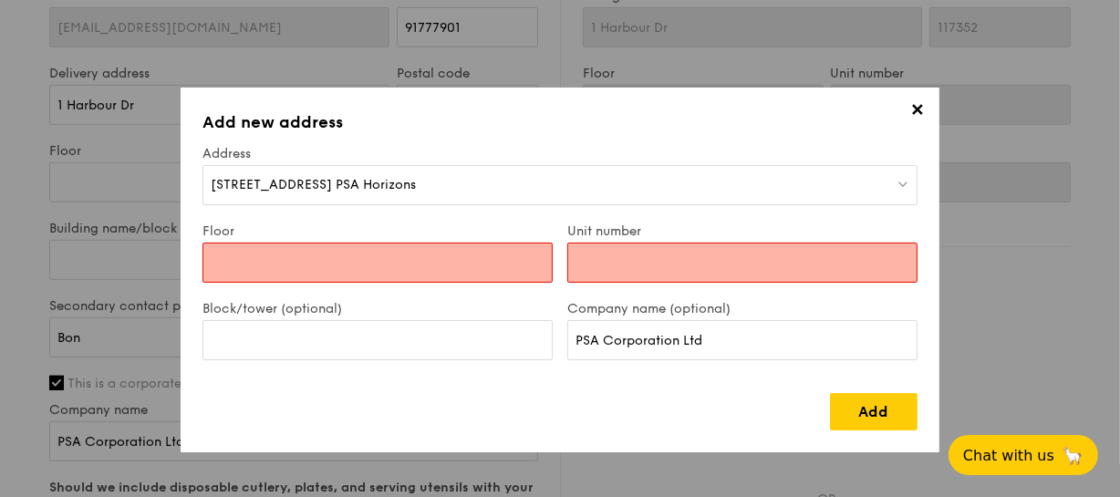
click at [325, 265] on input "Floor" at bounding box center [378, 263] width 350 height 40
type input "F"
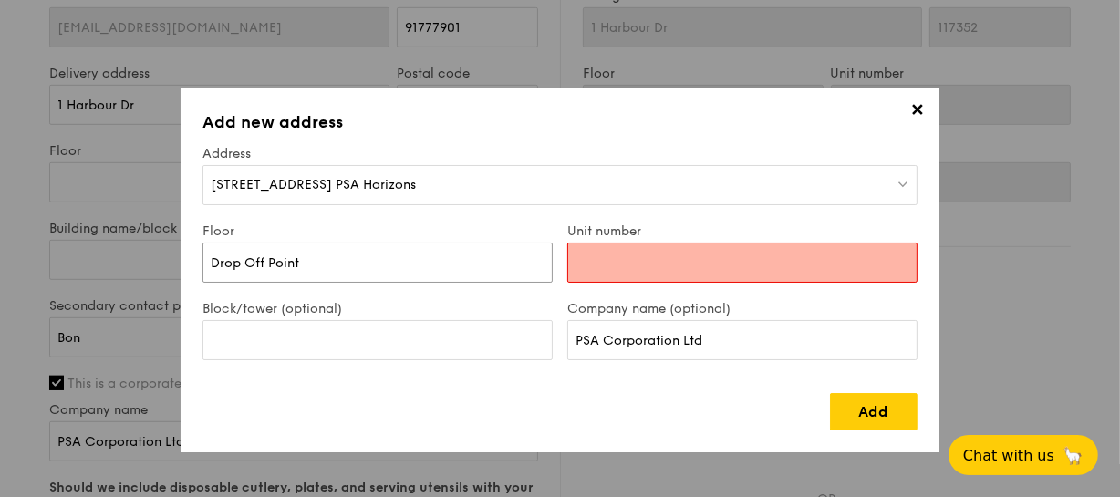
type input "Drop Off Point"
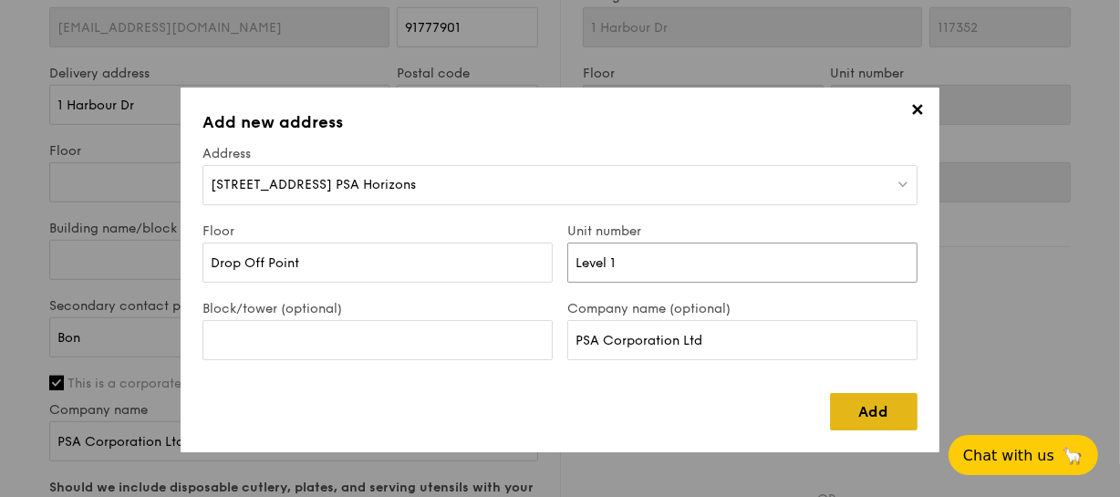
type input "Level 1"
click at [875, 408] on link "Add" at bounding box center [874, 411] width 88 height 37
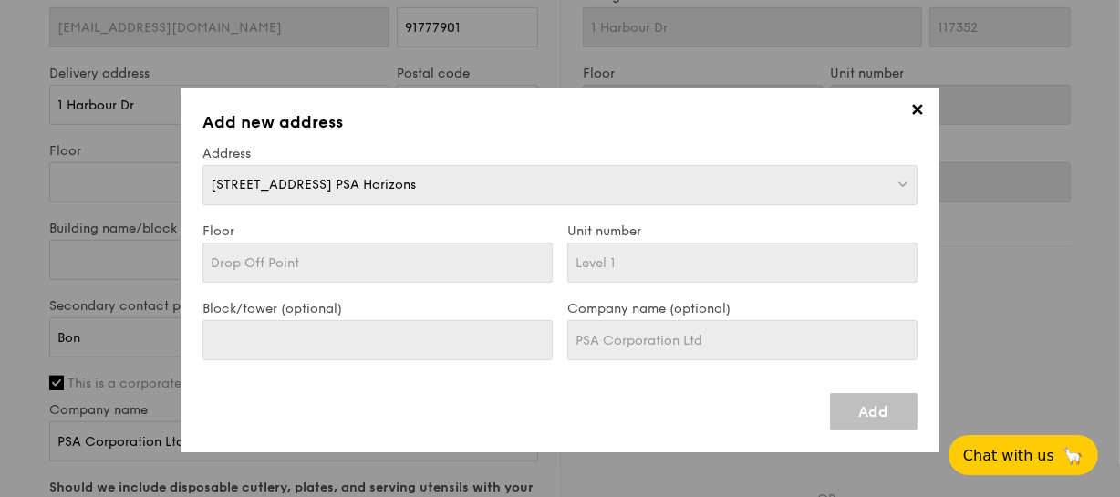
type input "1 Harbour Dr, #03-00 PSA Horizons"
type input "Drop Off Point"
type input "Level 1"
type input "1 Harbour Dr, #03-00 PSA Horizons"
type input "Drop Off Point"
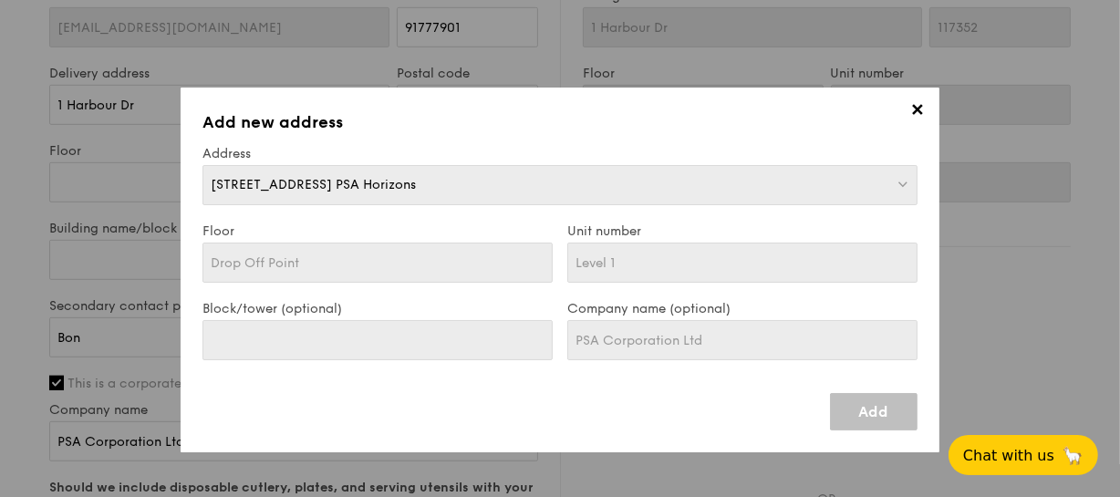
type input "Level 1"
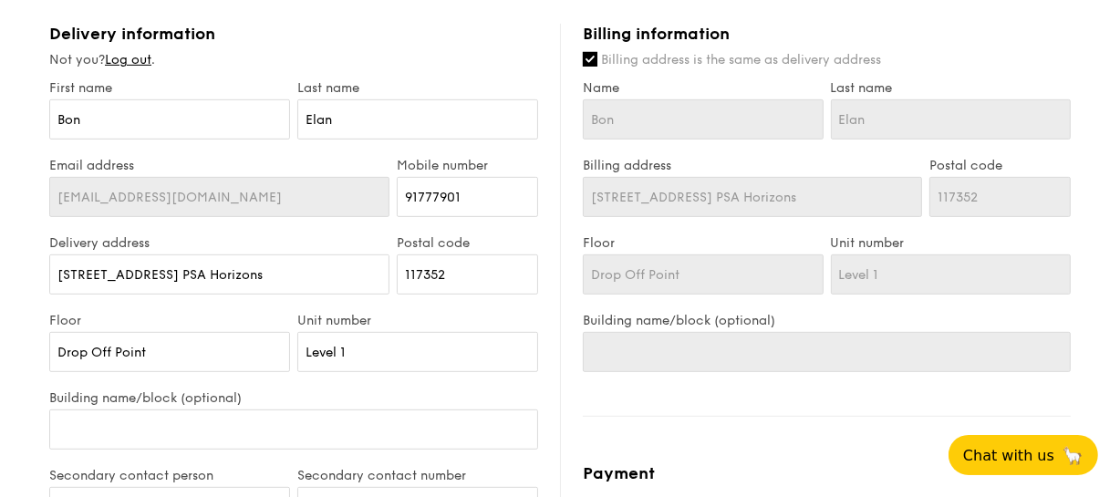
scroll to position [829, 0]
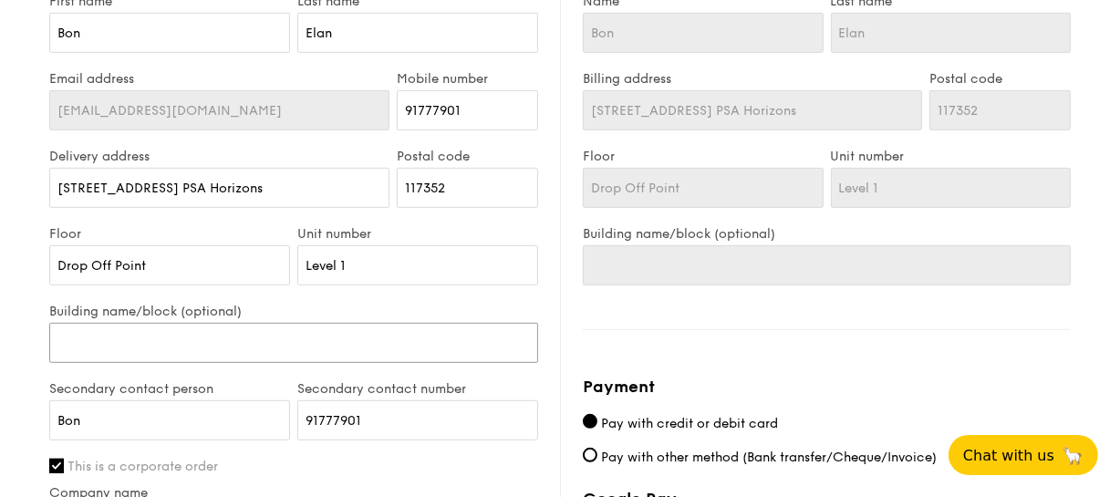
click at [332, 342] on input "Building name/block (optional)" at bounding box center [293, 343] width 489 height 40
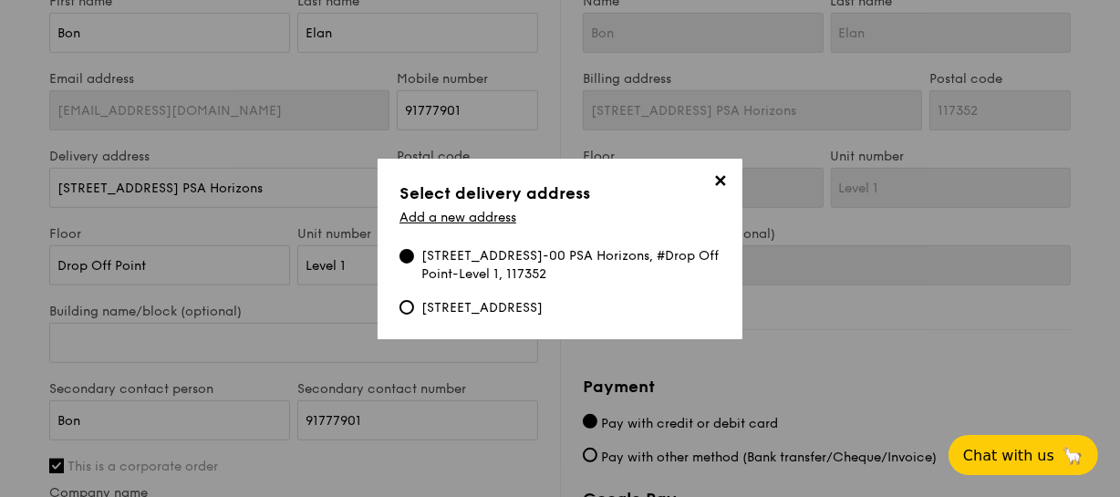
click at [727, 174] on span "✕" at bounding box center [721, 185] width 26 height 26
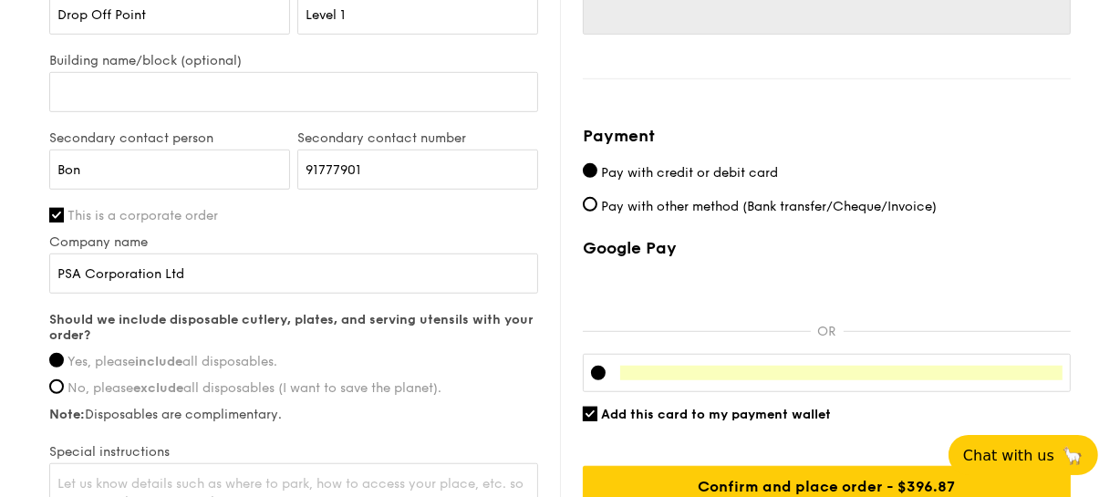
scroll to position [1161, 0]
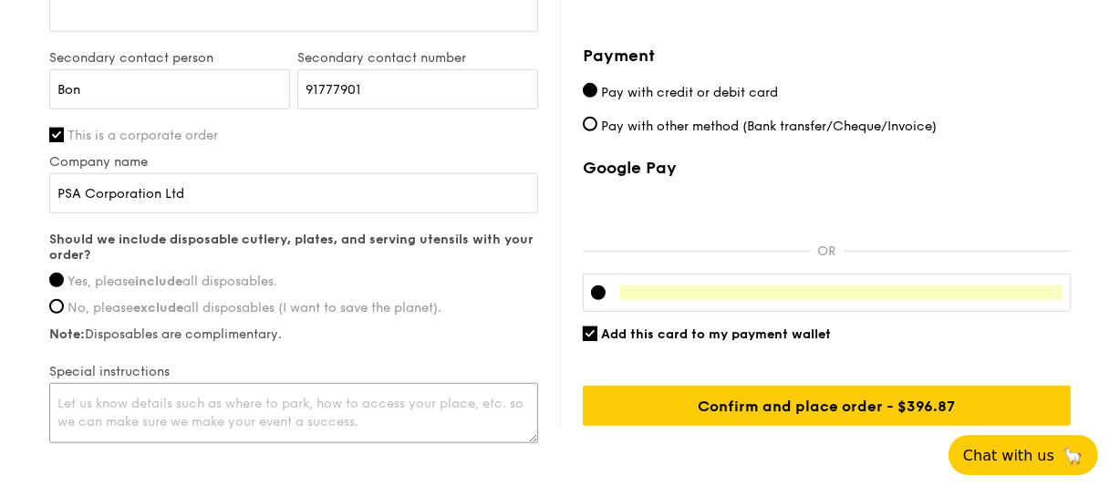
click at [286, 399] on textarea at bounding box center [293, 413] width 489 height 60
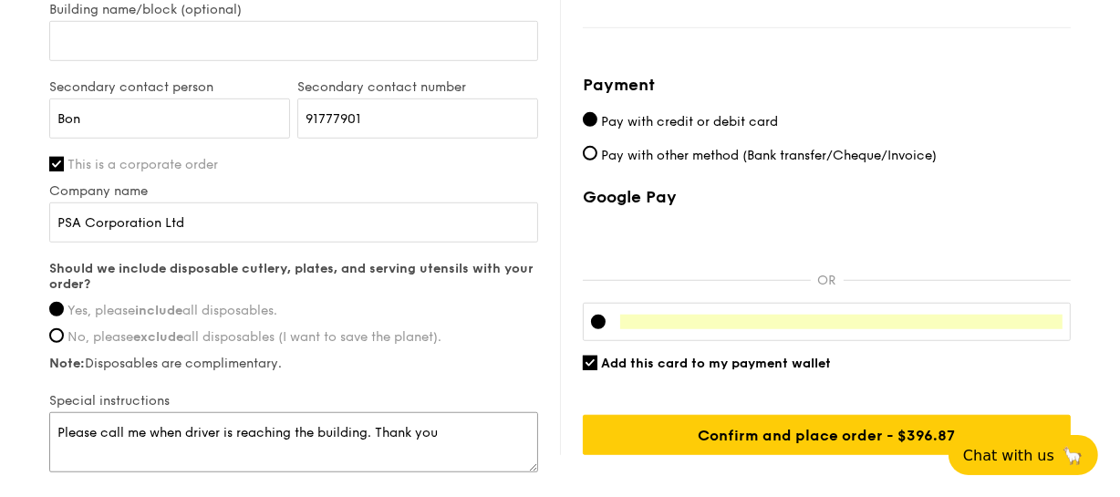
scroll to position [1244, 0]
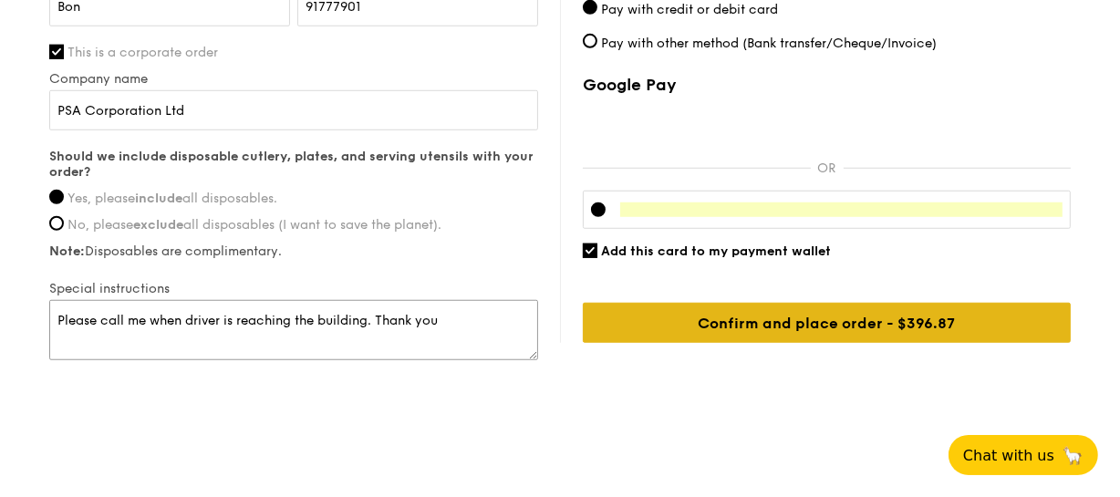
type textarea "Please call me when driver is reaching the building. Thank you"
click at [838, 312] on input "Confirm and place order - $396.87" at bounding box center [827, 323] width 488 height 40
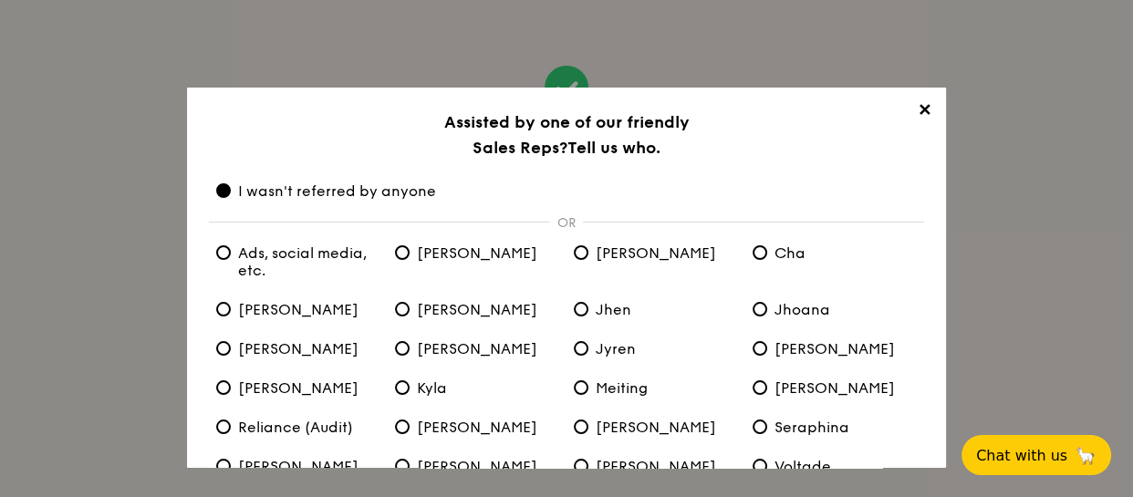
scroll to position [150, 0]
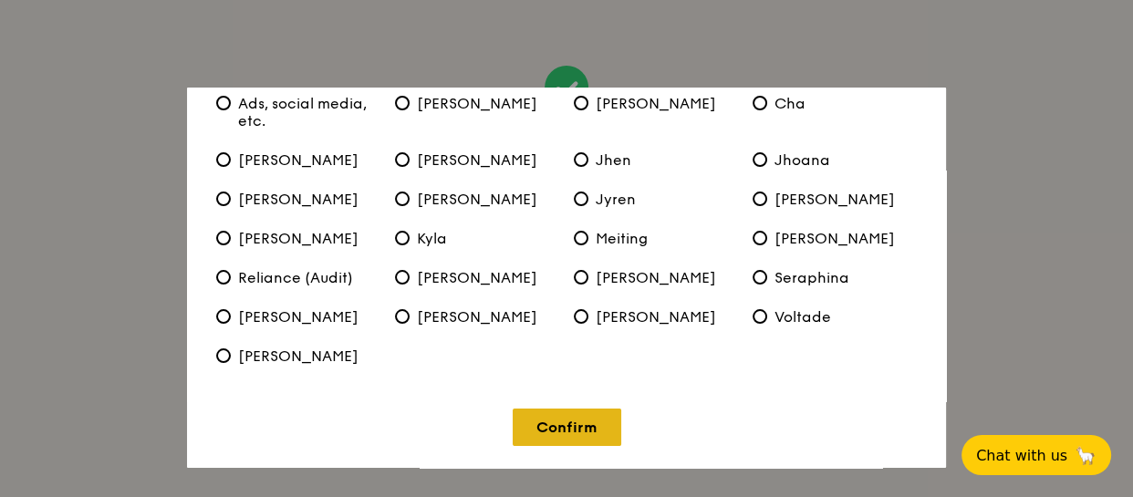
click at [588, 421] on link "Confirm" at bounding box center [567, 427] width 109 height 37
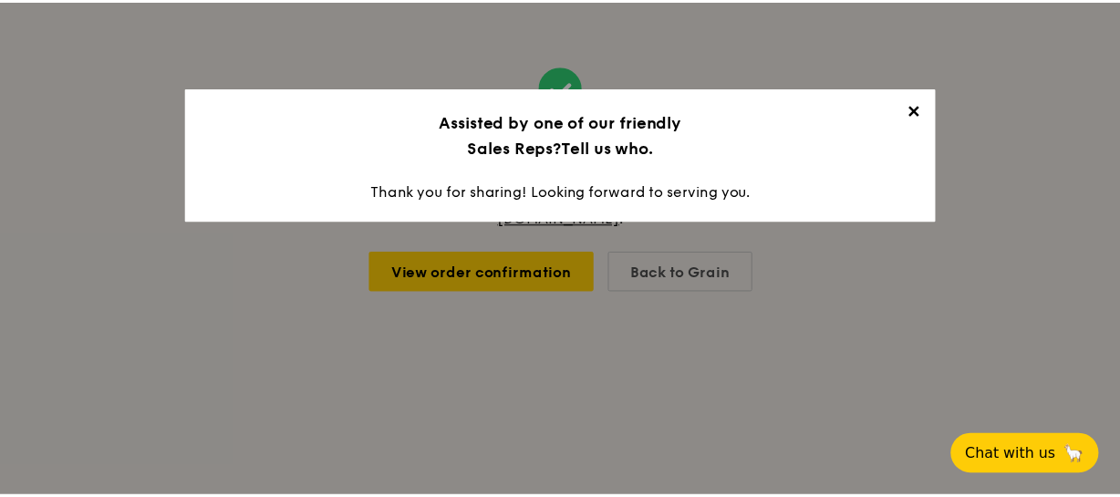
scroll to position [0, 0]
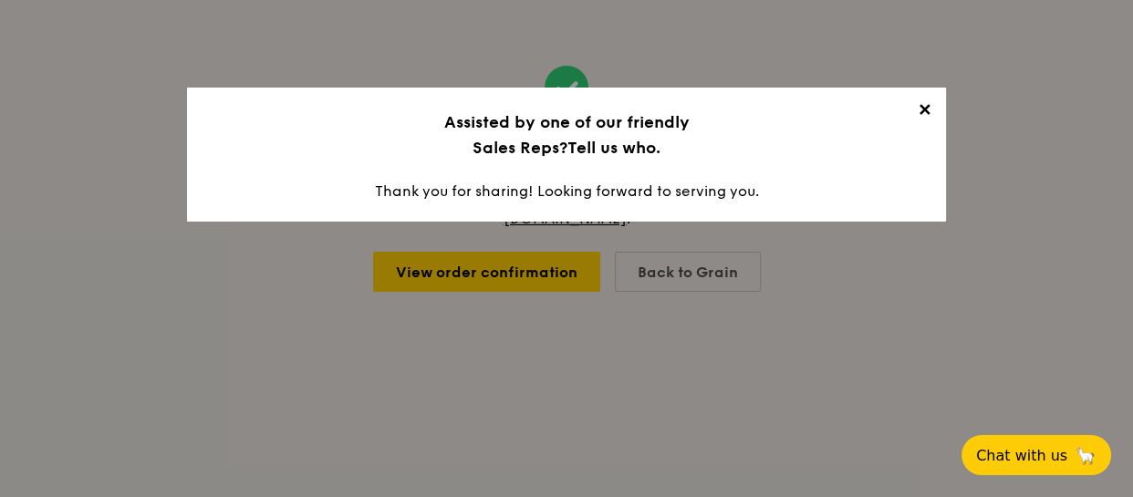
click at [930, 106] on span "✕" at bounding box center [924, 113] width 26 height 26
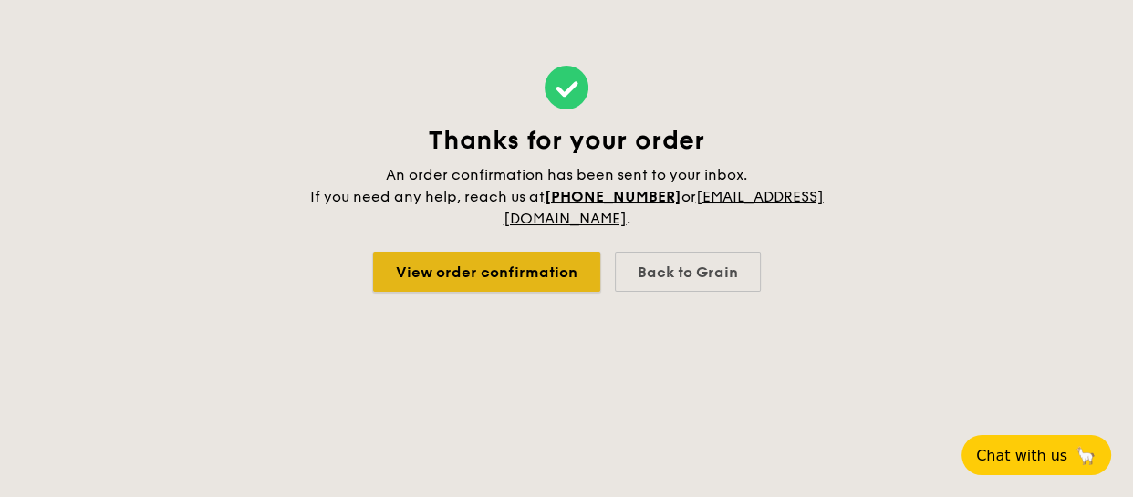
click at [526, 271] on link "View order confirmation" at bounding box center [486, 272] width 227 height 40
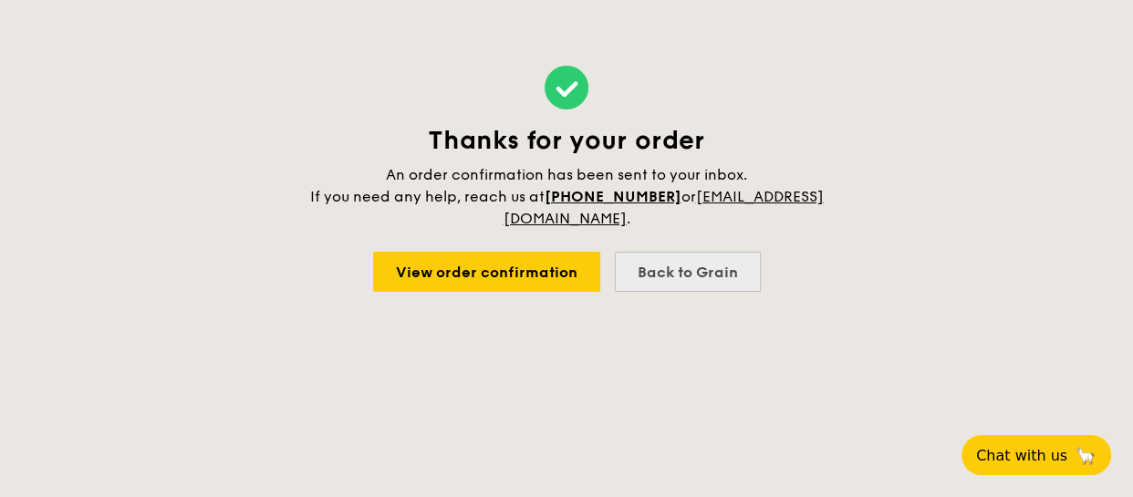
click at [694, 276] on div "Back to Grain" at bounding box center [688, 272] width 146 height 40
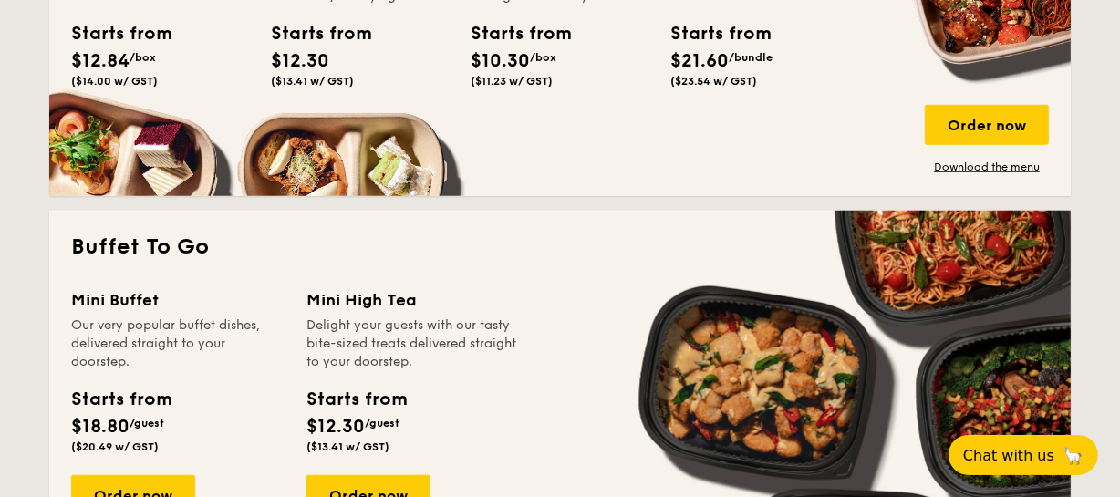
scroll to position [1327, 0]
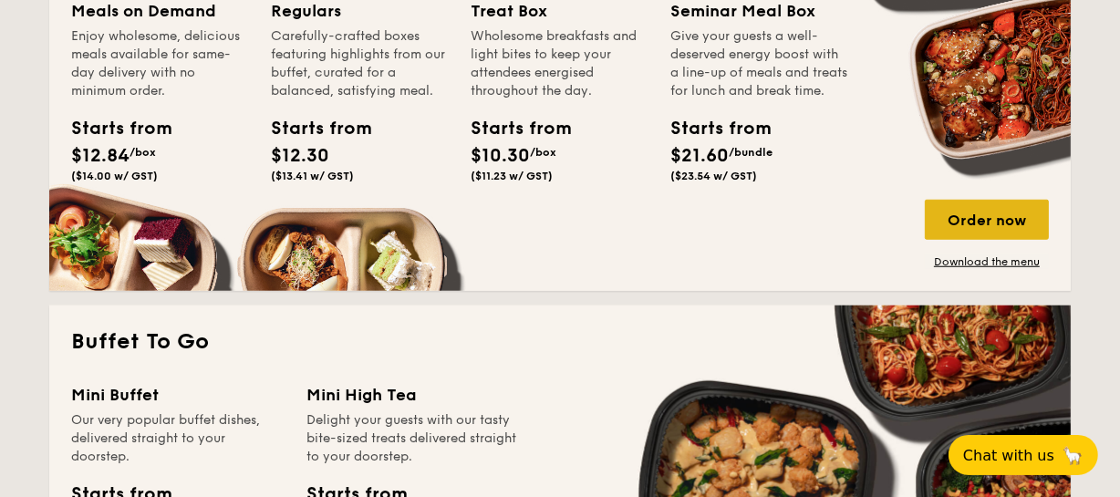
click at [953, 208] on div "Order now" at bounding box center [987, 220] width 124 height 40
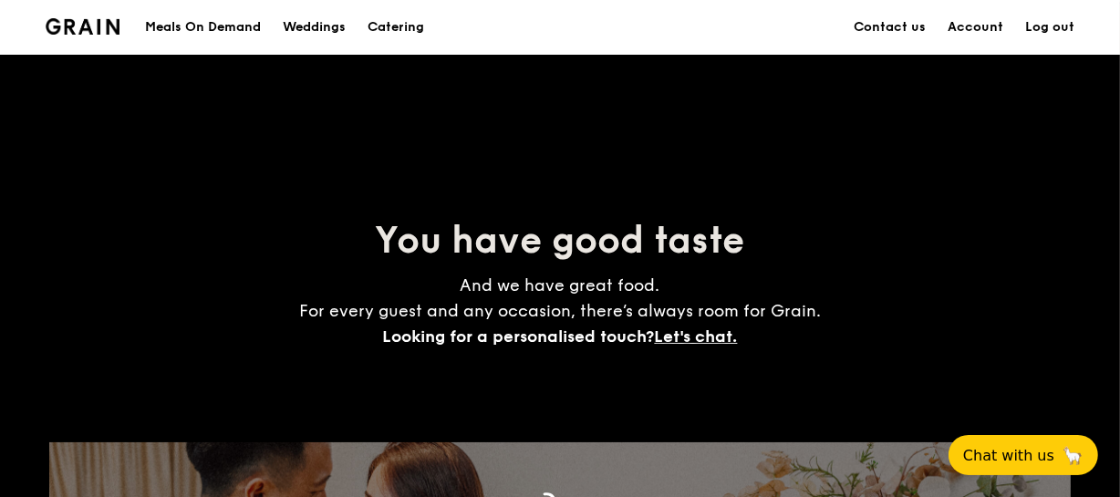
scroll to position [3321, 0]
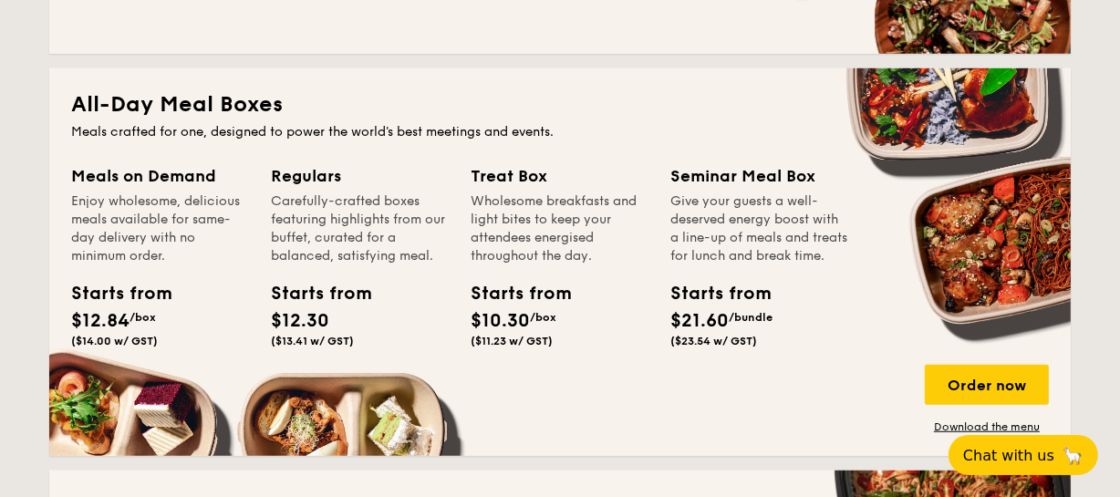
scroll to position [1161, 0]
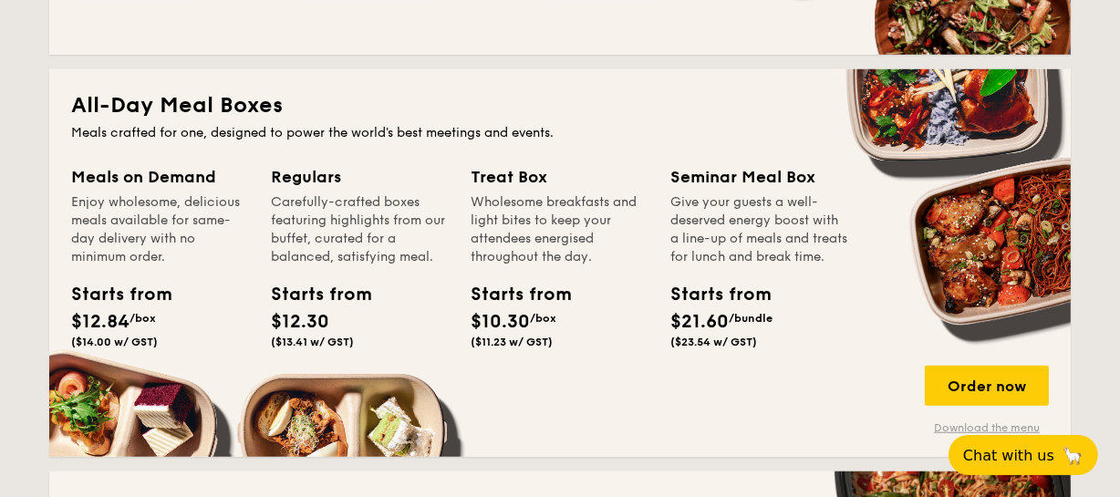
click at [1006, 422] on link "Download the menu" at bounding box center [987, 428] width 124 height 15
